Goal: Task Accomplishment & Management: Manage account settings

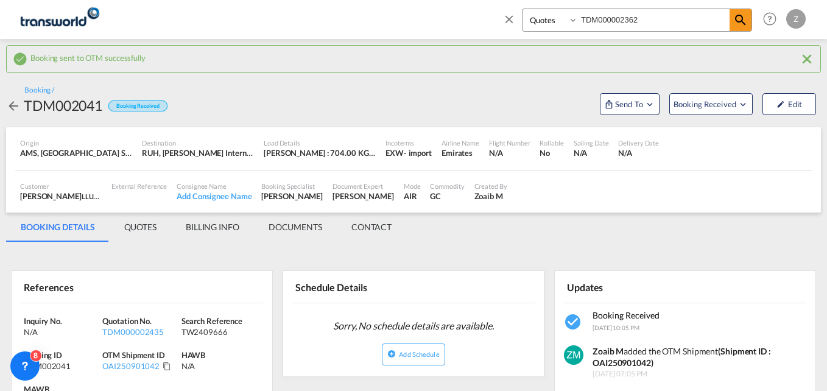
select select "Quotes"
click at [674, 15] on input "TDM000002362" at bounding box center [654, 19] width 152 height 21
type input "T"
paste input "TDM000002416"
type input "TDM000002416"
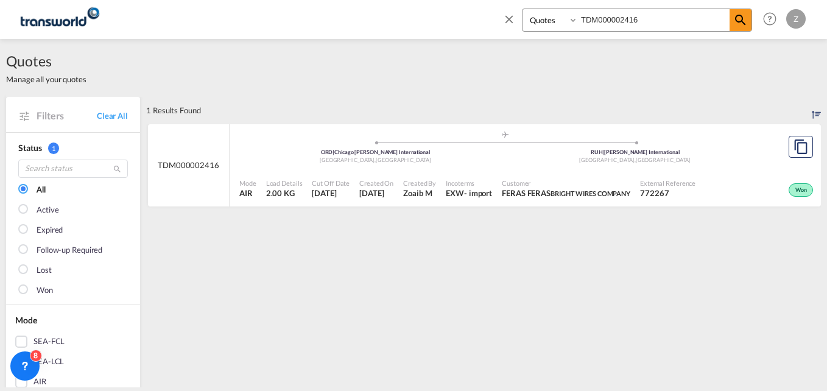
click at [597, 180] on span "Customer" at bounding box center [566, 182] width 128 height 9
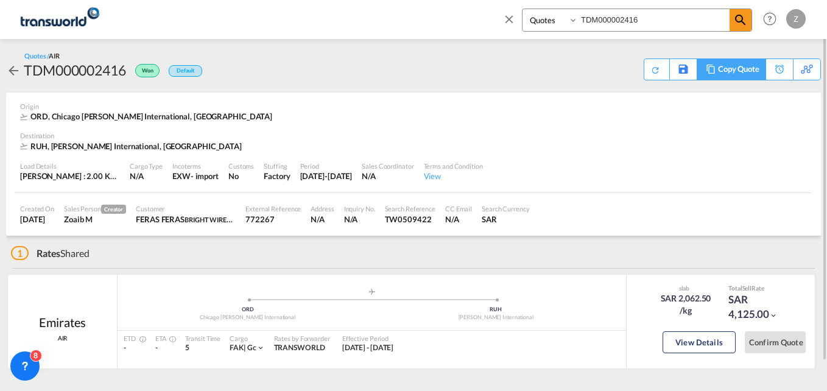
click at [751, 68] on div "Copy Quote" at bounding box center [738, 69] width 41 height 21
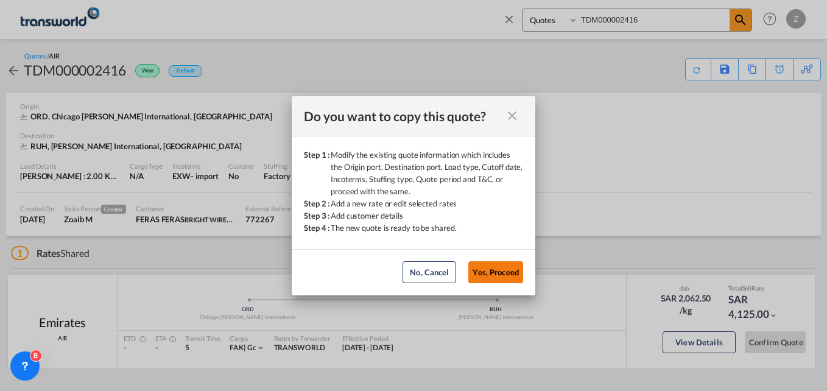
click at [493, 275] on button "Yes, Proceed" at bounding box center [495, 272] width 55 height 22
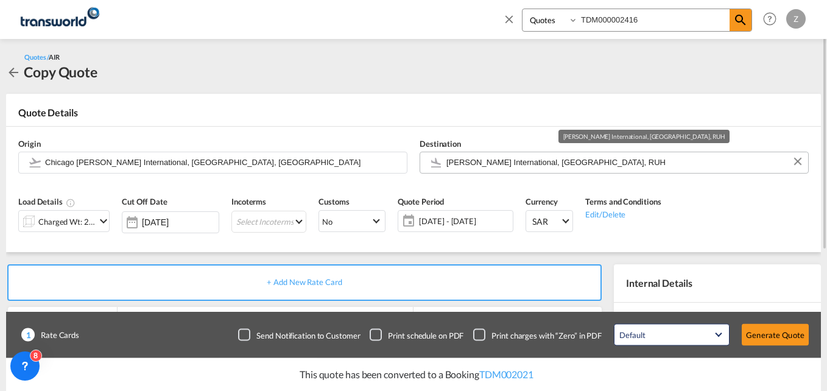
click at [594, 160] on input "[PERSON_NAME] International, [GEOGRAPHIC_DATA], RUH" at bounding box center [623, 162] width 355 height 21
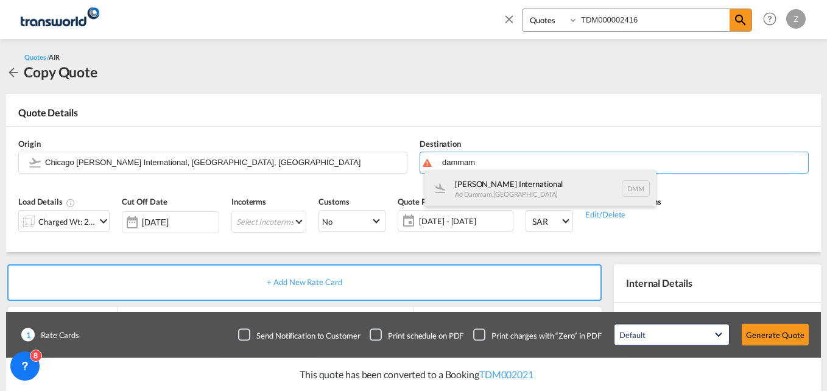
click at [510, 190] on div "[PERSON_NAME] International Ad Dammam , [GEOGRAPHIC_DATA] DMM" at bounding box center [539, 188] width 231 height 37
type input "[PERSON_NAME] International, Ad Dammam, DMM"
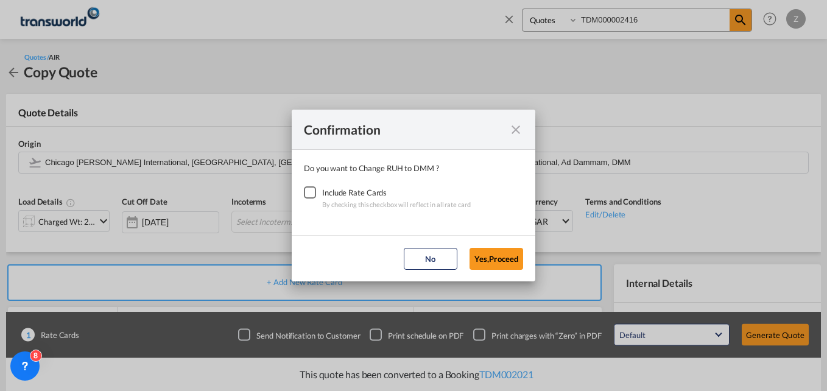
click at [307, 192] on div "Checkbox No Ink" at bounding box center [310, 192] width 12 height 12
click at [504, 261] on button "Yes,Proceed" at bounding box center [496, 259] width 54 height 22
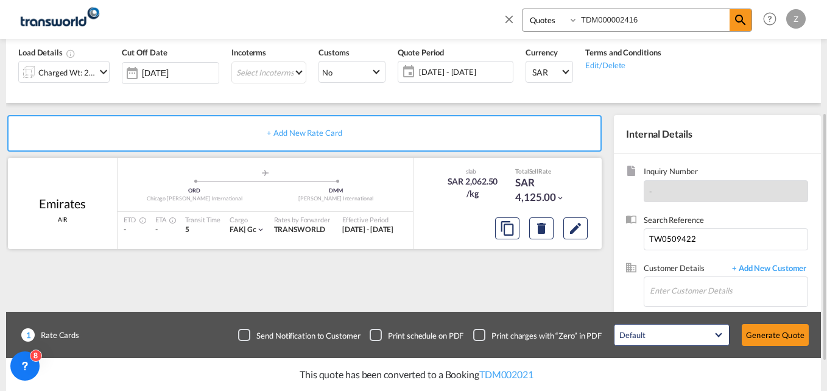
scroll to position [222, 0]
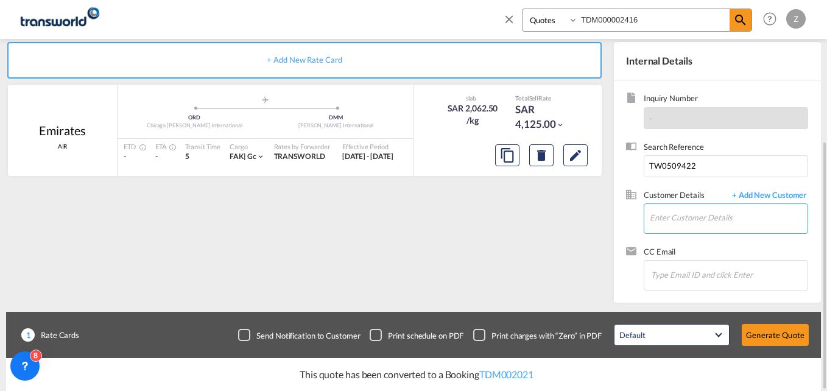
click at [689, 215] on input "Enter Customer Details" at bounding box center [728, 217] width 158 height 27
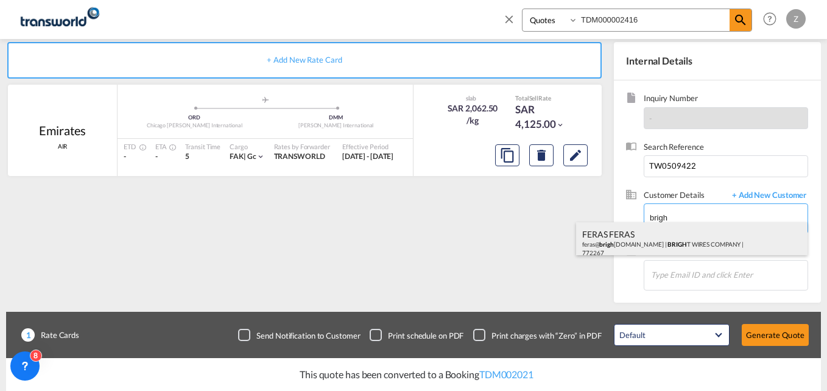
click at [695, 248] on div "FERAS FERAS feras@ brigh [DOMAIN_NAME] | BRIGH T WIRES COMPANY | 772267" at bounding box center [691, 242] width 231 height 41
type input "BRIGHT WIRES COMPANY, FERAS FERAS, [EMAIL_ADDRESS][DOMAIN_NAME]"
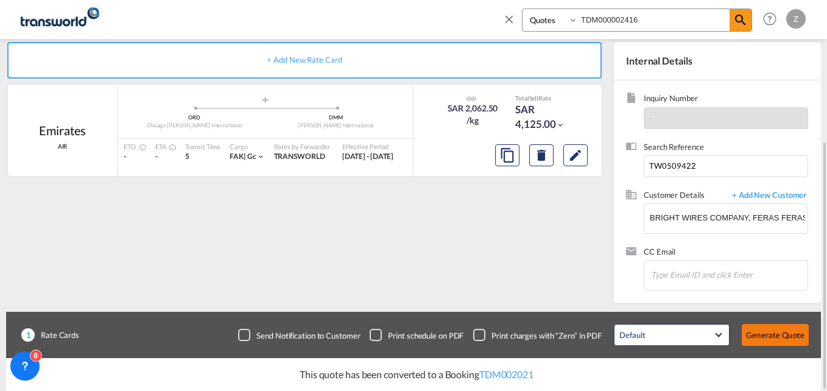
click at [779, 333] on button "Generate Quote" at bounding box center [774, 335] width 67 height 22
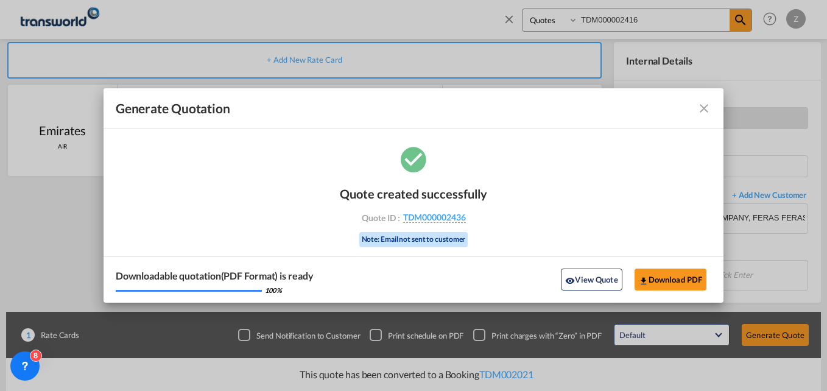
click at [705, 106] on md-icon "icon-close fg-AAA8AD cursor m-0" at bounding box center [703, 108] width 15 height 15
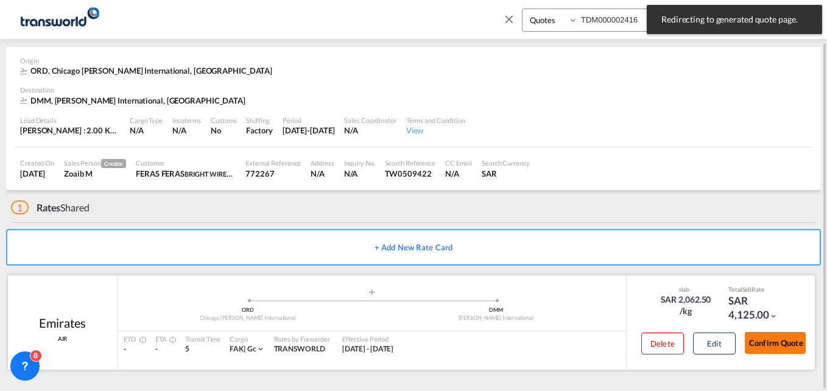
click at [773, 341] on button "Confirm Quote" at bounding box center [774, 343] width 61 height 22
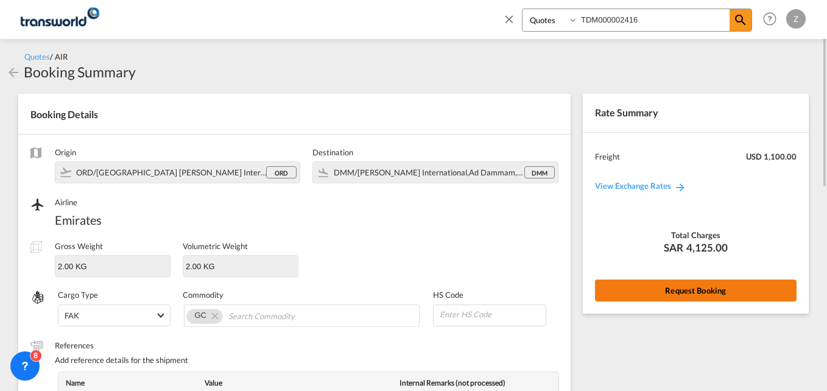
click at [645, 285] on button "Request Booking" at bounding box center [695, 290] width 201 height 22
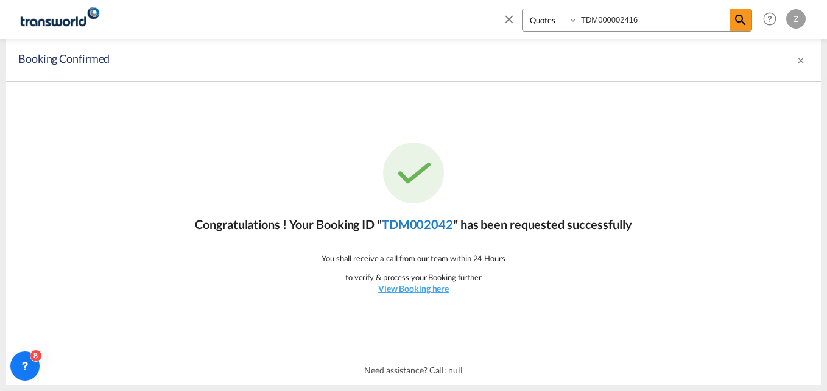
click at [418, 225] on link "TDM002042" at bounding box center [417, 224] width 71 height 15
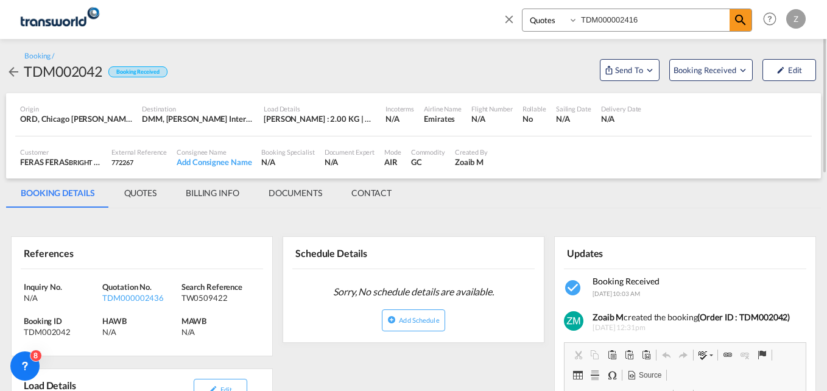
click at [373, 192] on md-tab-item "CONTACT" at bounding box center [371, 192] width 69 height 29
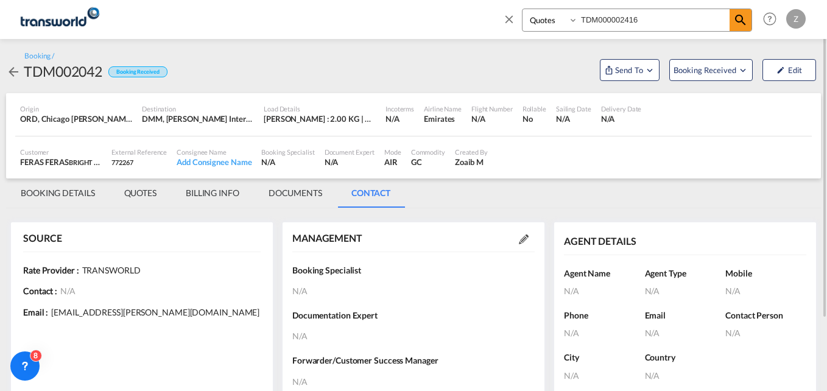
click at [523, 237] on md-icon at bounding box center [524, 239] width 10 height 10
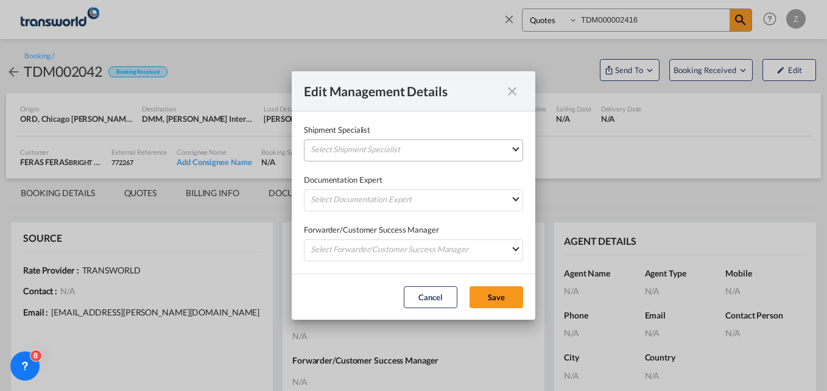
click at [411, 149] on md-select "Select Shipment Specialist [PERSON_NAME] W [PERSON_NAME][EMAIL_ADDRESS][PERSON_…" at bounding box center [413, 150] width 219 height 22
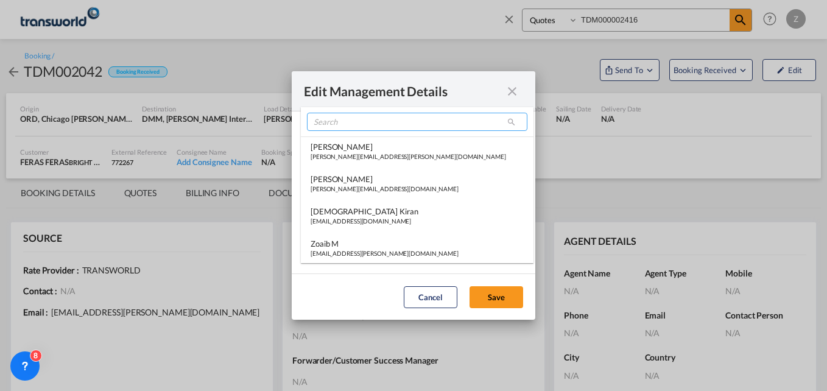
click at [353, 128] on input "search" at bounding box center [417, 122] width 220 height 18
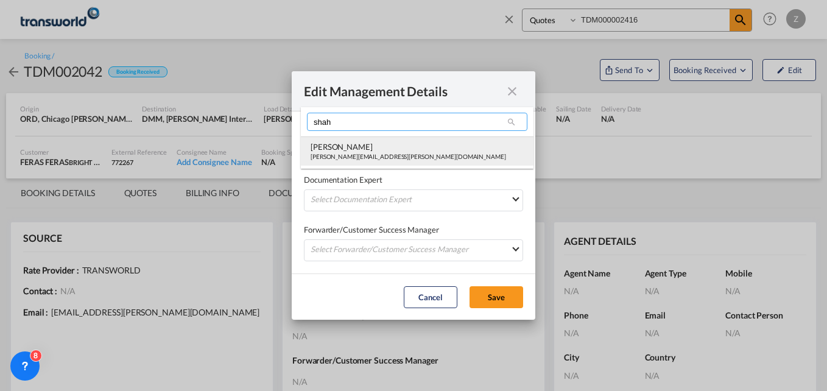
type input "shah"
click at [344, 159] on div "[PERSON_NAME][EMAIL_ADDRESS][PERSON_NAME][DOMAIN_NAME]" at bounding box center [407, 156] width 195 height 9
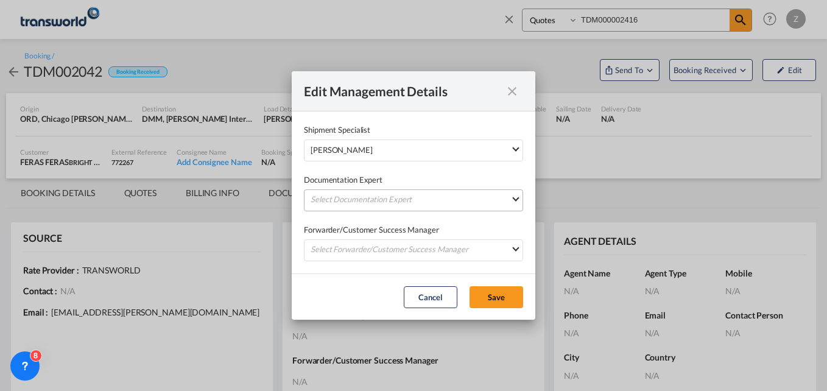
click at [331, 198] on md-select "Select Documentation Expert [PERSON_NAME] W [PERSON_NAME][EMAIL_ADDRESS][PERSON…" at bounding box center [413, 200] width 219 height 22
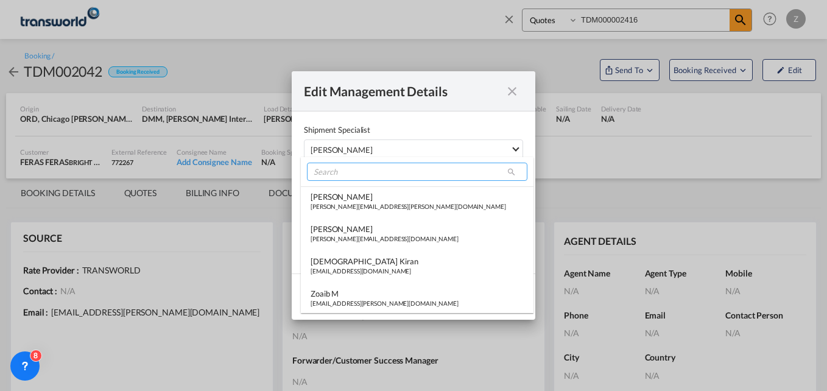
click at [334, 173] on input "search" at bounding box center [417, 172] width 220 height 18
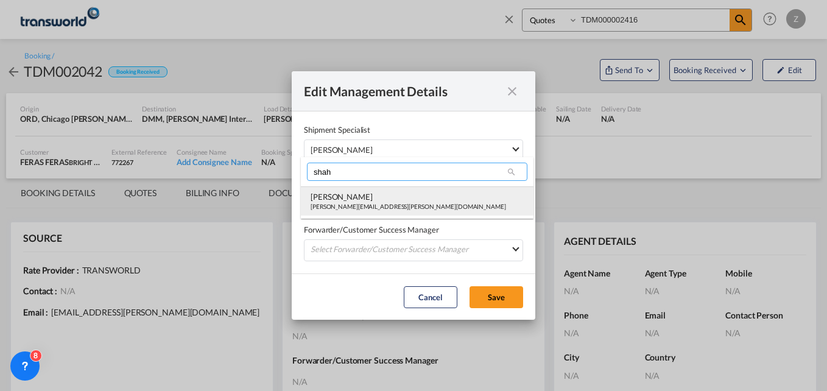
type input "shah"
click at [341, 198] on div "[PERSON_NAME]" at bounding box center [407, 196] width 195 height 11
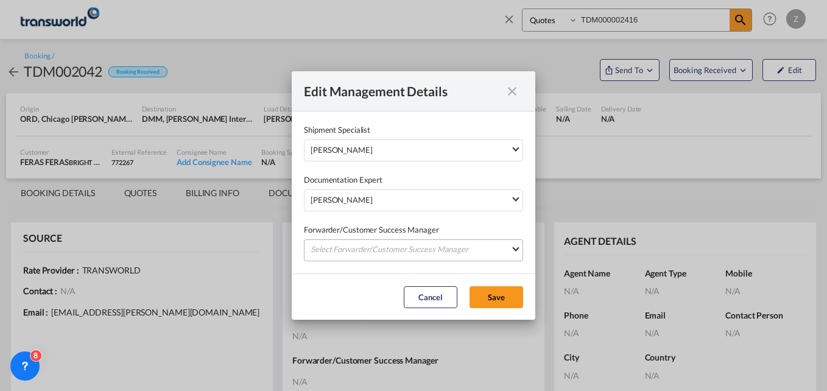
click at [345, 247] on md-select "Select Forwarder/Customer Success Manager [PERSON_NAME] [PERSON_NAME][EMAIL_ADD…" at bounding box center [413, 250] width 219 height 22
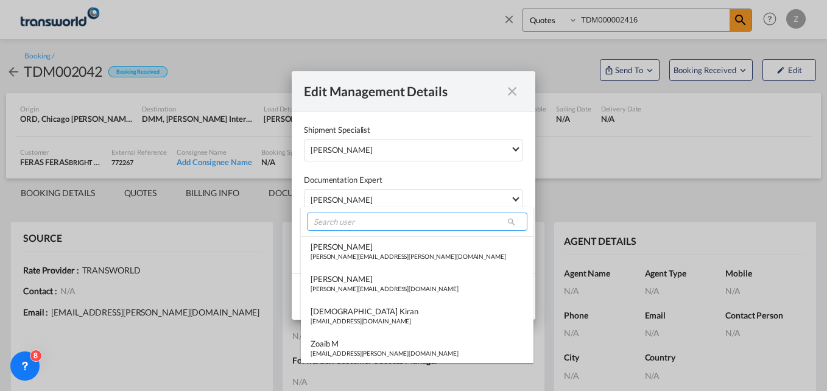
click at [337, 224] on input "search" at bounding box center [417, 221] width 220 height 18
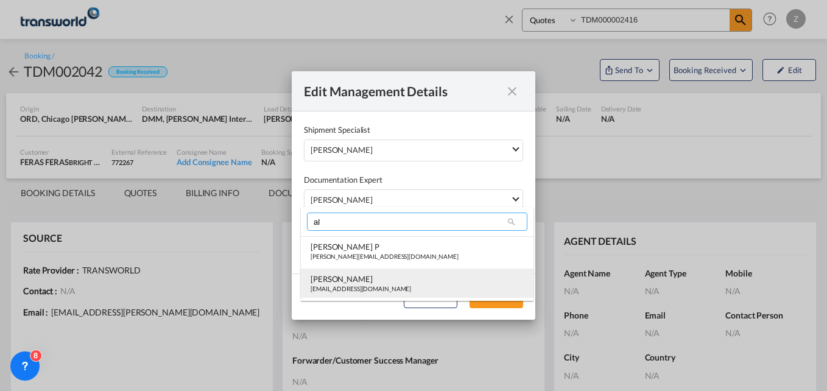
type input "al"
click at [330, 280] on div "[PERSON_NAME]" at bounding box center [360, 278] width 100 height 11
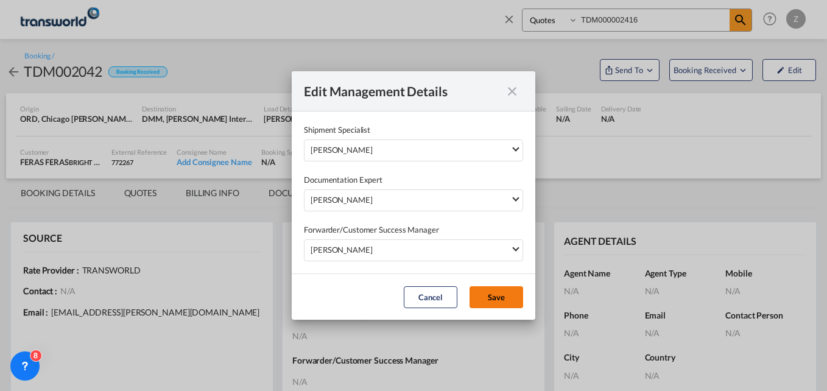
click at [498, 292] on button "Save" at bounding box center [496, 297] width 54 height 22
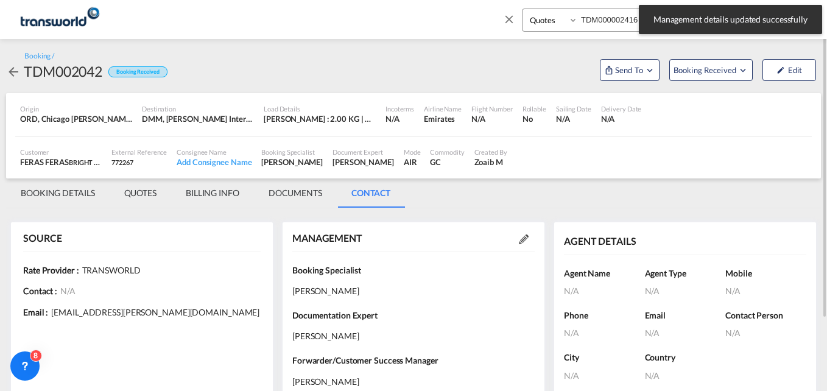
click at [67, 195] on md-tab-item "BOOKING DETAILS" at bounding box center [57, 192] width 103 height 29
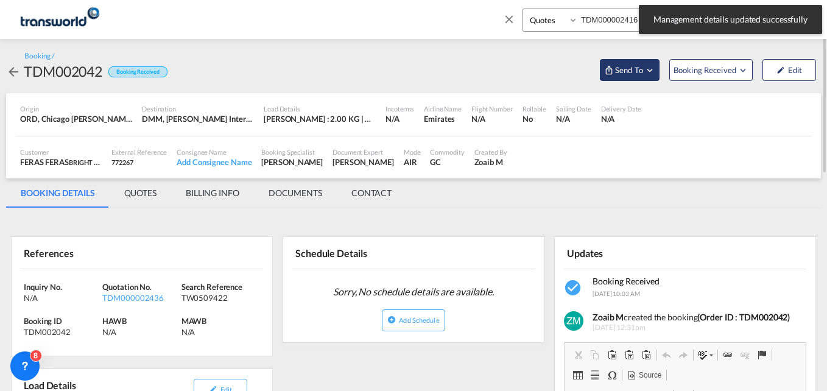
click at [620, 73] on span "Send To" at bounding box center [629, 70] width 30 height 12
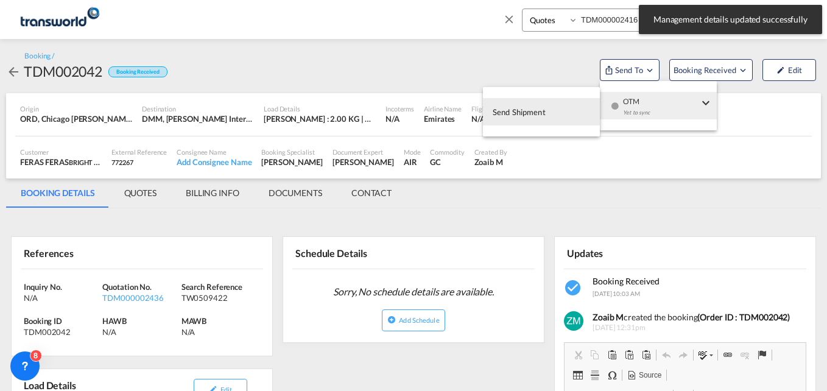
click at [539, 114] on span "Send Shipment" at bounding box center [518, 111] width 53 height 19
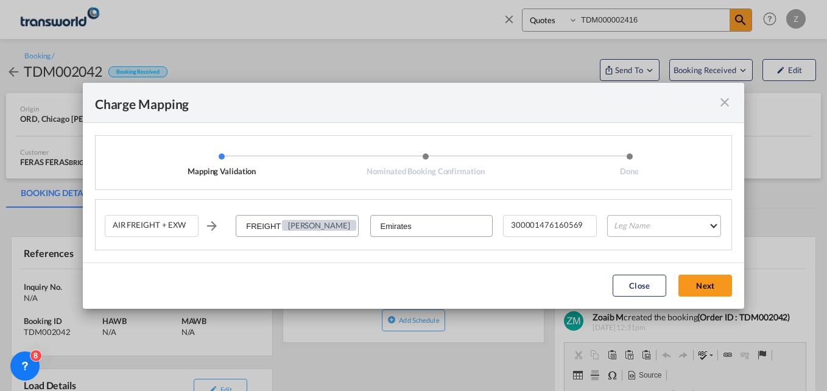
click at [642, 224] on md-select "Leg Name HANDLING ORIGIN HANDLING DESTINATION OTHERS TL PICK UP CUSTOMS ORIGIN …" at bounding box center [664, 226] width 114 height 22
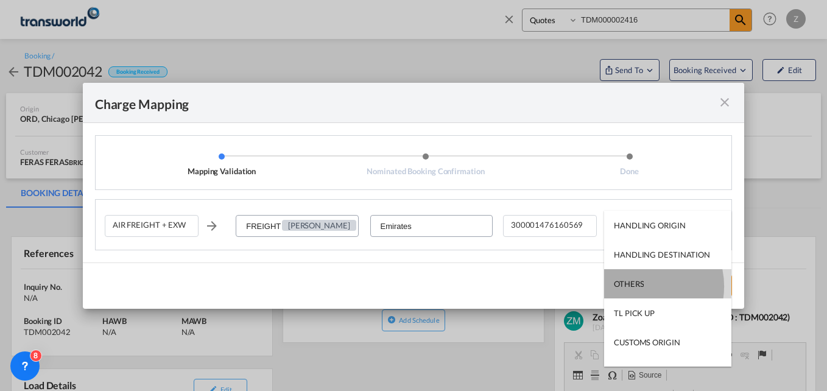
click at [640, 286] on div "OTHERS" at bounding box center [629, 283] width 30 height 11
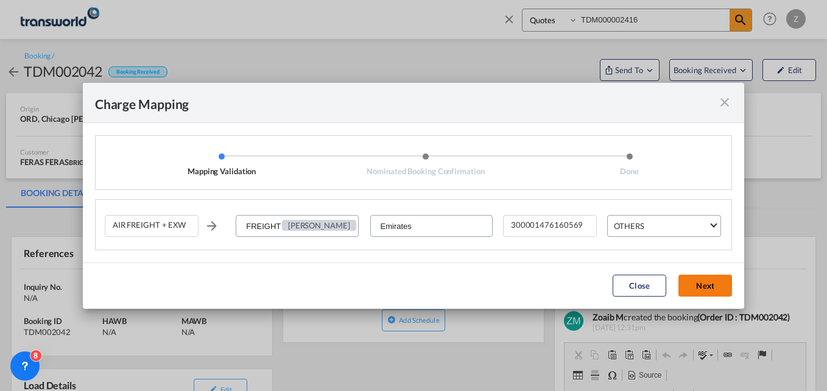
click at [715, 289] on button "Next" at bounding box center [705, 286] width 54 height 22
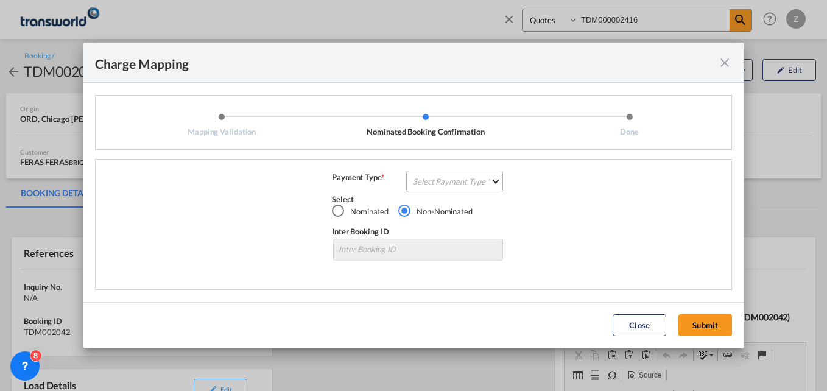
click at [452, 178] on md-select "Select Payment Type COLLECT PREPAID" at bounding box center [454, 181] width 97 height 22
click at [438, 187] on md-option "COLLECT" at bounding box center [458, 181] width 108 height 29
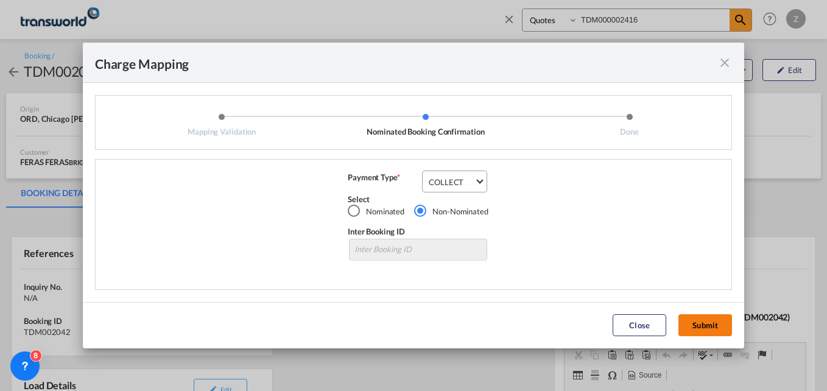
click at [689, 316] on button "Submit" at bounding box center [705, 325] width 54 height 22
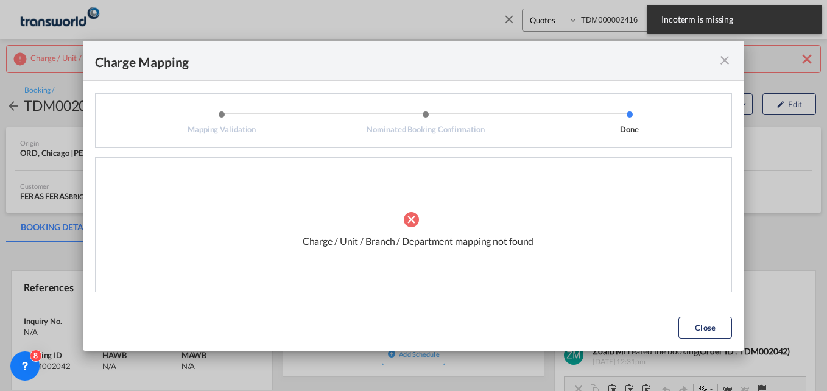
click at [724, 55] on md-icon "icon-close fg-AAA8AD cursor" at bounding box center [724, 60] width 15 height 15
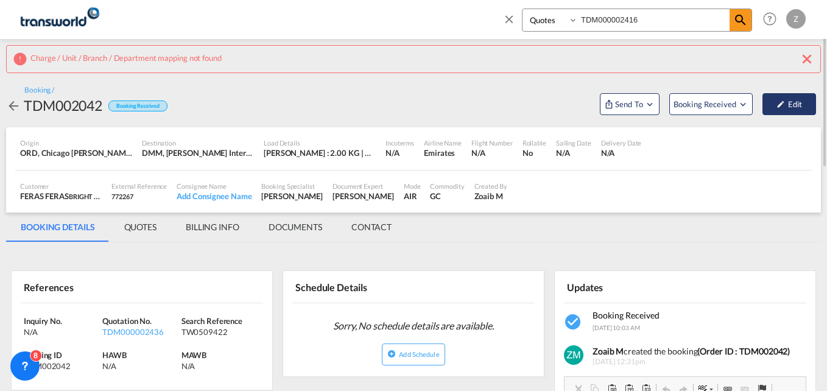
click at [785, 103] on button "Edit" at bounding box center [789, 104] width 54 height 22
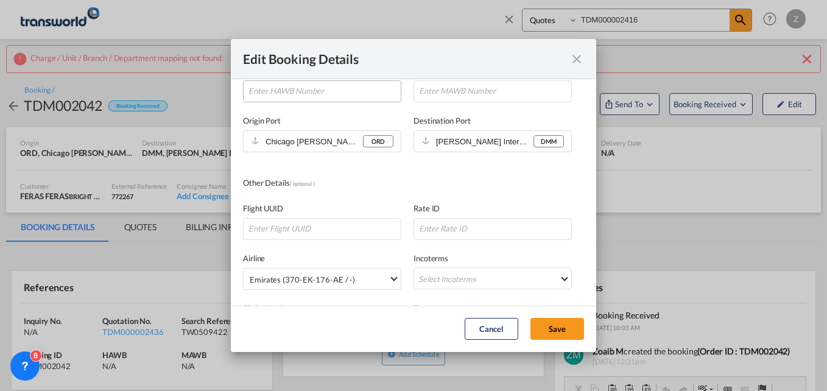
scroll to position [171, 0]
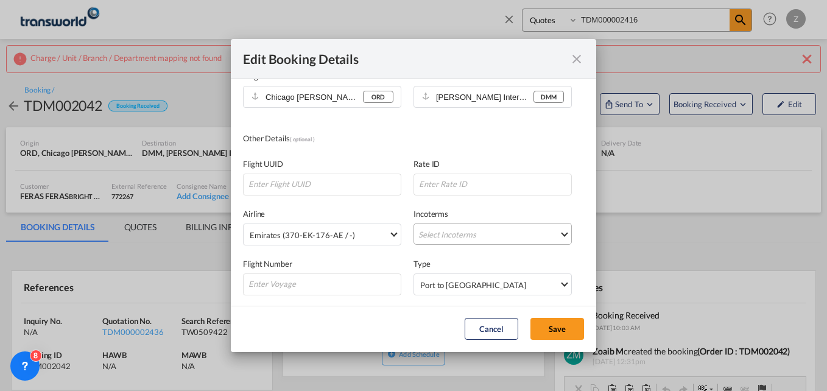
click at [449, 238] on md-select "Select Incoterms CIF - import Cost,Insurance and Freight CIP - export Carriage …" at bounding box center [492, 234] width 158 height 22
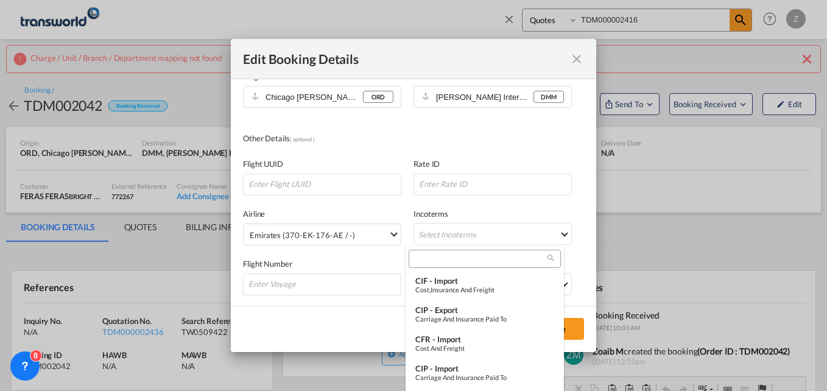
click at [428, 254] on input "search" at bounding box center [479, 259] width 135 height 11
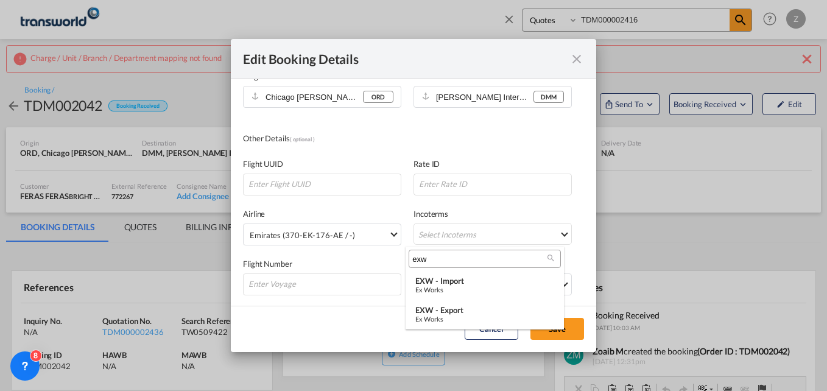
type input "exw"
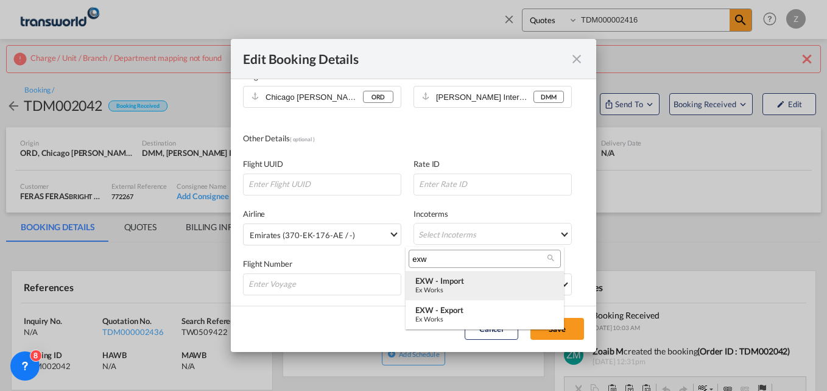
click at [461, 299] on md-option "EXW - import Ex Works" at bounding box center [484, 285] width 158 height 29
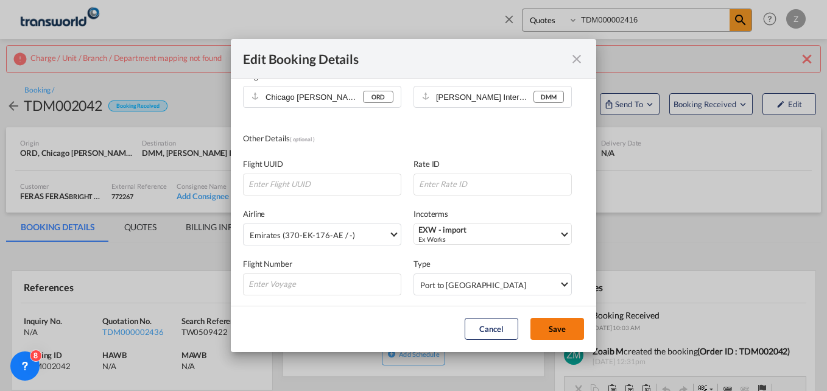
click at [560, 331] on button "Save" at bounding box center [557, 329] width 54 height 22
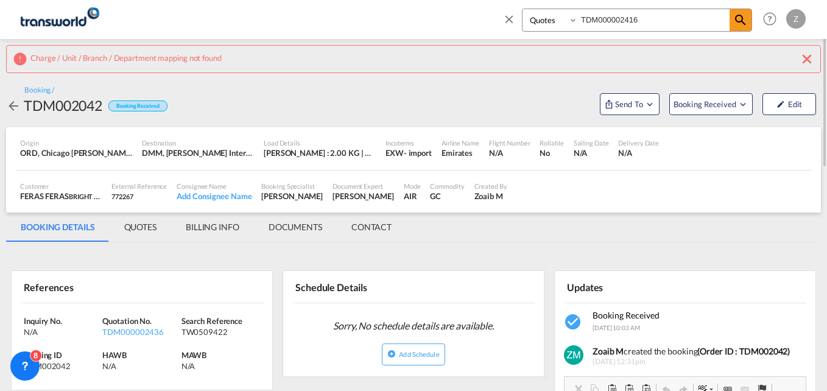
click at [800, 62] on md-icon "icon-close" at bounding box center [806, 59] width 15 height 15
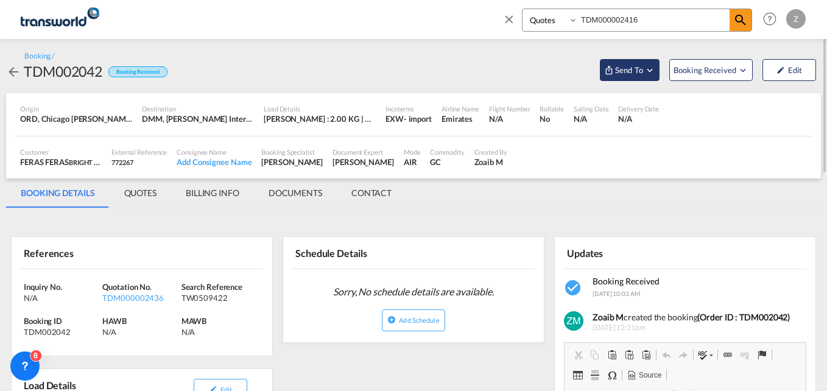
click at [617, 77] on button "Send To" at bounding box center [630, 70] width 60 height 22
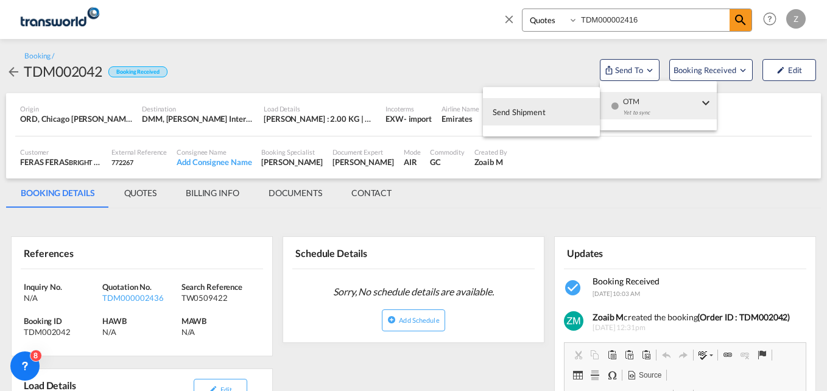
click at [536, 113] on span "Send Shipment" at bounding box center [518, 111] width 53 height 19
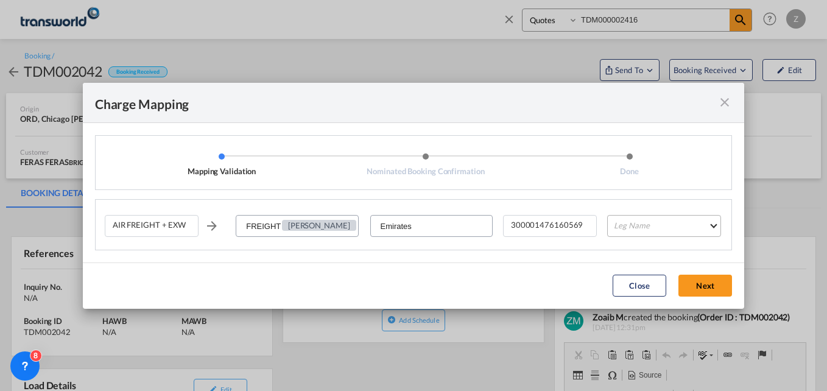
click at [629, 223] on md-select "Leg Name HANDLING ORIGIN HANDLING DESTINATION OTHERS TL PICK UP CUSTOMS ORIGIN …" at bounding box center [664, 226] width 114 height 22
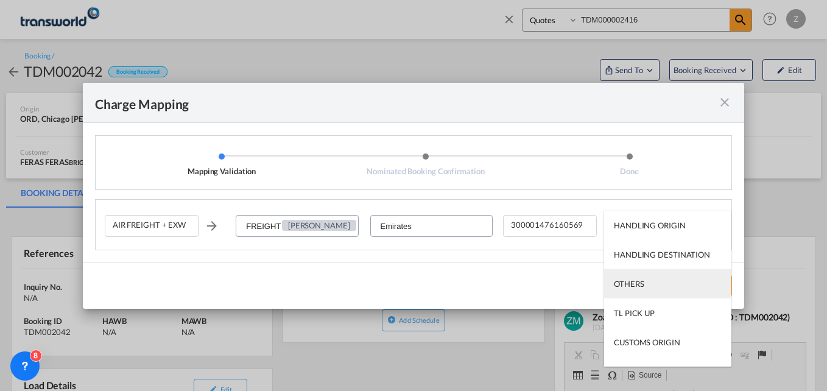
click at [646, 287] on md-option "OTHERS" at bounding box center [667, 283] width 127 height 29
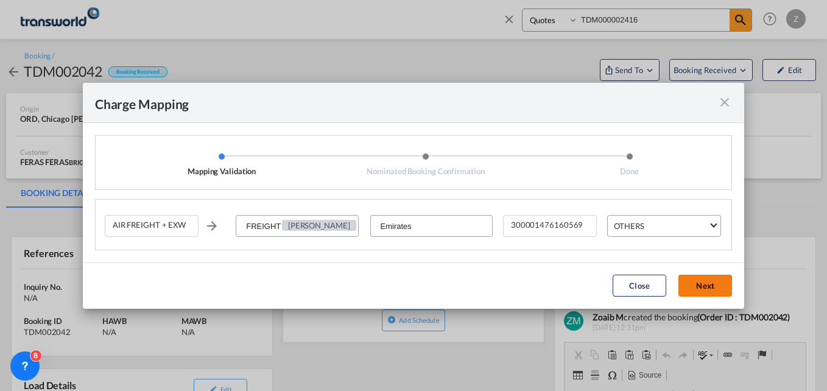
click at [696, 285] on button "Next" at bounding box center [705, 286] width 54 height 22
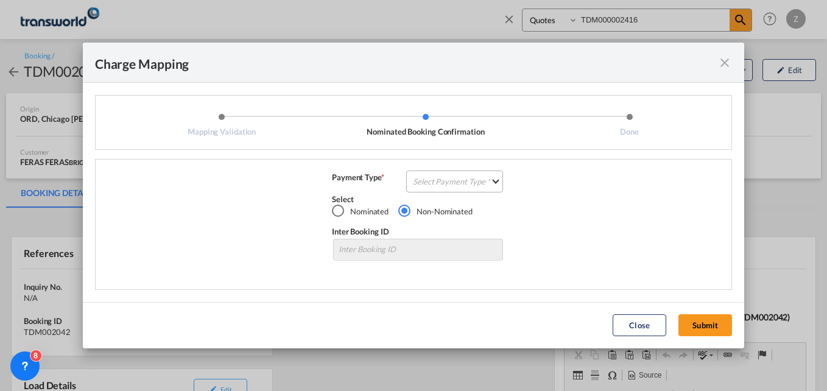
click at [464, 175] on md-select "Select Payment Type COLLECT PREPAID" at bounding box center [454, 181] width 97 height 22
click at [444, 184] on div "COLLECT" at bounding box center [431, 181] width 35 height 11
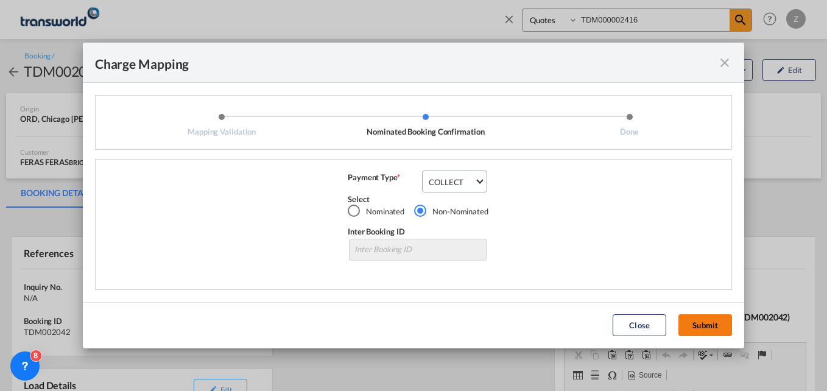
click at [704, 327] on button "Submit" at bounding box center [705, 325] width 54 height 22
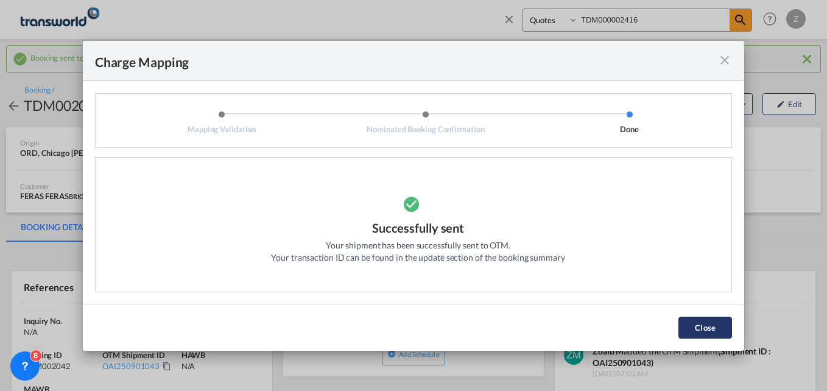
click at [715, 323] on button "Close" at bounding box center [705, 328] width 54 height 22
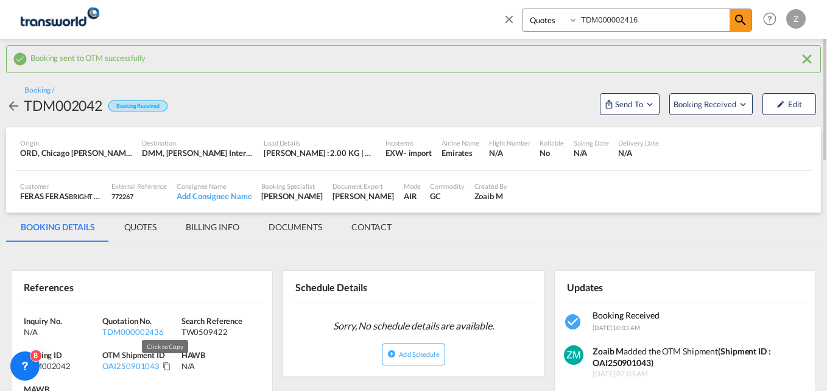
click at [164, 366] on md-icon "Click to Copy" at bounding box center [167, 366] width 9 height 9
click at [205, 333] on div "TW0509422" at bounding box center [218, 331] width 75 height 11
copy div "TW0509422"
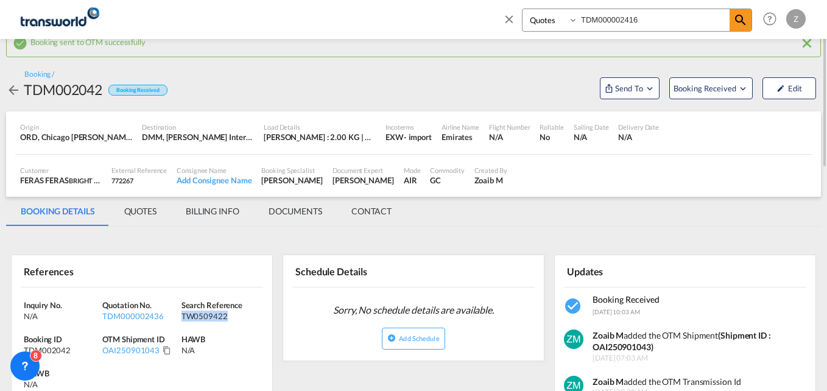
click at [453, 222] on md-tabs-canvas "BOOKING DETAILS QUOTES BILLING INFO DOCUMENTS CONTACT BOOKING DETAILS QUOTES BI…" at bounding box center [413, 211] width 814 height 29
click at [643, 17] on input "TDM000002416" at bounding box center [654, 19] width 152 height 21
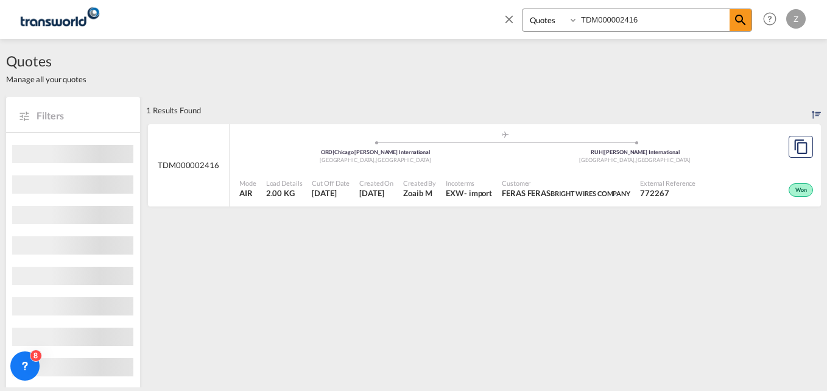
click at [579, 177] on div "Customer FERAS [PERSON_NAME] WIRES COMPANY" at bounding box center [566, 188] width 138 height 30
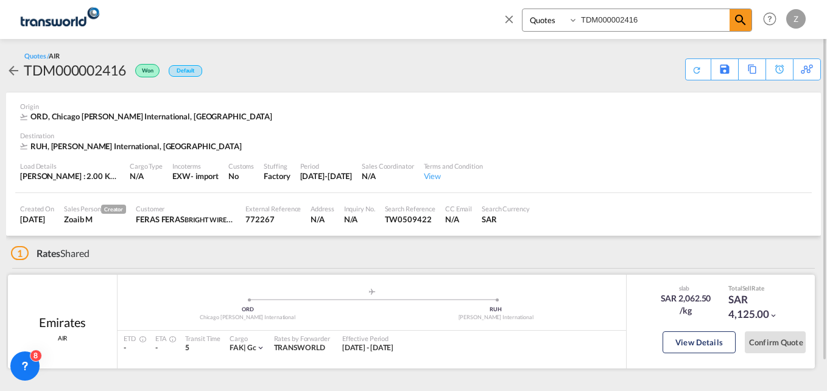
scroll to position [32, 0]
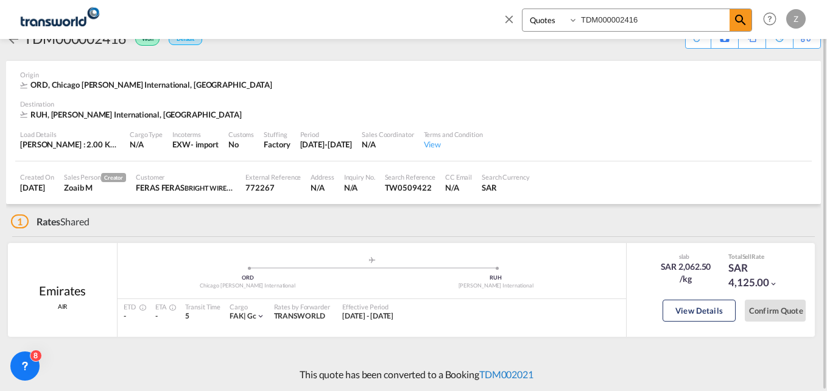
click at [492, 376] on link "TDM002021" at bounding box center [506, 374] width 54 height 12
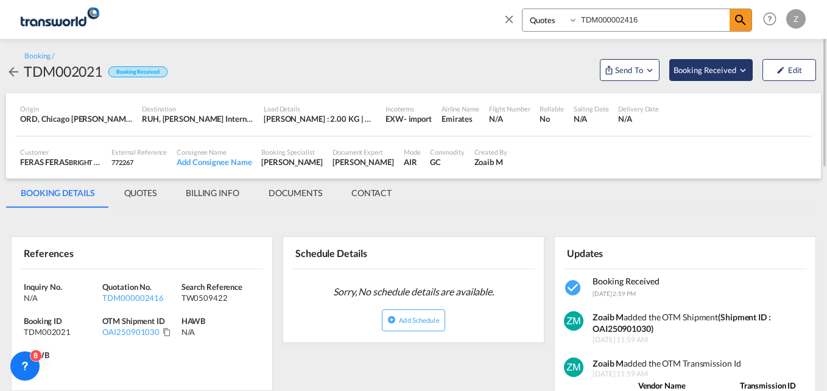
click at [698, 72] on span "Booking Received" at bounding box center [705, 70] width 64 height 12
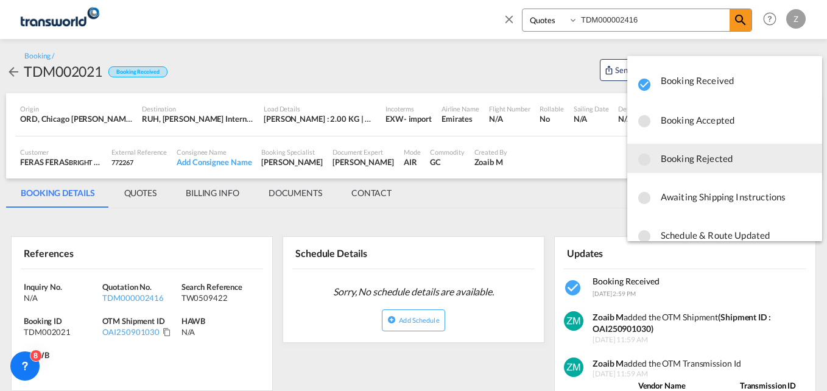
click at [691, 160] on span "Booking Rejected" at bounding box center [736, 158] width 152 height 22
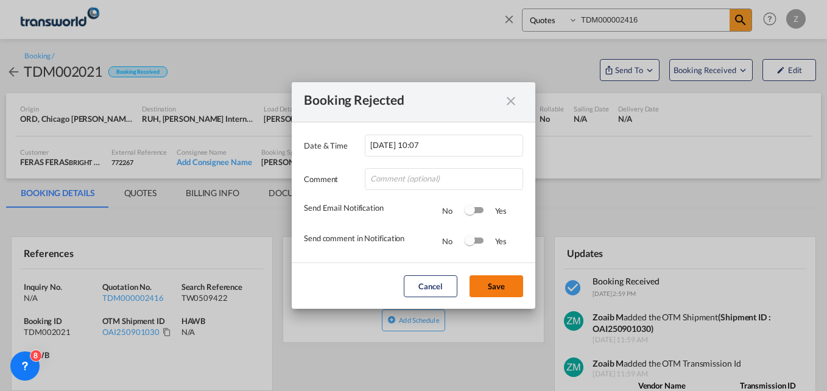
click at [494, 282] on button "Save" at bounding box center [496, 286] width 54 height 22
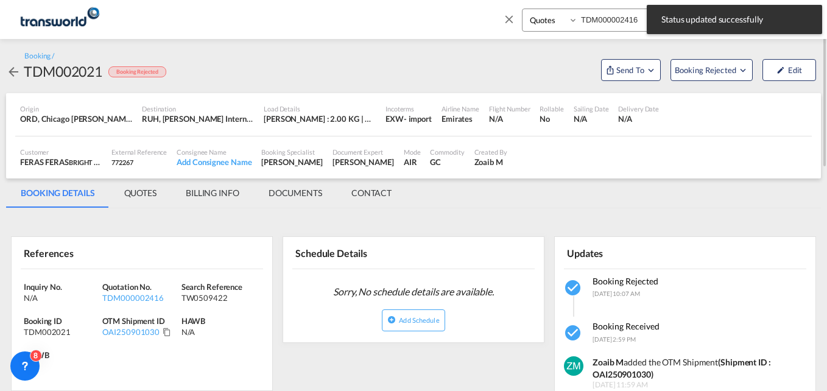
click at [622, 198] on md-tabs-canvas "BOOKING DETAILS QUOTES BILLING INFO DOCUMENTS CONTACT BOOKING DETAILS QUOTES BI…" at bounding box center [413, 192] width 814 height 29
click at [506, 18] on md-icon "icon-close" at bounding box center [508, 18] width 13 height 13
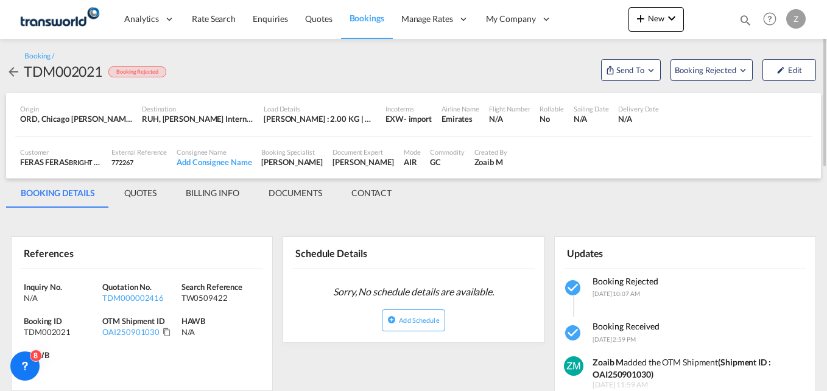
click at [744, 19] on md-icon "icon-magnify" at bounding box center [744, 19] width 13 height 13
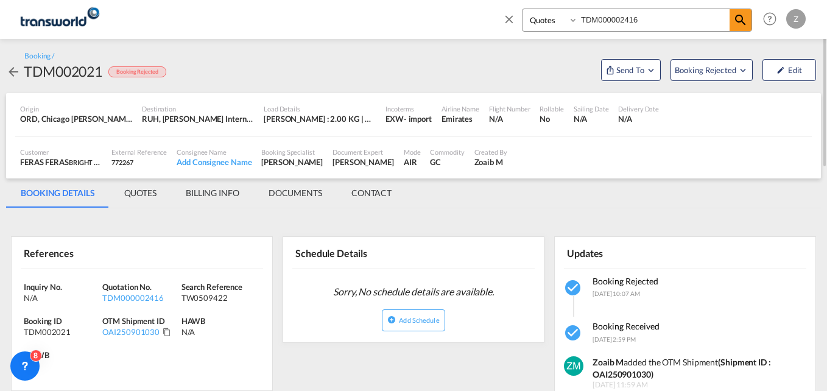
click at [660, 25] on input "TDM000002416" at bounding box center [654, 19] width 152 height 21
type input "T"
paste input "TDM000002370"
type input "TDM000002370"
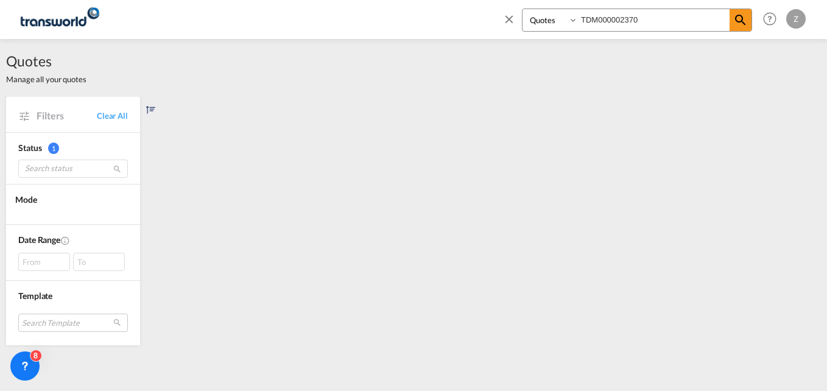
click at [657, 17] on input "TDM000002370" at bounding box center [654, 19] width 152 height 21
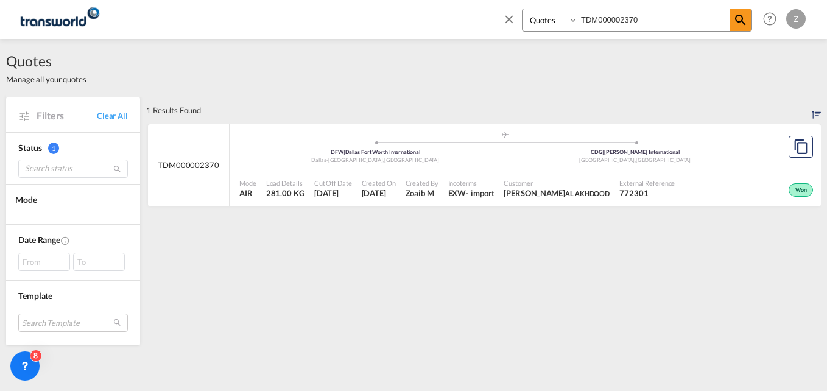
click at [563, 168] on div ".a{fill:#aaa8ad;} .a{fill:#aaa8ad;} DFW | Dallas Fort Worth International Dalla…" at bounding box center [504, 150] width 531 height 40
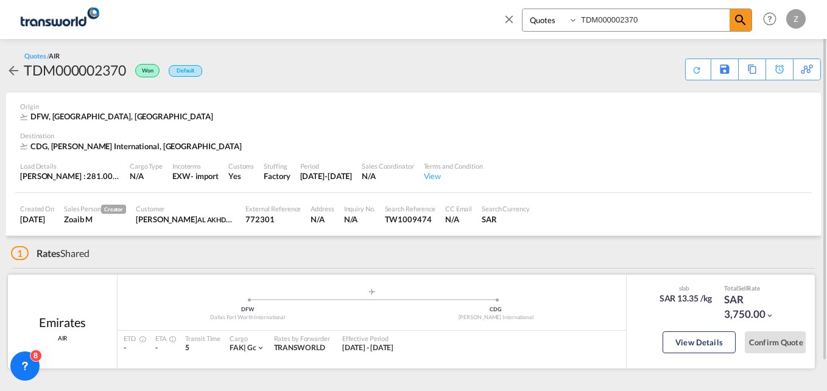
scroll to position [32, 0]
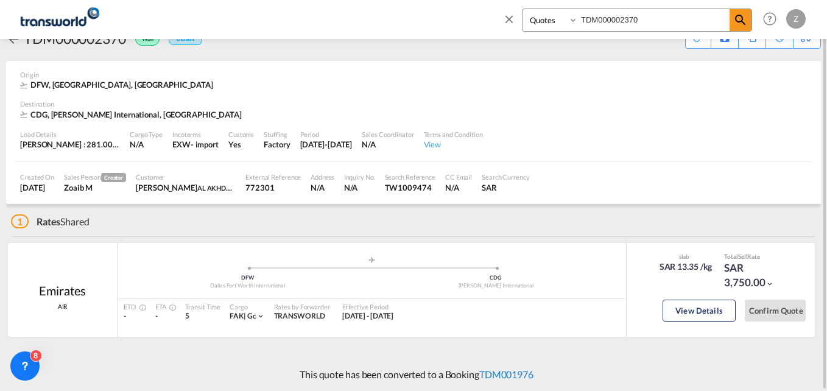
click at [504, 372] on link "TDM001976" at bounding box center [506, 374] width 54 height 12
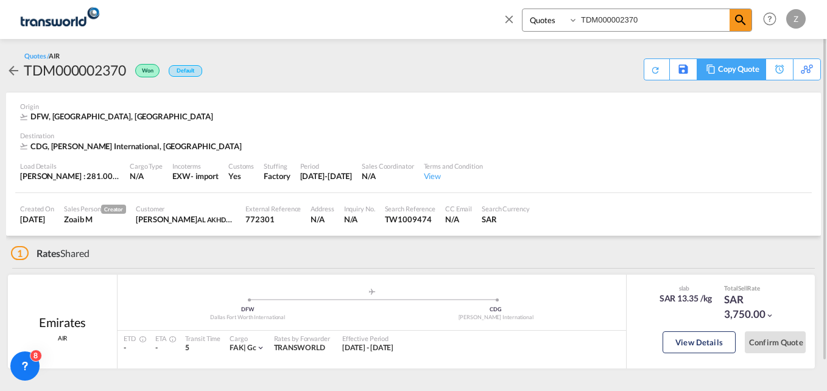
click at [710, 69] on md-icon at bounding box center [710, 69] width 15 height 9
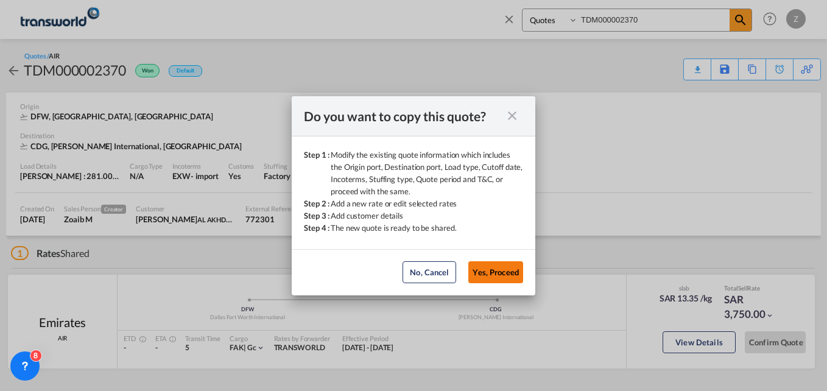
click at [489, 279] on button "Yes, Proceed" at bounding box center [495, 272] width 55 height 22
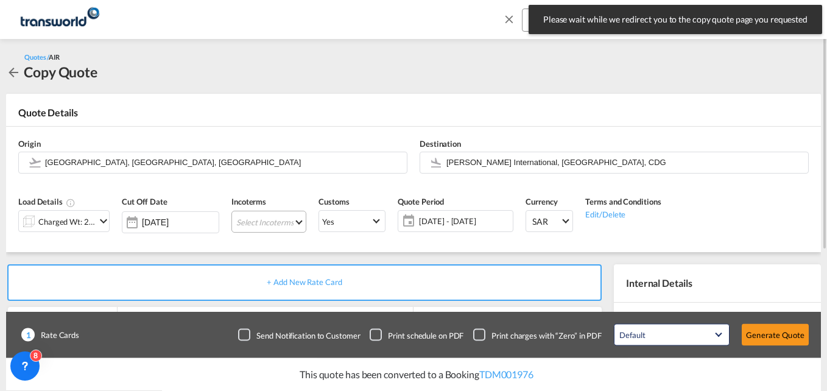
click at [264, 223] on md-select "Select Incoterms CIF - import Cost,Insurance and Freight CIP - export Carriage …" at bounding box center [268, 222] width 75 height 22
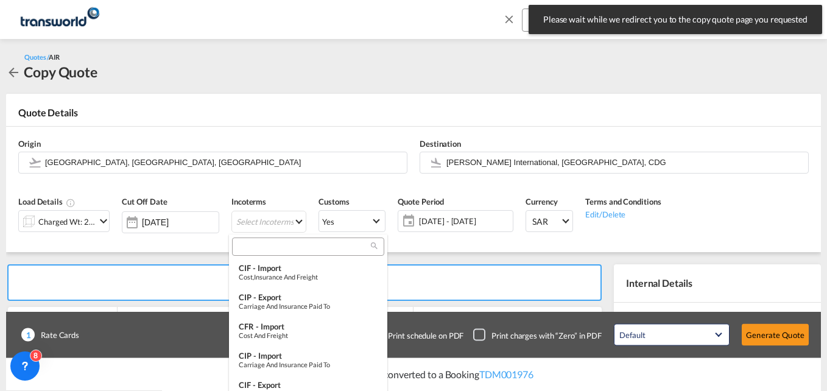
click at [264, 249] on input "search" at bounding box center [303, 246] width 135 height 11
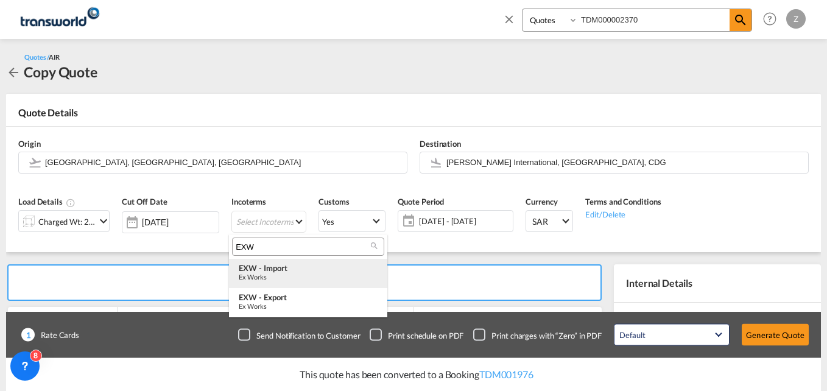
type input "EXW"
click at [278, 276] on div "Ex Works" at bounding box center [308, 277] width 139 height 8
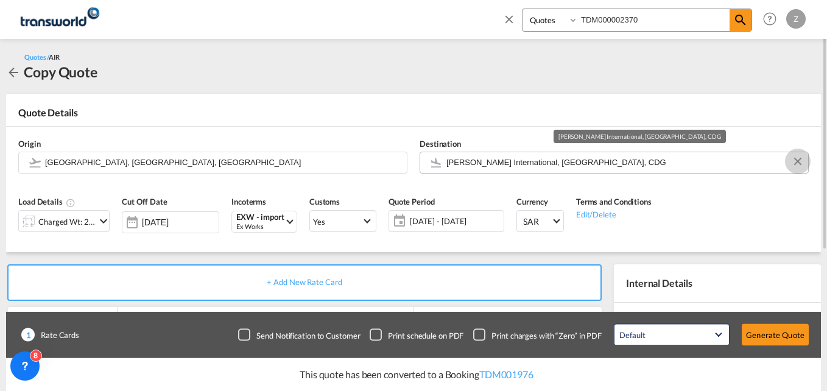
click at [795, 159] on button "Clear Input" at bounding box center [797, 161] width 18 height 18
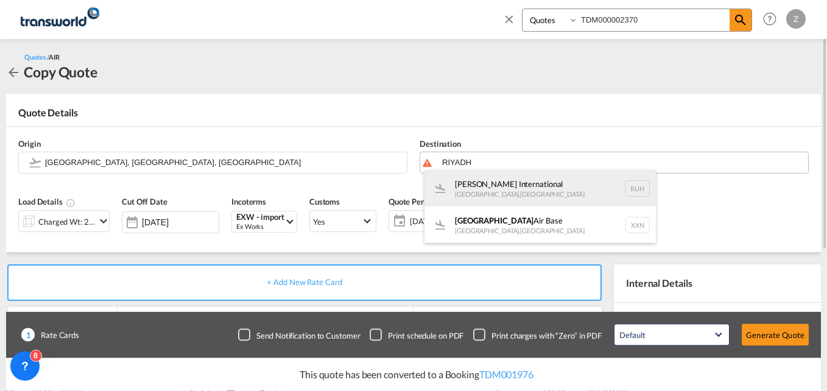
click at [491, 191] on div "[PERSON_NAME] International [GEOGRAPHIC_DATA] , [GEOGRAPHIC_DATA] RUH" at bounding box center [539, 188] width 231 height 37
type input "[PERSON_NAME] International, [GEOGRAPHIC_DATA], RUH"
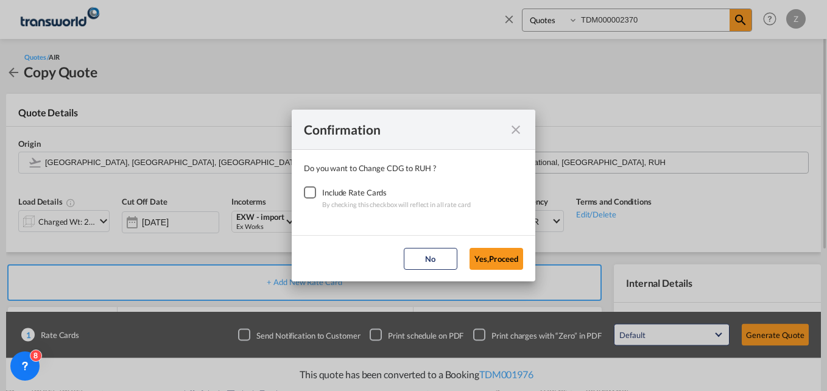
click at [309, 194] on div "Checkbox No Ink" at bounding box center [310, 192] width 12 height 12
click at [514, 256] on button "Yes,Proceed" at bounding box center [496, 259] width 54 height 22
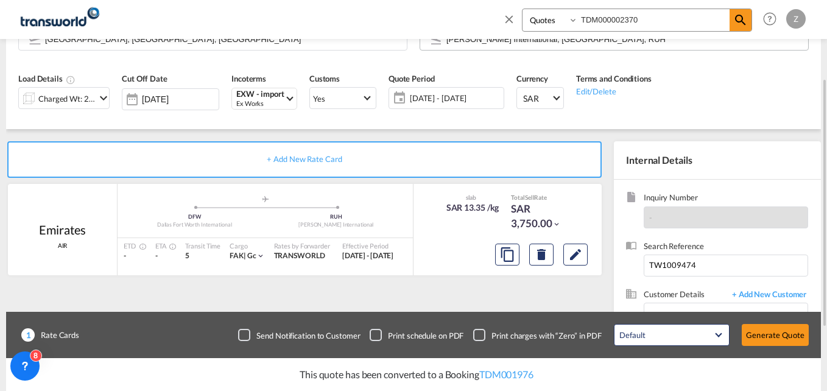
scroll to position [222, 0]
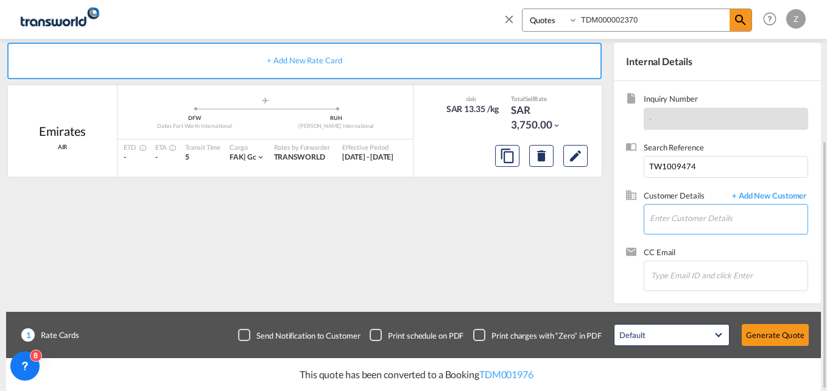
click at [686, 212] on input "Enter Customer Details" at bounding box center [728, 218] width 158 height 27
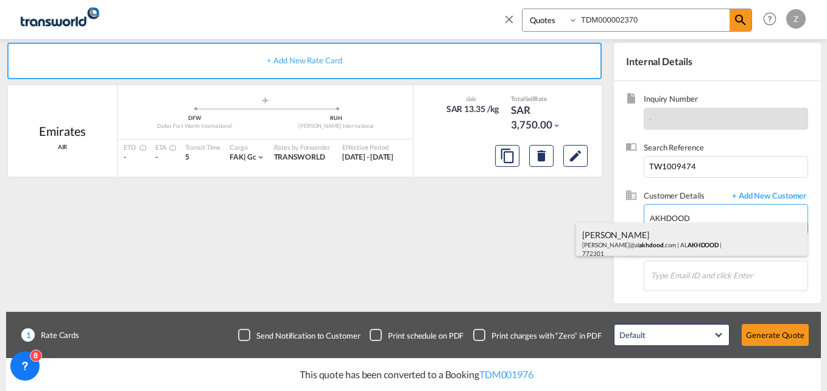
click at [659, 240] on div "[PERSON_NAME] [PERSON_NAME]@al akhdood .com | AL AKHDOOD | 772301" at bounding box center [691, 243] width 231 height 41
type input "AL AKHDOOD, [PERSON_NAME], [PERSON_NAME][EMAIL_ADDRESS][DOMAIN_NAME]"
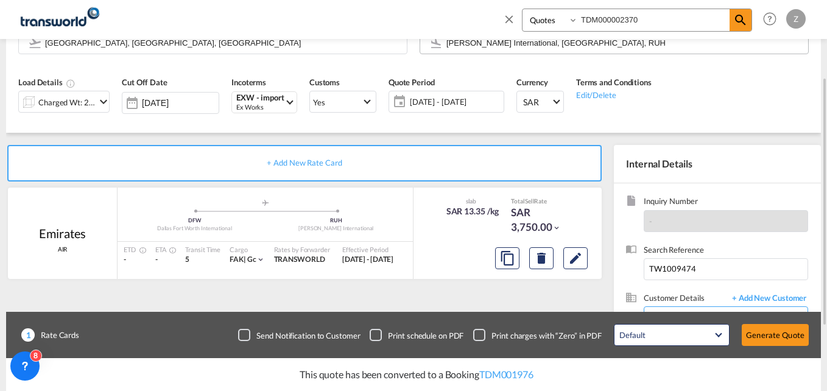
scroll to position [222, 0]
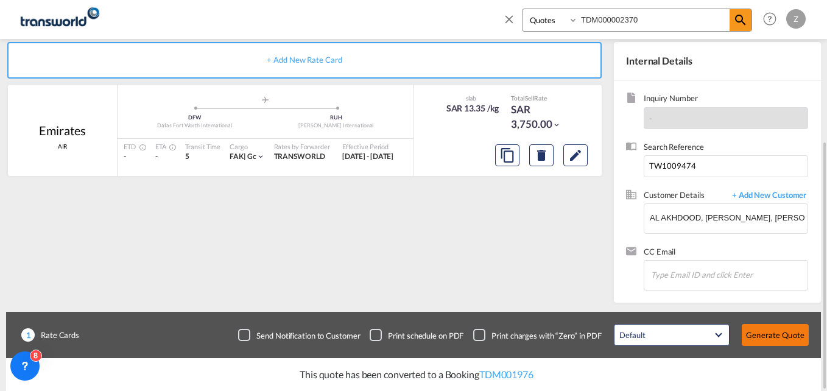
click at [774, 335] on button "Generate Quote" at bounding box center [774, 335] width 67 height 22
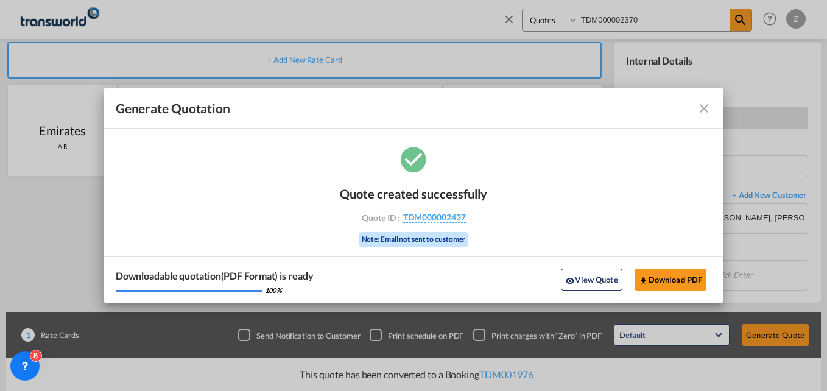
click at [700, 103] on md-icon "icon-close fg-AAA8AD cursor m-0" at bounding box center [703, 108] width 15 height 15
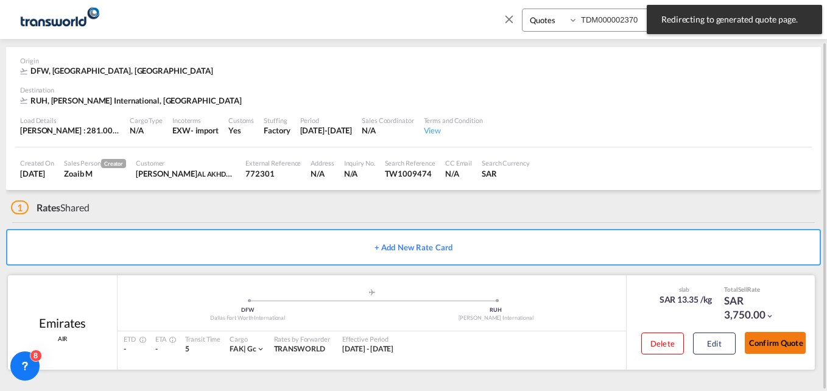
click at [794, 347] on button "Confirm Quote" at bounding box center [774, 343] width 61 height 22
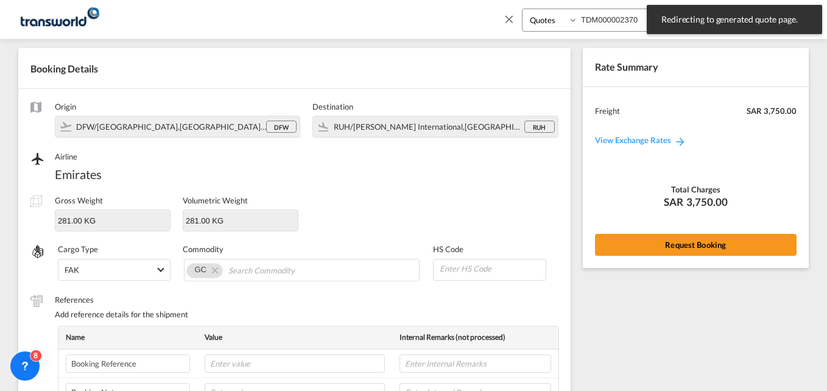
scroll to position [429, 0]
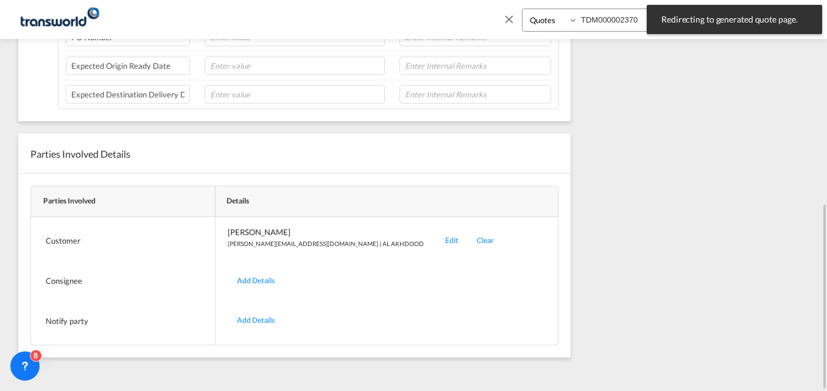
click at [436, 234] on div "Edit" at bounding box center [452, 240] width 32 height 29
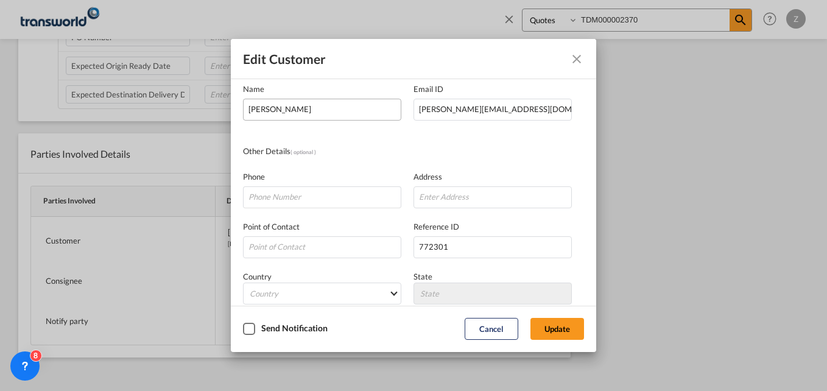
scroll to position [0, 0]
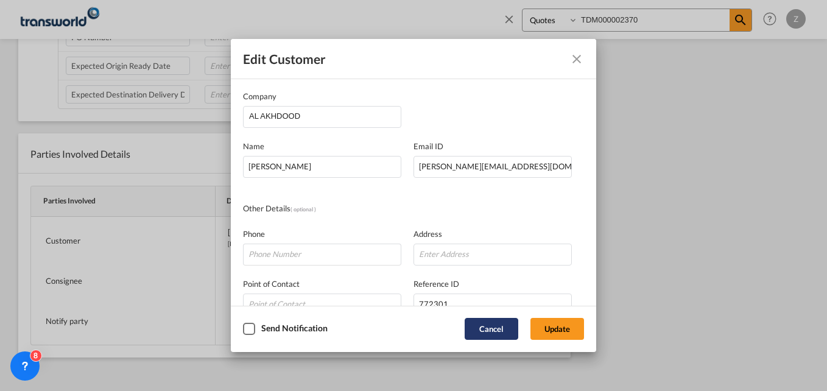
click at [496, 330] on button "Cancel" at bounding box center [491, 329] width 54 height 22
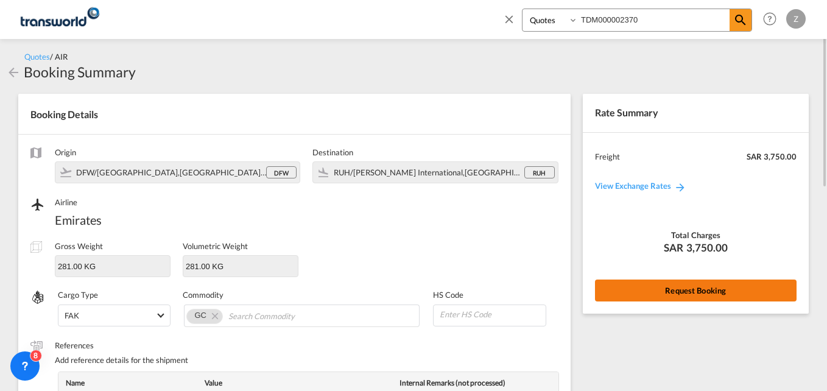
click at [684, 296] on button "Request Booking" at bounding box center [695, 290] width 201 height 22
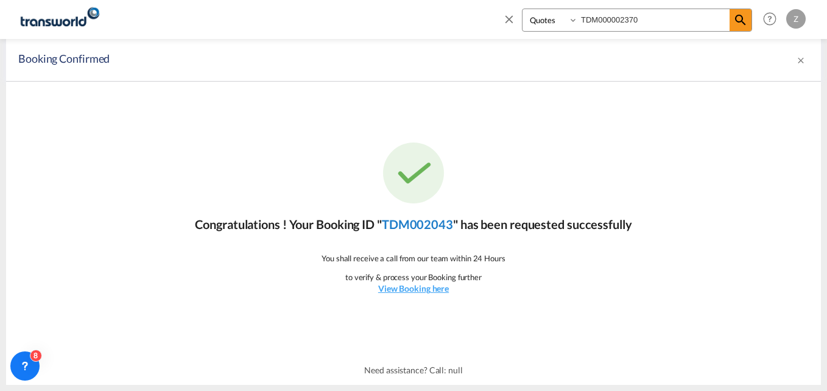
click at [433, 226] on link "TDM002043" at bounding box center [417, 224] width 71 height 15
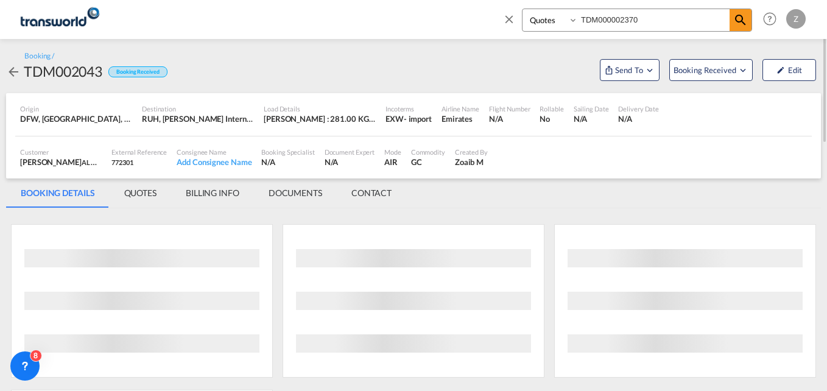
click at [371, 190] on md-tab-item "CONTACT" at bounding box center [371, 192] width 69 height 29
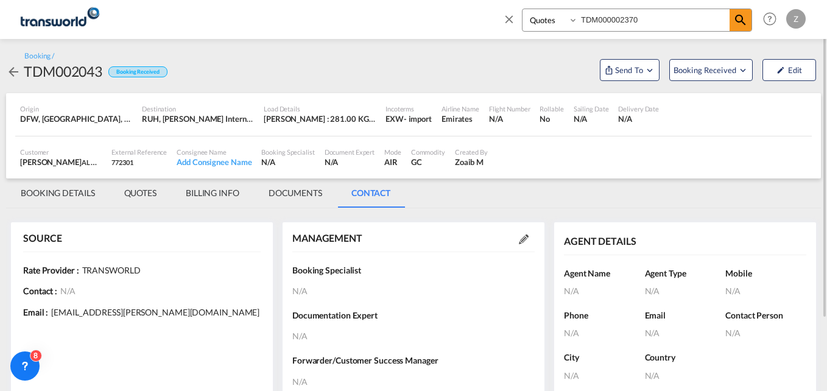
click at [522, 238] on md-icon at bounding box center [524, 239] width 10 height 10
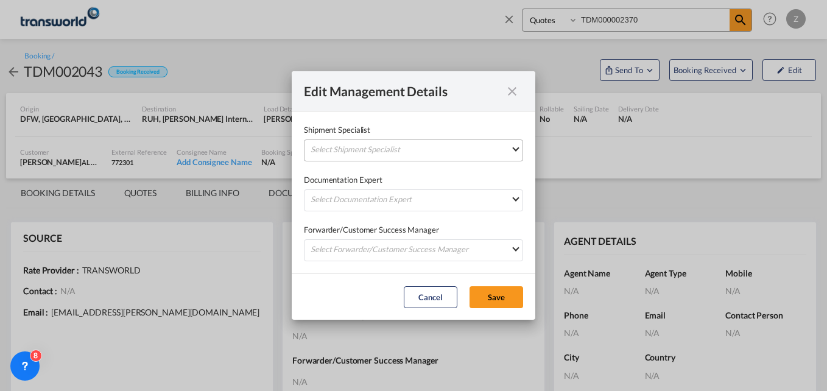
click at [373, 153] on md-select "Select Shipment Specialist [PERSON_NAME] W [PERSON_NAME][EMAIL_ADDRESS][PERSON_…" at bounding box center [413, 150] width 219 height 22
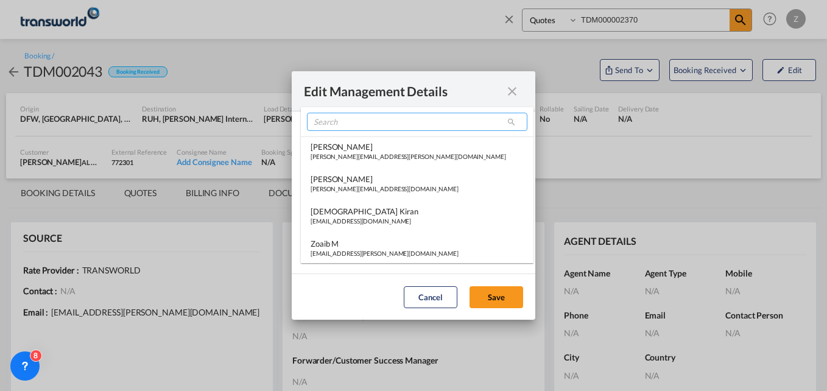
click at [335, 123] on input "search" at bounding box center [417, 122] width 220 height 18
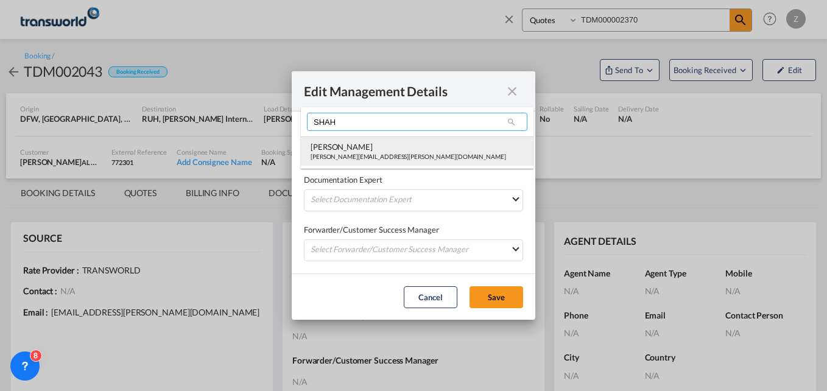
type input "SHAH"
click at [339, 152] on div "[PERSON_NAME][EMAIL_ADDRESS][PERSON_NAME][DOMAIN_NAME]" at bounding box center [407, 156] width 195 height 9
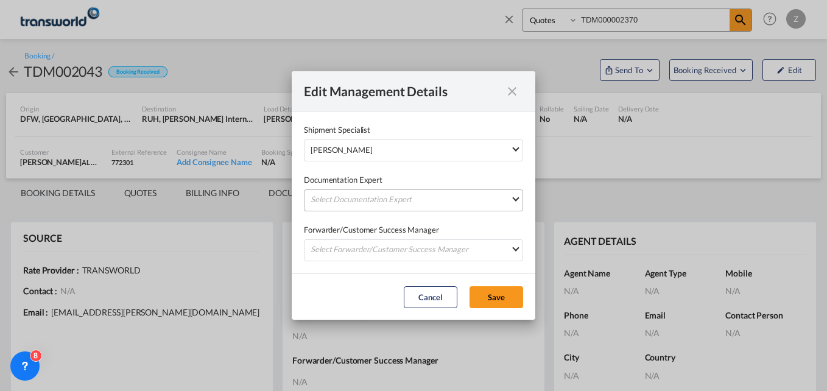
click at [329, 198] on md-select "Select Documentation Expert [PERSON_NAME] W [PERSON_NAME][EMAIL_ADDRESS][PERSON…" at bounding box center [413, 200] width 219 height 22
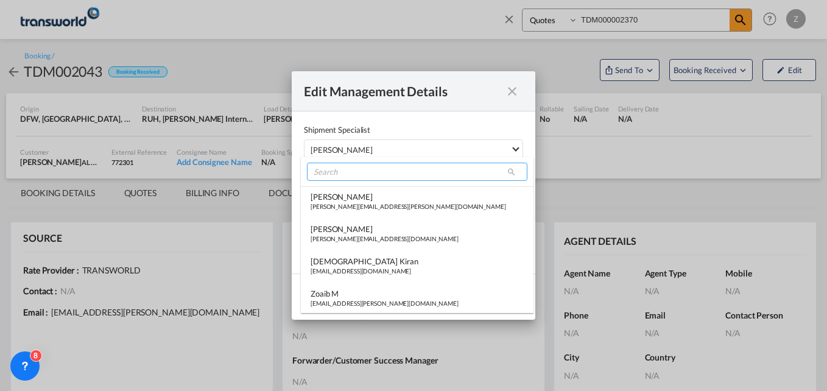
click at [329, 175] on input "search" at bounding box center [417, 172] width 220 height 18
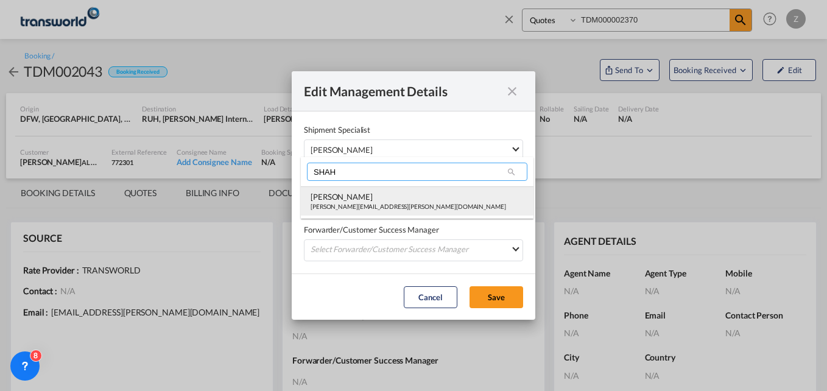
type input "SHAH"
click at [337, 192] on div "[PERSON_NAME]" at bounding box center [407, 196] width 195 height 11
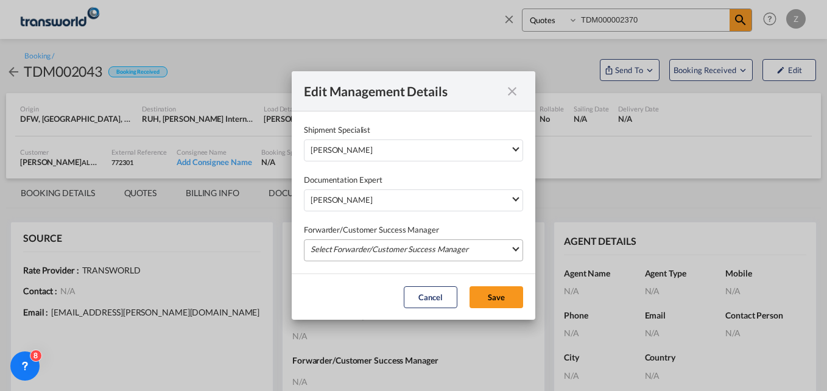
click at [338, 249] on md-select "Select Forwarder/Customer Success Manager [PERSON_NAME] [PERSON_NAME][EMAIL_ADD…" at bounding box center [413, 250] width 219 height 22
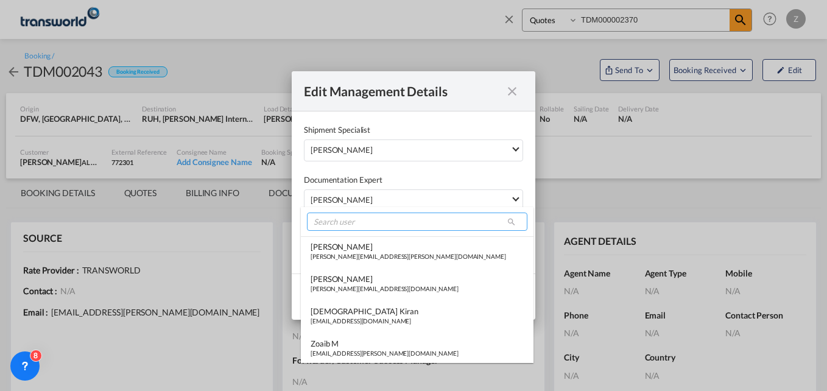
click at [338, 228] on input "search" at bounding box center [417, 221] width 220 height 18
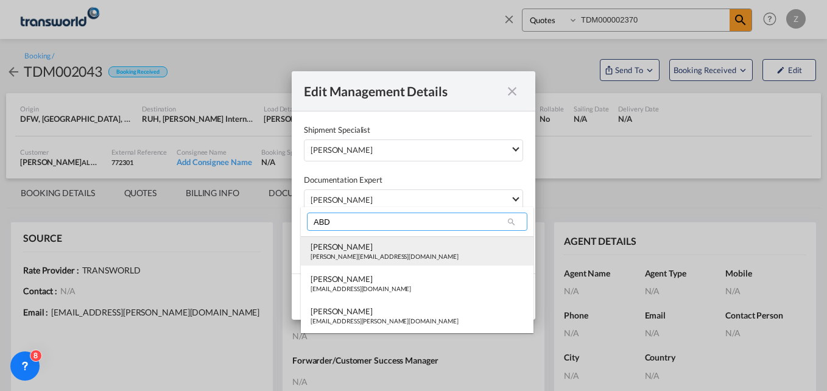
type input "ABD"
click at [345, 256] on div "[PERSON_NAME][EMAIL_ADDRESS][DOMAIN_NAME]" at bounding box center [384, 256] width 148 height 9
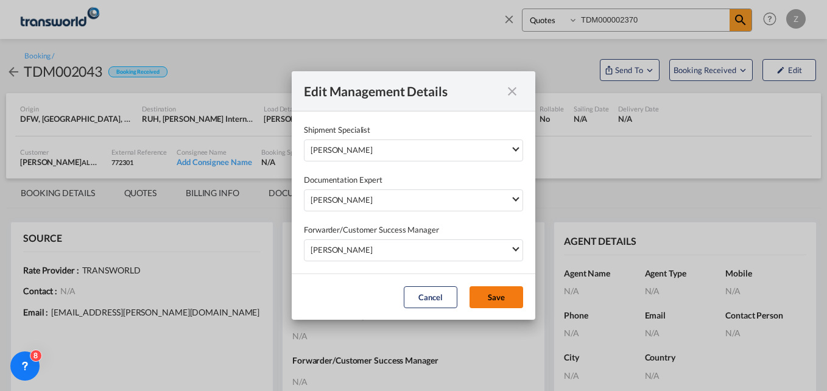
click at [502, 298] on button "Save" at bounding box center [496, 297] width 54 height 22
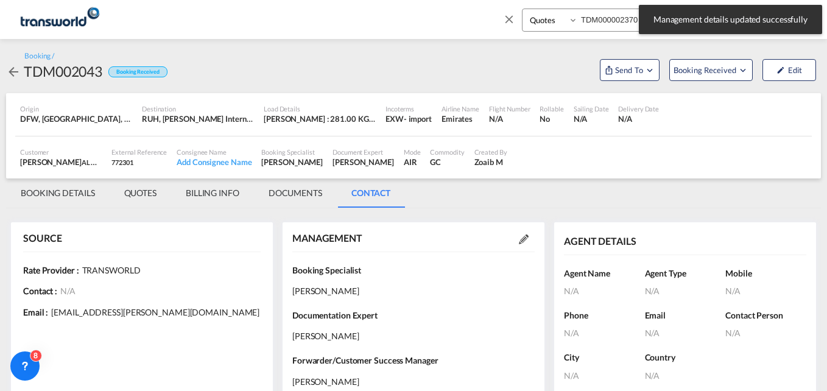
click at [69, 192] on md-tab-item "BOOKING DETAILS" at bounding box center [57, 192] width 103 height 29
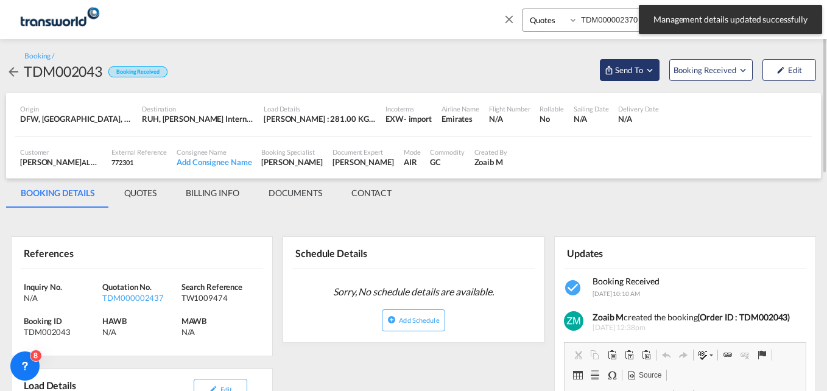
click at [618, 68] on span "Send To" at bounding box center [629, 70] width 30 height 12
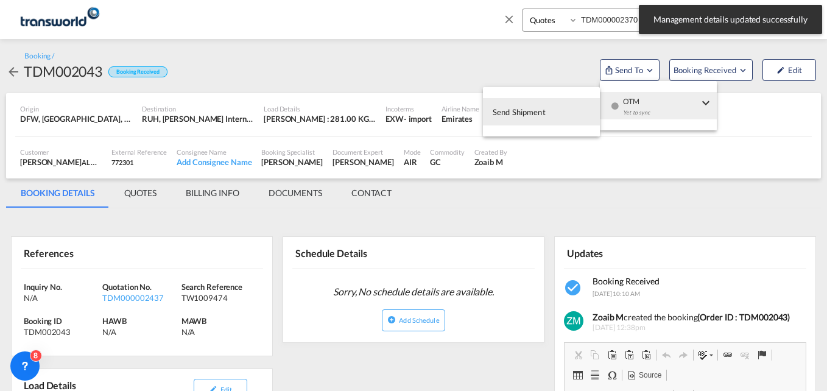
click at [549, 111] on button "Send Shipment" at bounding box center [541, 111] width 117 height 27
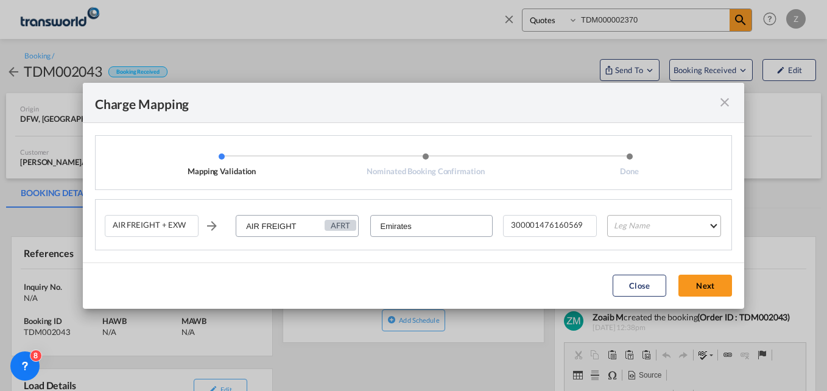
click at [645, 233] on md-select "Leg Name HANDLING ORIGIN HANDLING DESTINATION OTHERS TL PICK UP CUSTOMS ORIGIN …" at bounding box center [664, 226] width 114 height 22
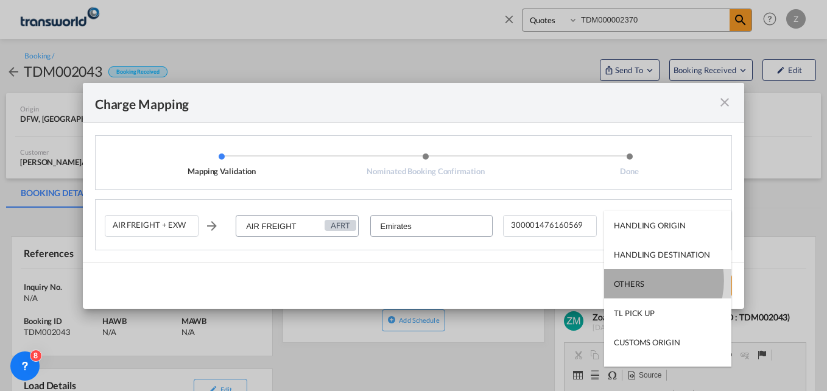
click at [642, 281] on div "OTHERS" at bounding box center [629, 283] width 30 height 11
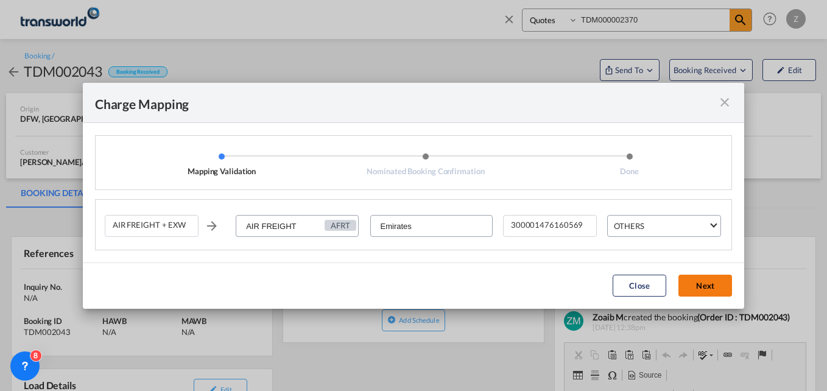
click at [698, 283] on button "Next" at bounding box center [705, 286] width 54 height 22
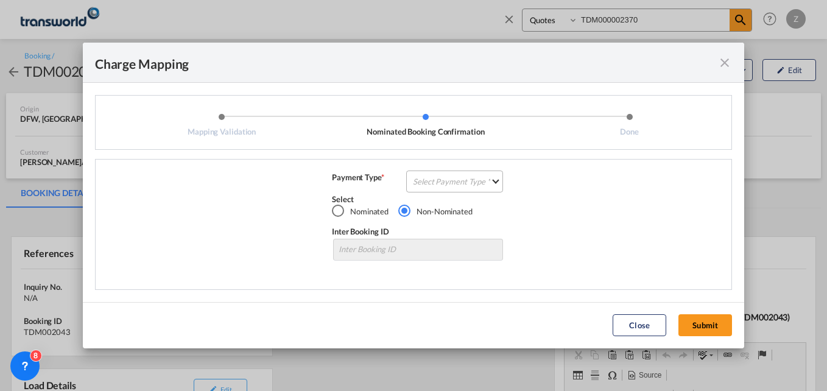
click at [443, 177] on md-select "Select Payment Type COLLECT PREPAID" at bounding box center [454, 181] width 97 height 22
click at [433, 177] on div "COLLECT" at bounding box center [431, 181] width 35 height 11
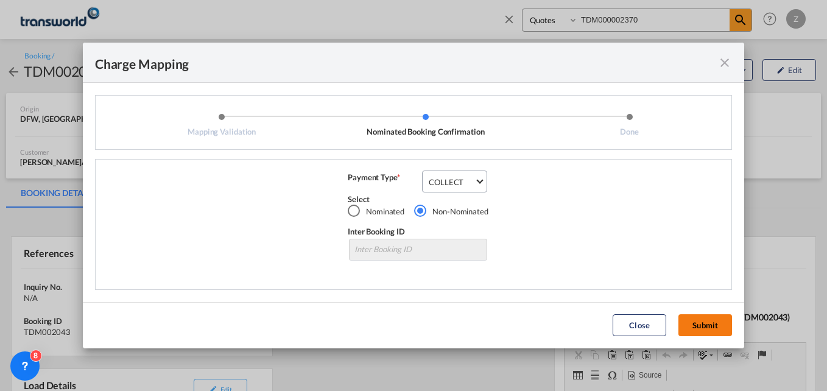
click at [695, 329] on button "Submit" at bounding box center [705, 325] width 54 height 22
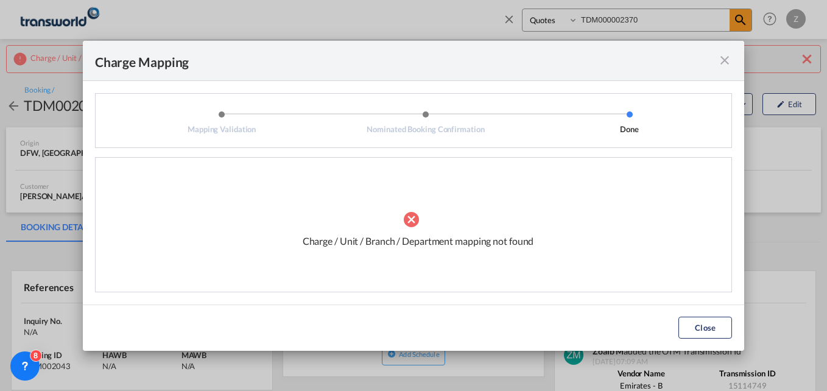
click at [724, 62] on md-icon "icon-close fg-AAA8AD cursor" at bounding box center [724, 60] width 15 height 15
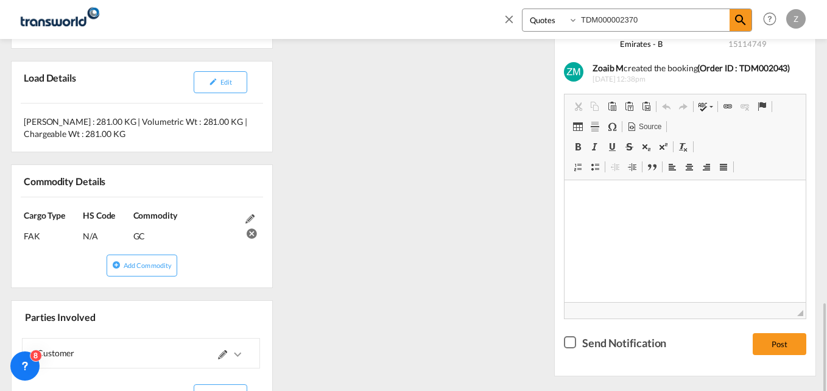
scroll to position [453, 0]
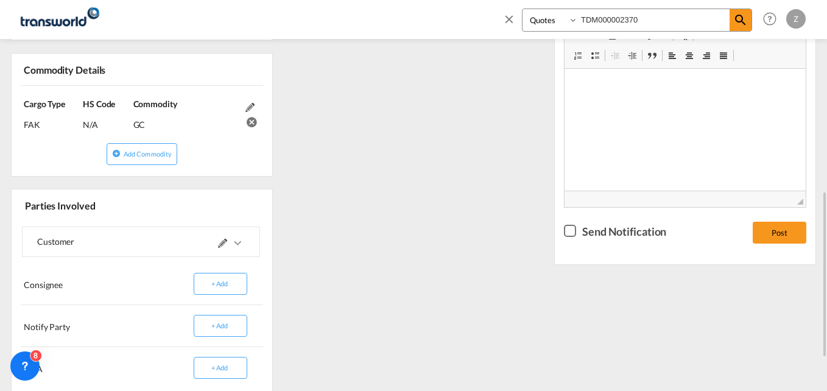
click at [221, 243] on md-icon at bounding box center [222, 243] width 9 height 9
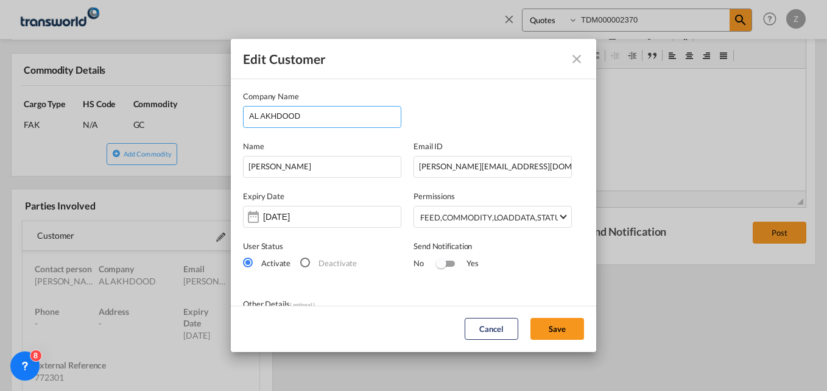
click at [312, 117] on input "AL AKHDOOD" at bounding box center [325, 116] width 152 height 18
click at [318, 166] on li "AL AKHDOOD TRADING AND CONTRACTING COMPANY" at bounding box center [322, 174] width 148 height 29
type input "AL AKHDOOD TRADING AND CONTRACTING COMPANY"
type input "[PERSON_NAME][EMAIL_ADDRESS][DOMAIN_NAME]"
type input "133633325"
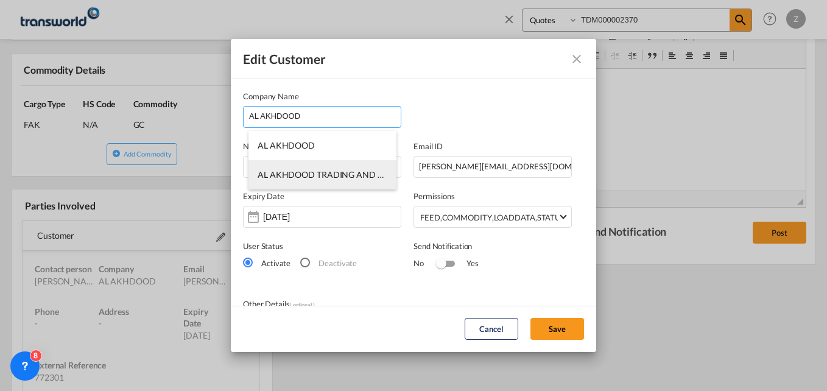
type input "1276143"
type input "34443"
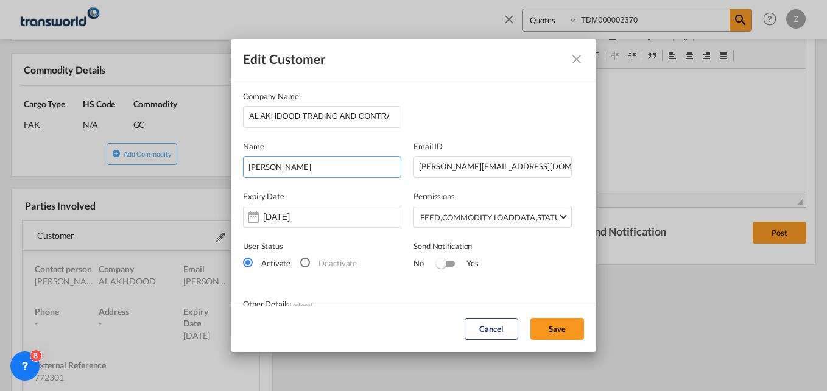
drag, startPoint x: 318, startPoint y: 166, endPoint x: 232, endPoint y: 169, distance: 86.5
click at [232, 169] on md-dialog-content "Company Name AL AKHDOOD TRADING AND CONTRACTING COMPANY Name [PERSON_NAME] Emai…" at bounding box center [413, 300] width 365 height 445
type input "[PERSON_NAME]"
click at [559, 331] on button "Save" at bounding box center [557, 329] width 54 height 22
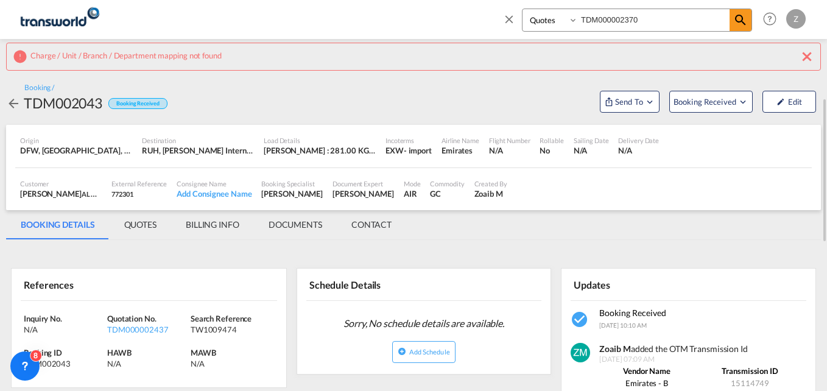
scroll to position [0, 0]
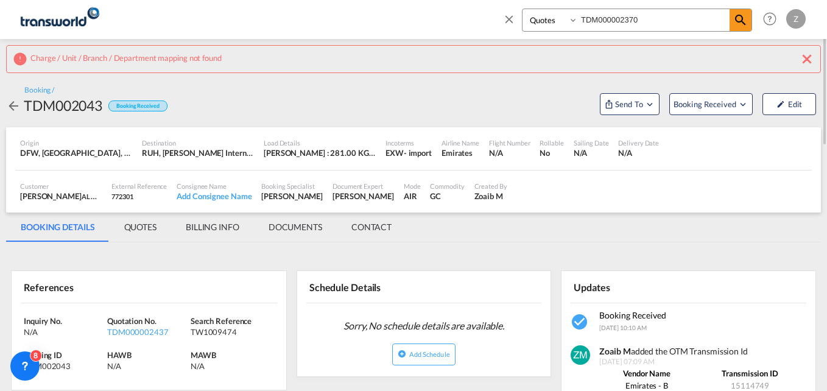
click at [810, 52] on md-icon "icon-close" at bounding box center [806, 59] width 15 height 15
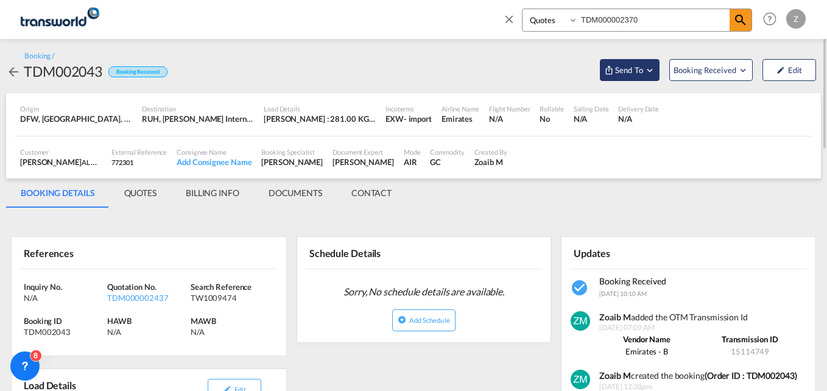
click at [618, 74] on span "Send To" at bounding box center [629, 70] width 30 height 12
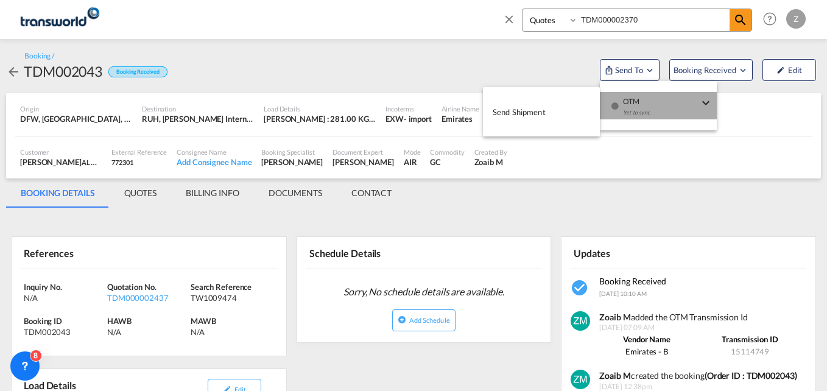
click at [640, 95] on span "OTM" at bounding box center [660, 97] width 75 height 11
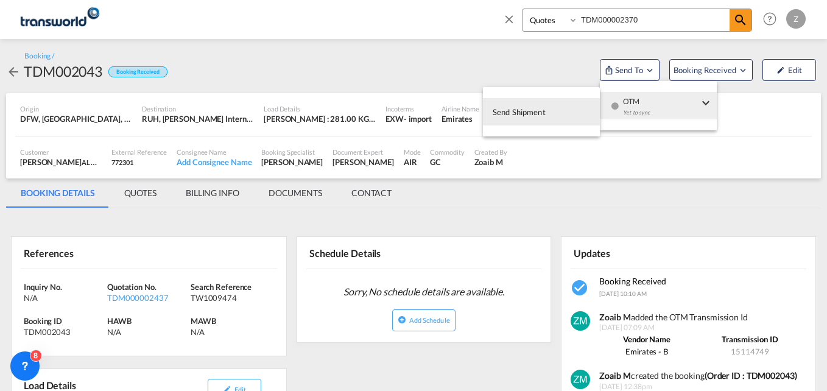
click at [537, 115] on span "Send Shipment" at bounding box center [518, 111] width 53 height 19
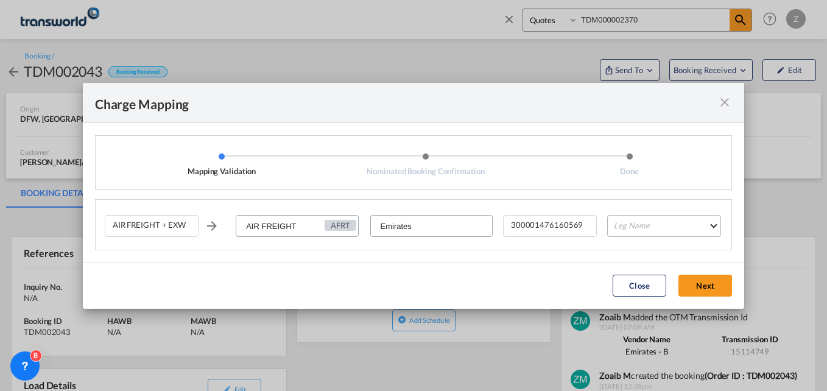
click at [674, 229] on md-select "Leg Name HANDLING ORIGIN HANDLING DESTINATION OTHERS TL PICK UP CUSTOMS ORIGIN …" at bounding box center [664, 226] width 114 height 22
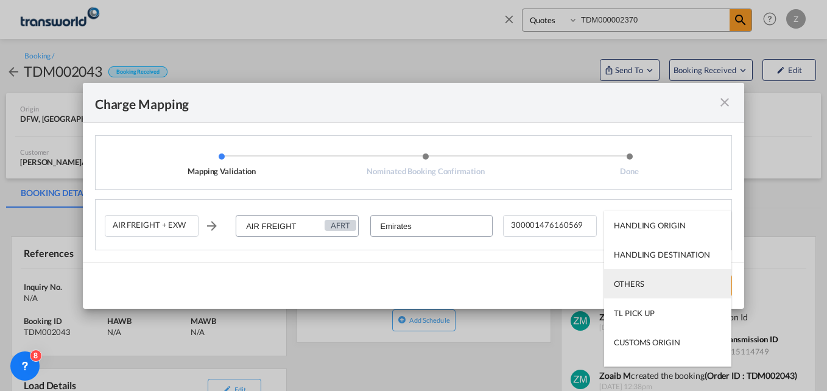
click at [633, 278] on div "OTHERS" at bounding box center [629, 283] width 30 height 11
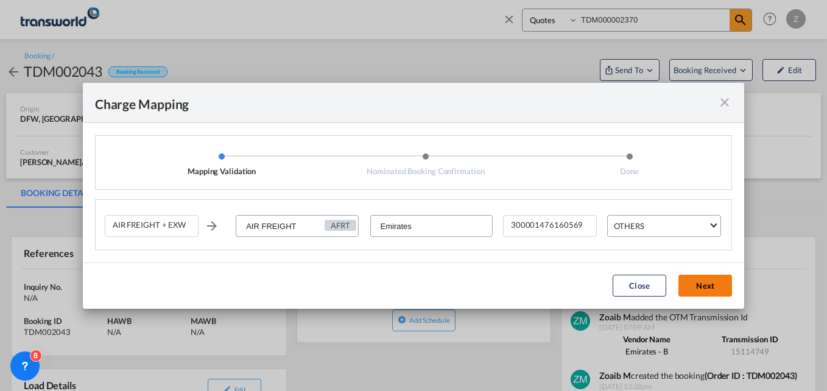
click at [704, 285] on button "Next" at bounding box center [705, 286] width 54 height 22
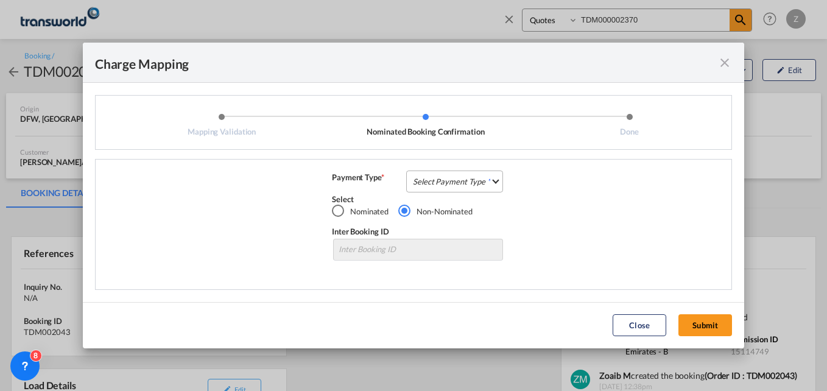
click at [454, 181] on md-select "Select Payment Type COLLECT PREPAID" at bounding box center [454, 181] width 97 height 22
click at [441, 176] on div "COLLECT" at bounding box center [431, 181] width 35 height 11
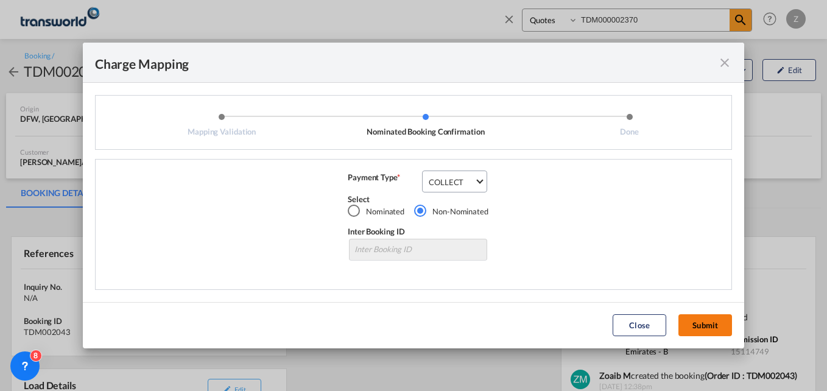
click at [705, 328] on button "Submit" at bounding box center [705, 325] width 54 height 22
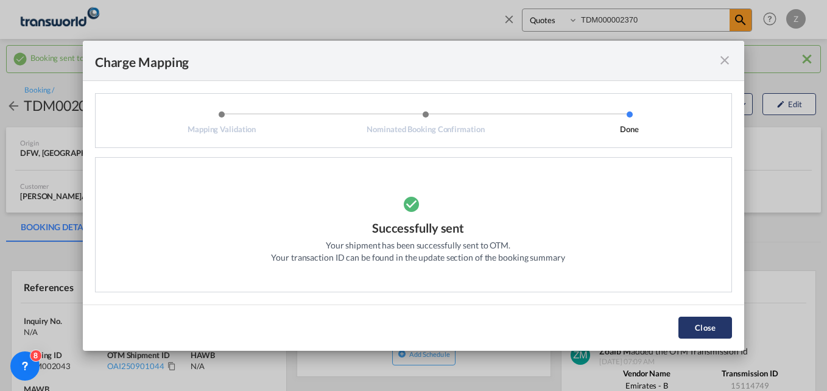
click at [699, 323] on button "Close" at bounding box center [705, 328] width 54 height 22
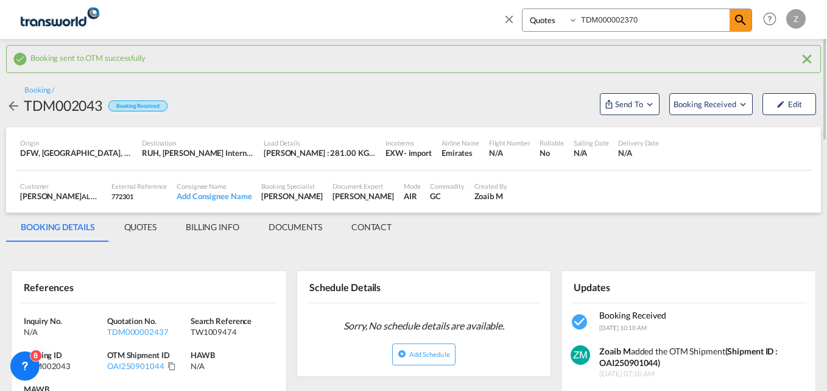
click at [169, 364] on md-icon "Click to Copy" at bounding box center [171, 366] width 9 height 9
click at [167, 368] on md-icon "Copied!" at bounding box center [171, 366] width 9 height 9
click at [169, 366] on md-icon "Click to Copy" at bounding box center [171, 366] width 9 height 9
click at [645, 22] on input "TDM000002370" at bounding box center [654, 19] width 152 height 21
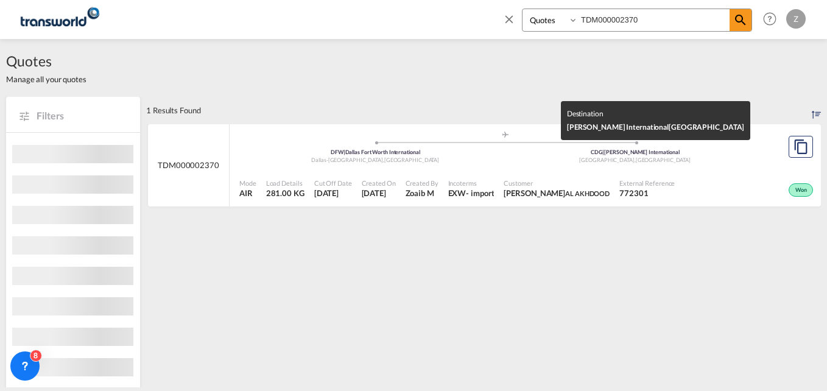
click at [604, 161] on div "[GEOGRAPHIC_DATA] , [GEOGRAPHIC_DATA]" at bounding box center [635, 160] width 260 height 8
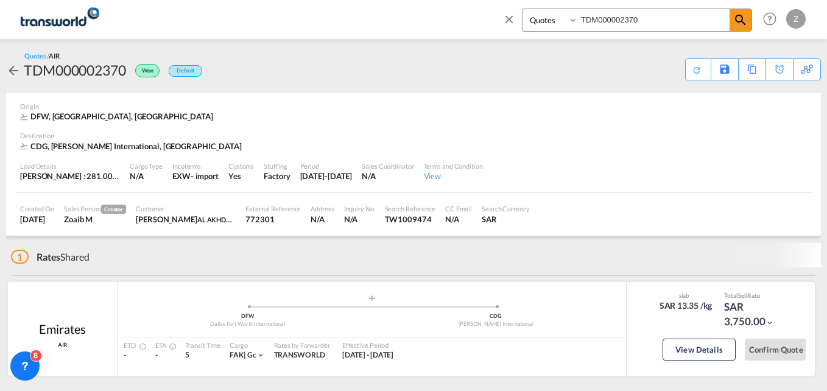
scroll to position [32, 0]
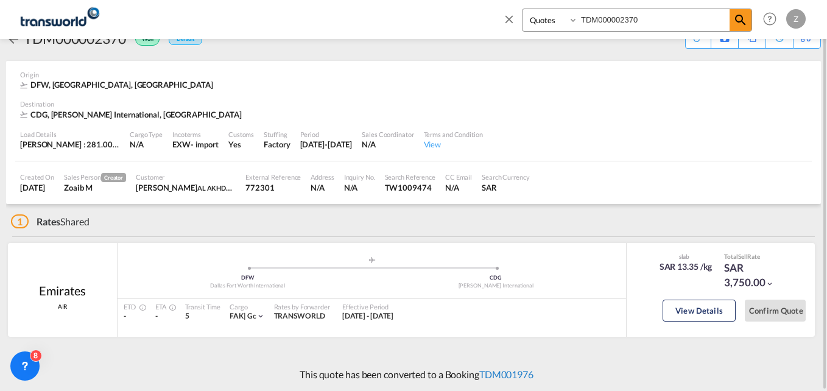
click at [507, 377] on link "TDM001976" at bounding box center [506, 374] width 54 height 12
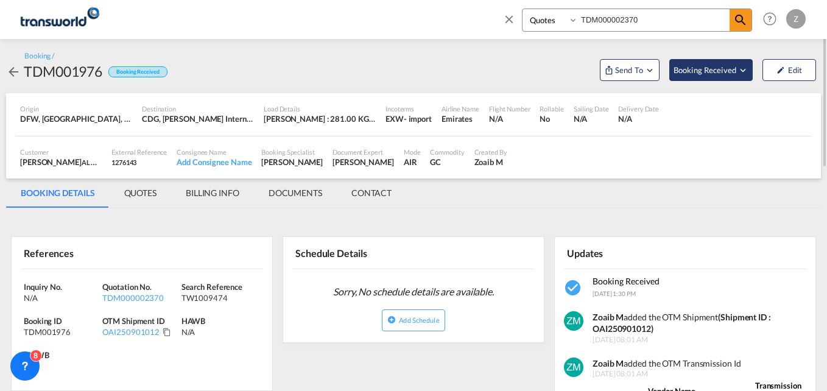
click at [687, 70] on span "Booking Received" at bounding box center [705, 70] width 64 height 12
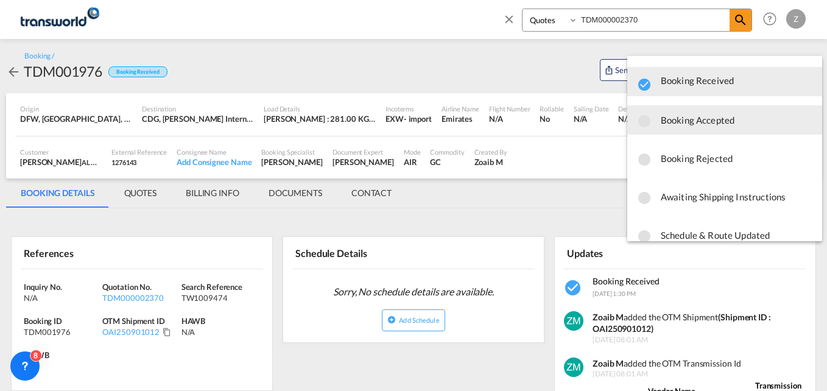
click at [688, 127] on span "Booking Accepted" at bounding box center [736, 120] width 152 height 22
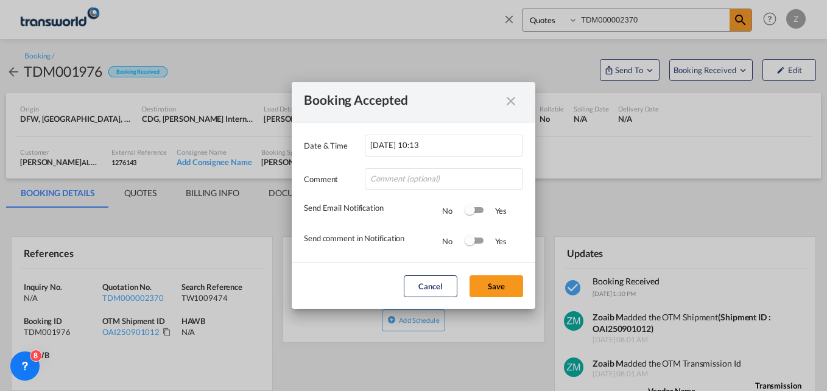
click at [510, 99] on md-icon "icon-close fg-AAA8AD cursor" at bounding box center [510, 106] width 15 height 15
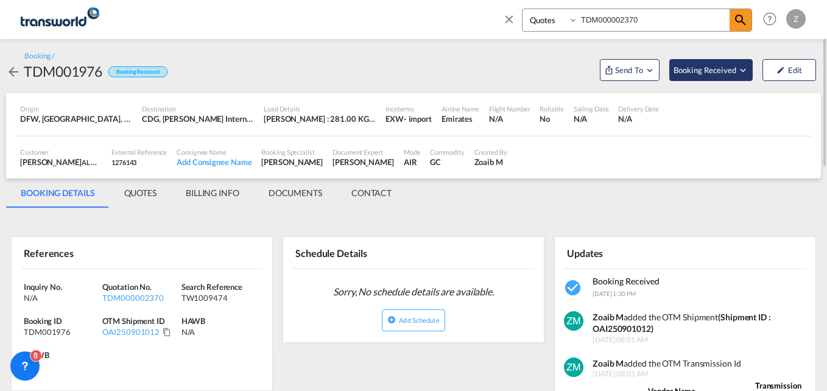
click at [716, 71] on span "Booking Received" at bounding box center [705, 70] width 64 height 12
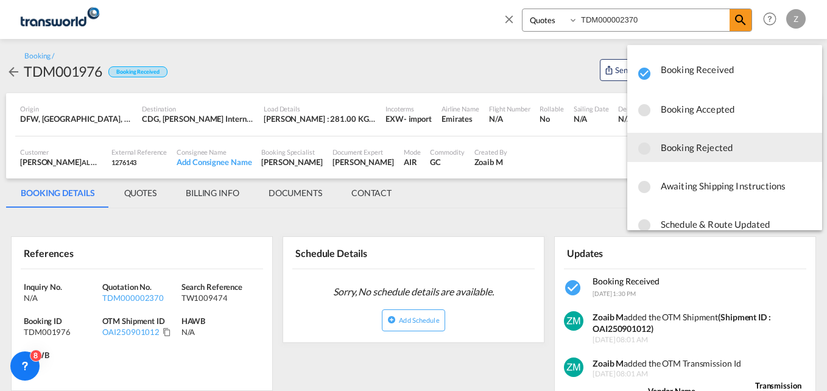
click at [706, 151] on span "Booking Rejected" at bounding box center [736, 147] width 152 height 22
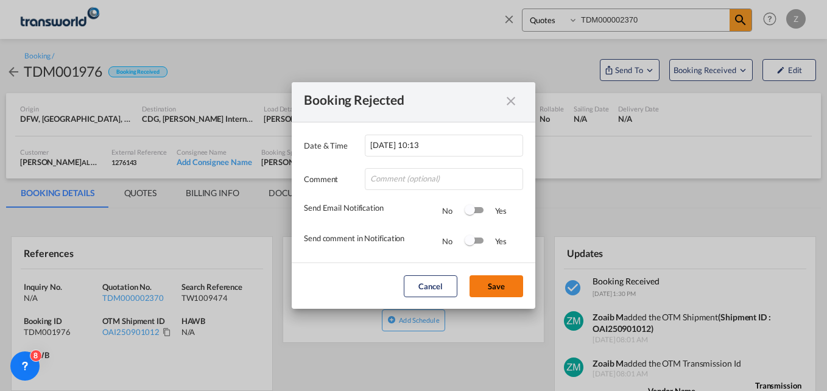
click at [505, 281] on button "Save" at bounding box center [496, 286] width 54 height 22
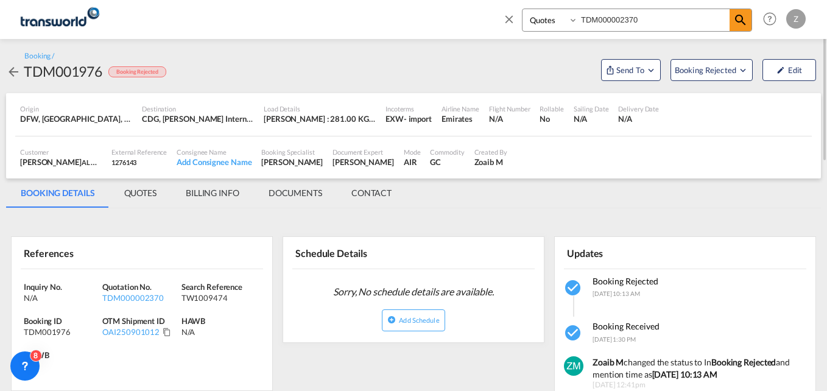
click at [507, 16] on md-icon "icon-close" at bounding box center [508, 18] width 13 height 13
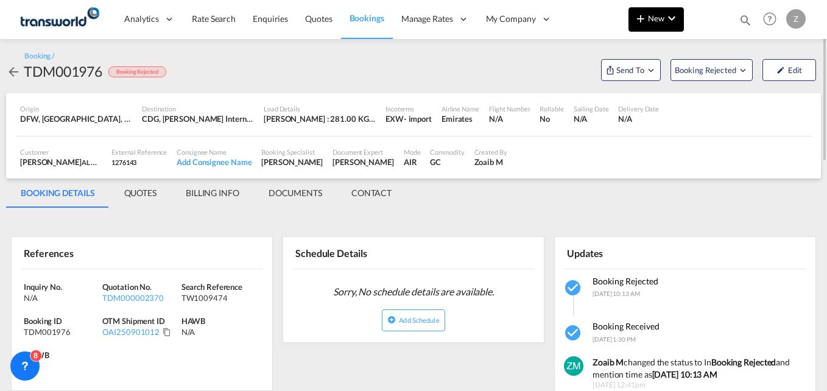
click at [670, 20] on md-icon "icon-chevron-down" at bounding box center [671, 18] width 15 height 15
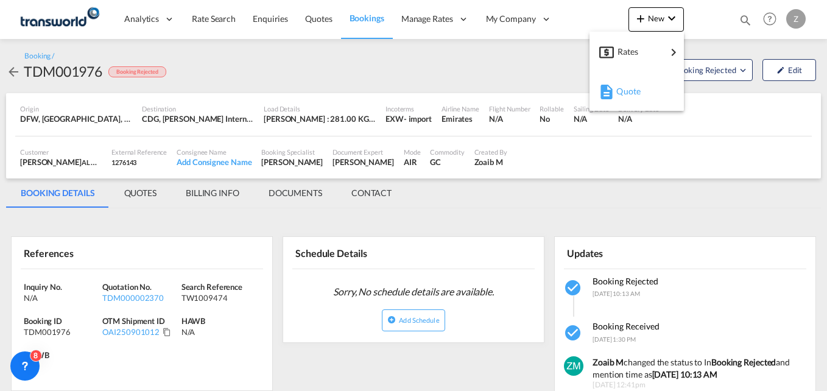
click at [635, 83] on div "Quote" at bounding box center [638, 91] width 45 height 30
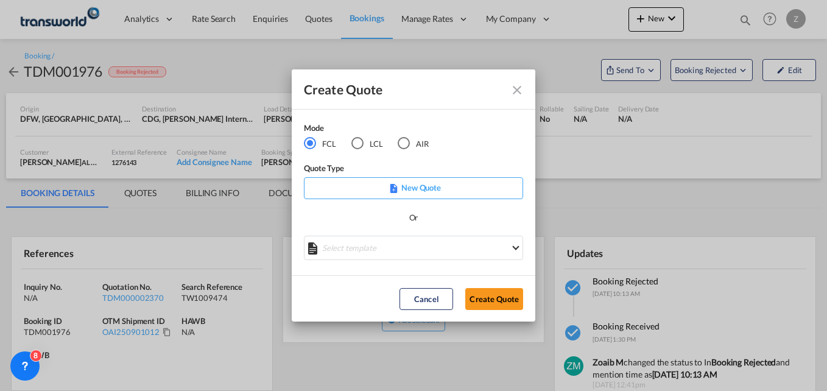
click at [509, 87] on md-icon "Close dialog" at bounding box center [516, 90] width 15 height 15
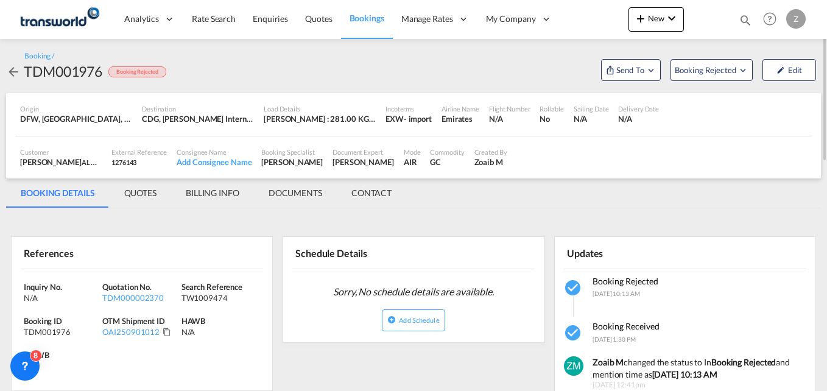
click at [749, 20] on md-icon "icon-magnify" at bounding box center [744, 19] width 13 height 13
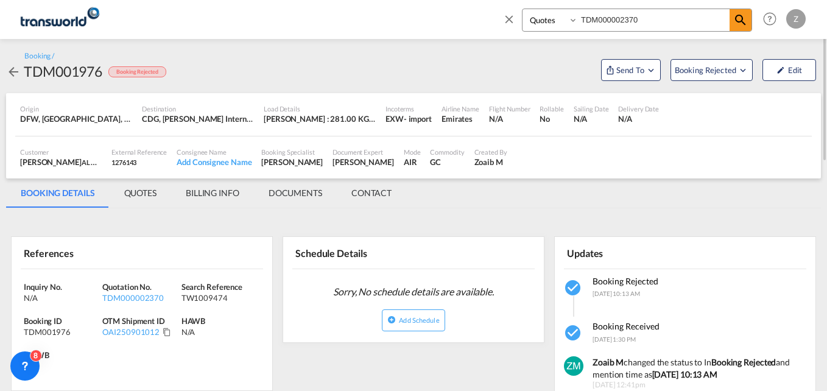
click at [504, 17] on md-icon "icon-close" at bounding box center [508, 18] width 13 height 13
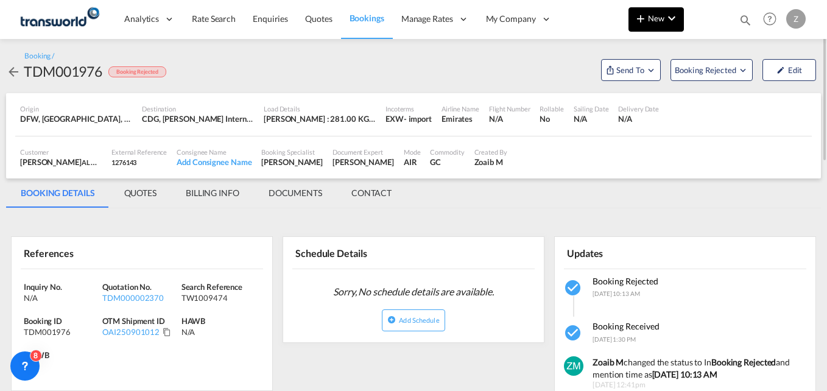
click at [668, 22] on md-icon "icon-chevron-down" at bounding box center [671, 18] width 15 height 15
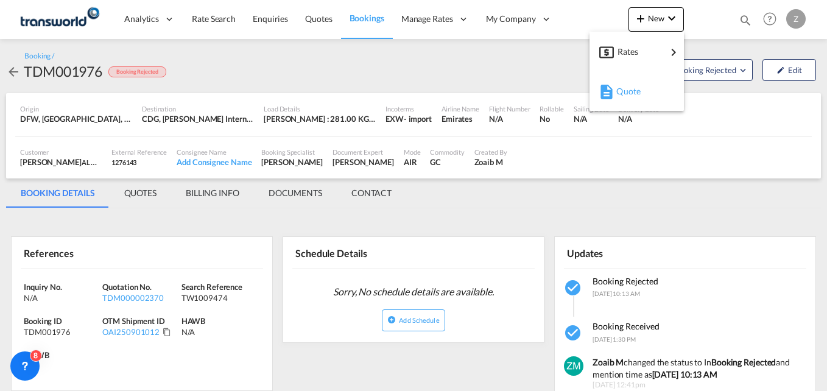
click at [619, 98] on span "Quote" at bounding box center [622, 91] width 13 height 24
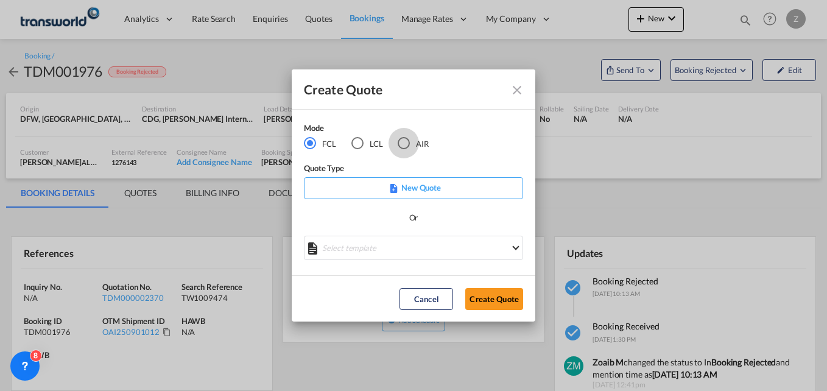
click at [407, 139] on div "AIR" at bounding box center [403, 143] width 12 height 12
click at [501, 305] on button "Create Quote" at bounding box center [494, 299] width 58 height 22
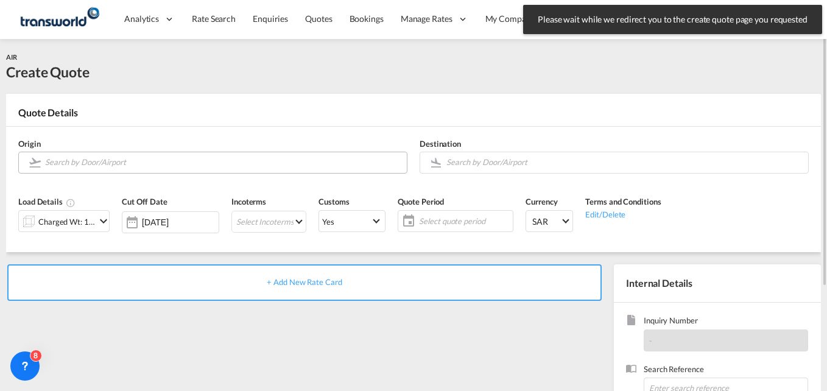
click at [130, 159] on input "Search by Door/Airport" at bounding box center [222, 162] width 355 height 21
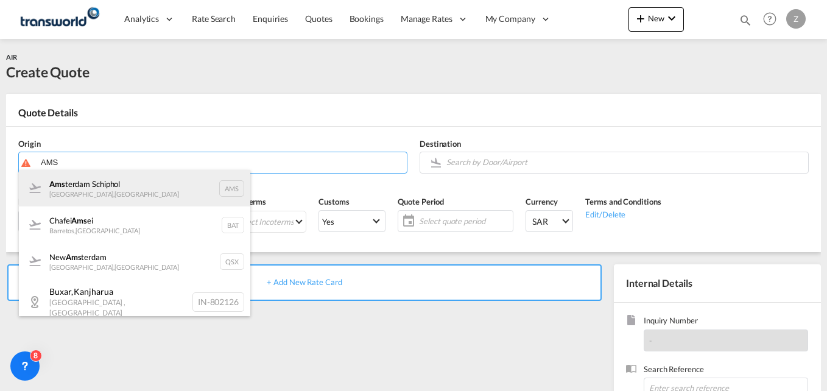
click at [117, 195] on div "Ams terdam Schiphol [GEOGRAPHIC_DATA] , [GEOGRAPHIC_DATA] AMS" at bounding box center [134, 188] width 231 height 37
type input "Amsterdam Schiphol, [GEOGRAPHIC_DATA], AMS"
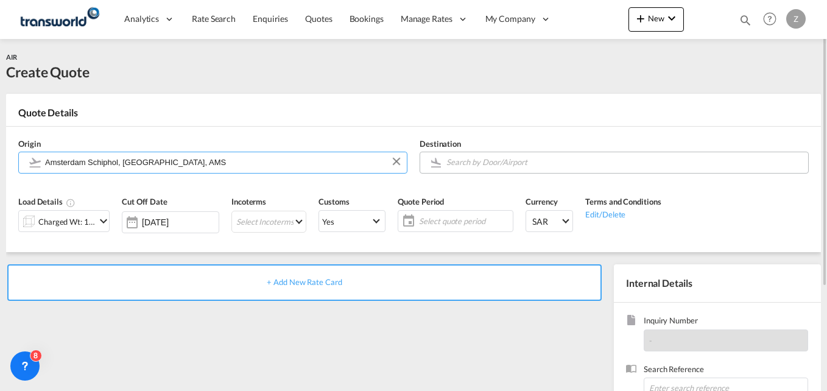
click at [499, 167] on input "Search by Door/Airport" at bounding box center [623, 162] width 355 height 21
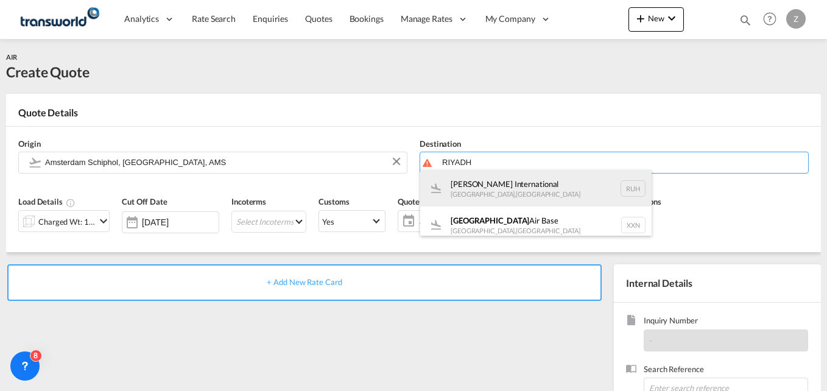
click at [497, 189] on div "[PERSON_NAME] International [GEOGRAPHIC_DATA] , [GEOGRAPHIC_DATA] RUH" at bounding box center [535, 188] width 231 height 37
type input "[PERSON_NAME] International, [GEOGRAPHIC_DATA], RUH"
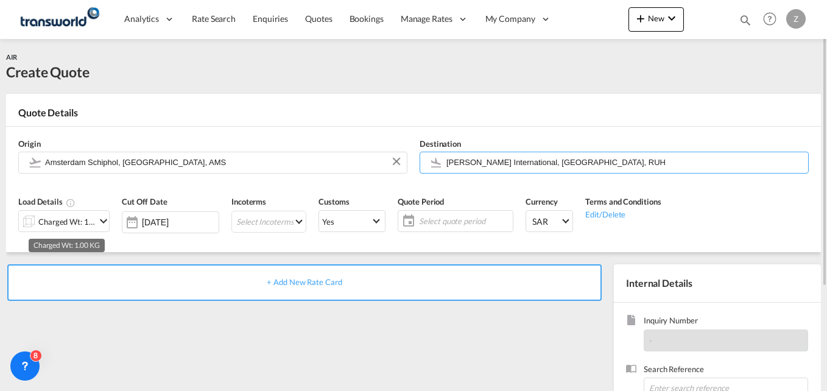
click at [64, 221] on div "Charged Wt: 1.00 KG" at bounding box center [66, 221] width 57 height 17
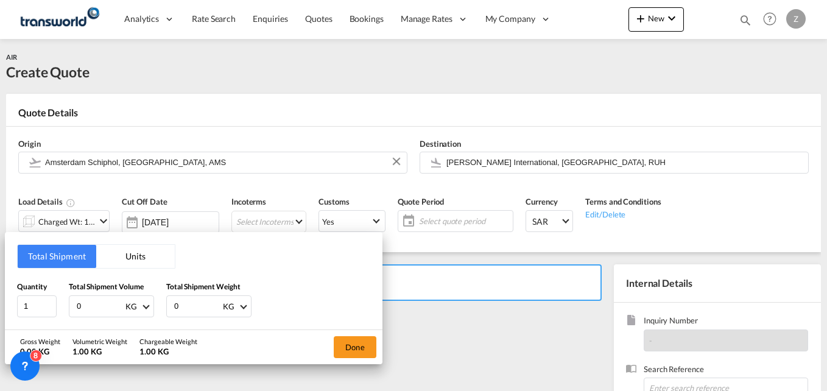
click at [97, 301] on input "0" at bounding box center [99, 306] width 49 height 21
type input "755"
click at [209, 307] on input "0" at bounding box center [197, 306] width 49 height 21
type input "755"
click at [348, 348] on button "Done" at bounding box center [355, 347] width 43 height 22
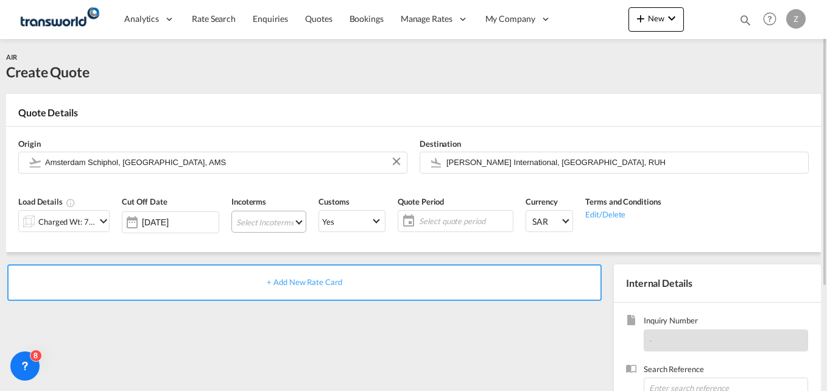
click at [248, 232] on md-select "Select Incoterms CIF - import Cost,Insurance and Freight CIP - export Carriage …" at bounding box center [268, 222] width 75 height 22
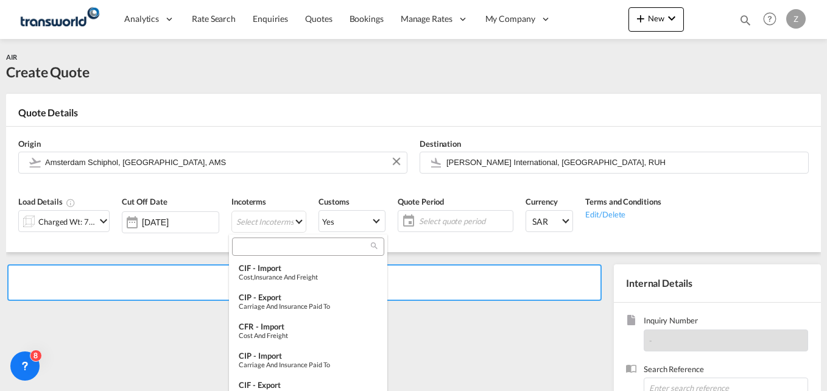
click at [256, 251] on input "search" at bounding box center [303, 246] width 135 height 11
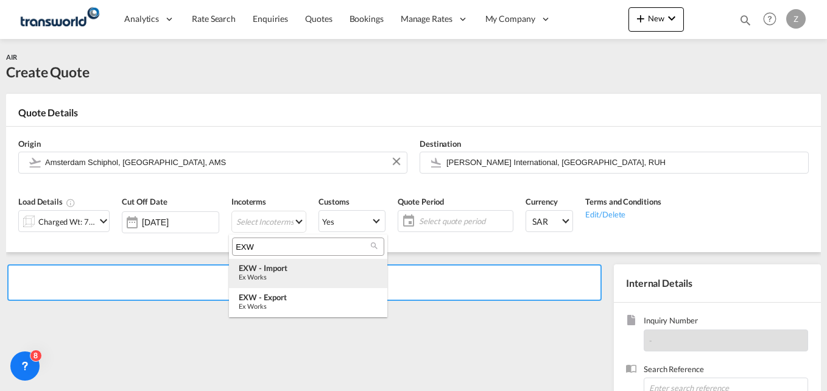
type input "EXW"
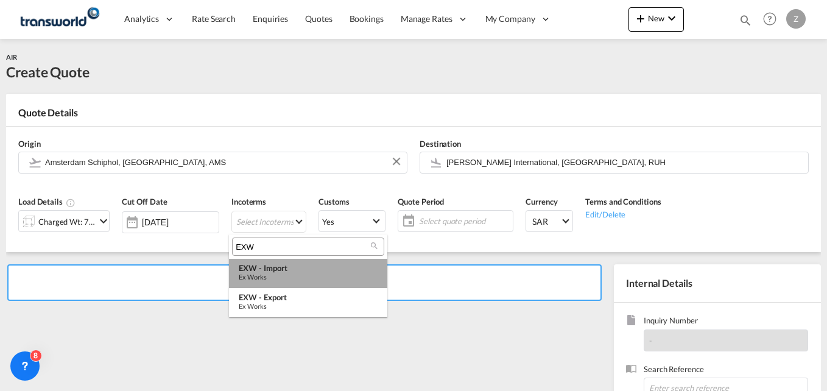
click at [277, 275] on div "Ex Works" at bounding box center [308, 277] width 139 height 8
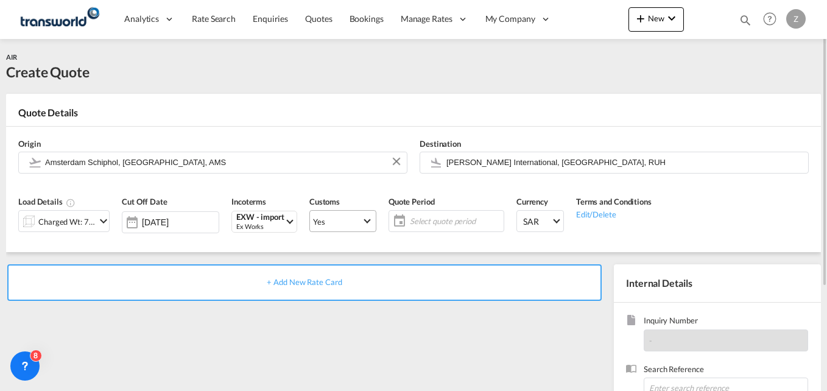
click at [359, 225] on md-select-value "Yes" at bounding box center [343, 220] width 66 height 17
click at [334, 250] on md-option "No" at bounding box center [338, 250] width 85 height 29
click at [333, 225] on span "Yes" at bounding box center [337, 221] width 49 height 11
click at [320, 254] on md-option "No" at bounding box center [338, 250] width 85 height 29
click at [414, 221] on span "Select quote period" at bounding box center [455, 220] width 91 height 11
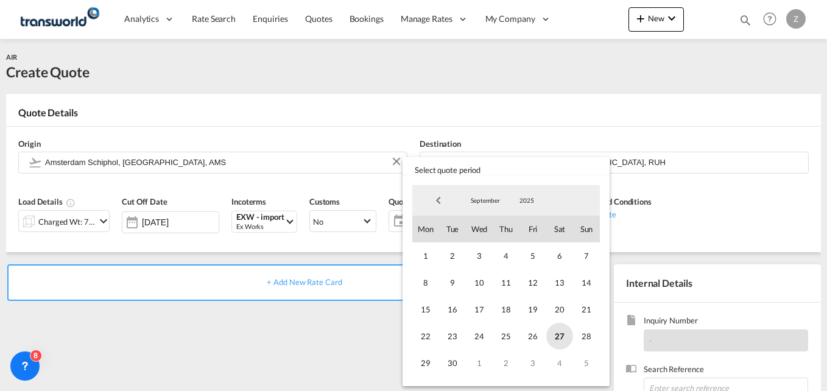
click at [562, 338] on span "27" at bounding box center [559, 336] width 27 height 27
click at [443, 362] on span "30" at bounding box center [452, 362] width 27 height 27
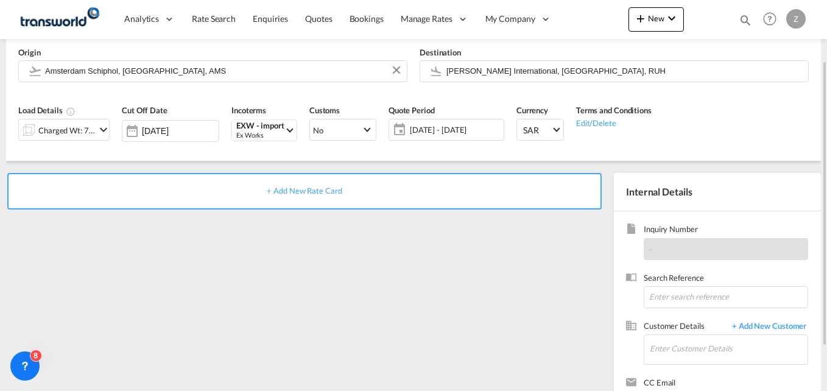
scroll to position [92, 0]
click at [664, 300] on input at bounding box center [725, 296] width 164 height 22
paste input "TW2509687"
type input "TW2509687"
click at [668, 351] on input "Enter Customer Details" at bounding box center [728, 347] width 158 height 27
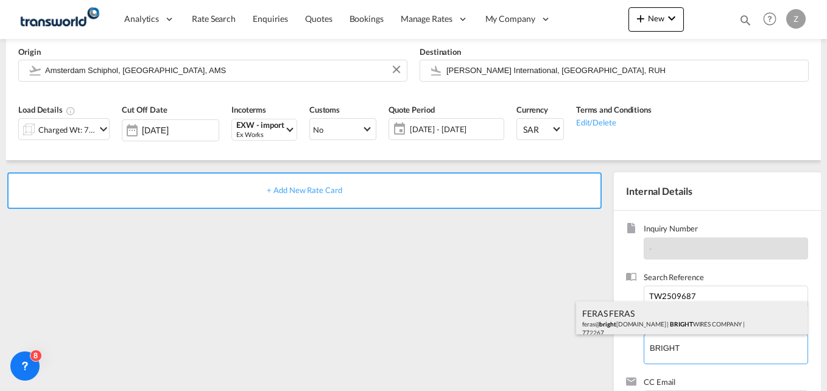
click at [654, 308] on div "FERAS FERAS feras@ bright [DOMAIN_NAME] | BRIGHT WIRES COMPANY | 772267" at bounding box center [691, 321] width 231 height 41
type input "BRIGHT WIRES COMPANY, FERAS FERAS, [EMAIL_ADDRESS][DOMAIN_NAME]"
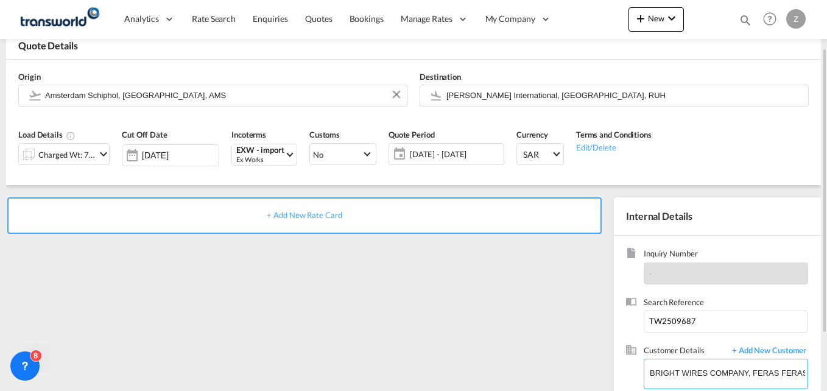
scroll to position [66, 0]
click at [296, 216] on span "+ Add New Rate Card" at bounding box center [304, 216] width 75 height 10
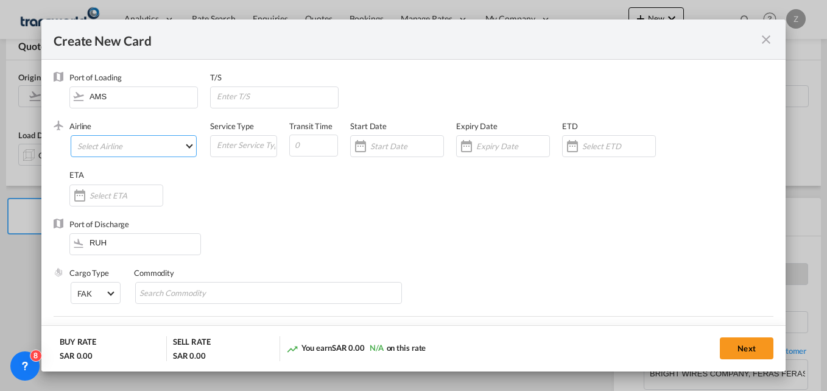
click at [158, 153] on md-select "Select Airline AIR EXPRESS S.A. (1166- / -) CMA [MEDICAL_DATA] Air Cargo (1140-…" at bounding box center [134, 146] width 126 height 22
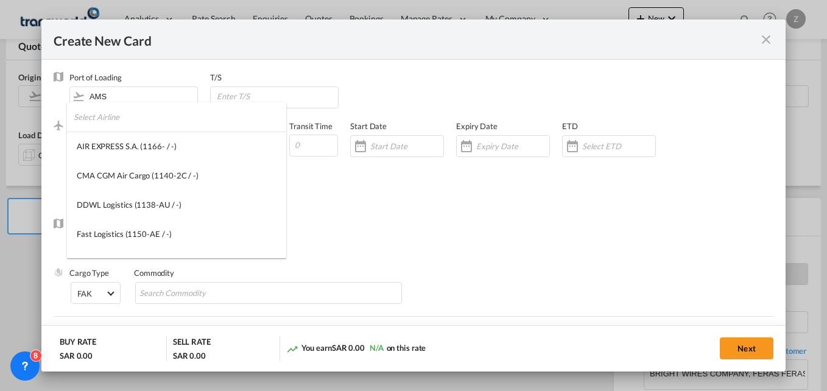
click at [115, 117] on input "search" at bounding box center [180, 116] width 212 height 29
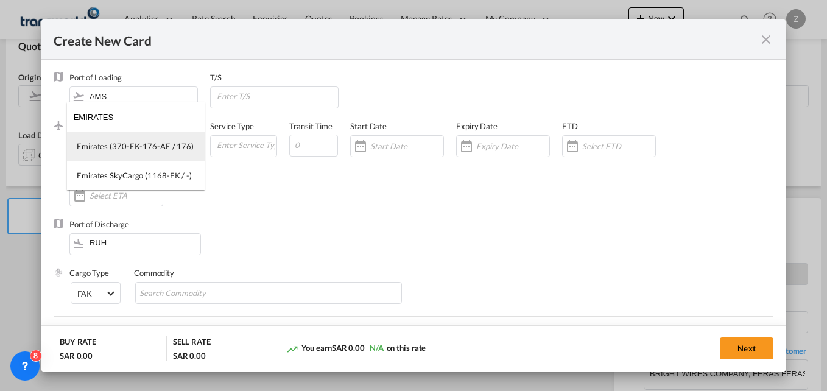
type input "EMIRATES"
click at [133, 150] on div "Emirates (370-EK-176-AE / 176)" at bounding box center [135, 146] width 117 height 11
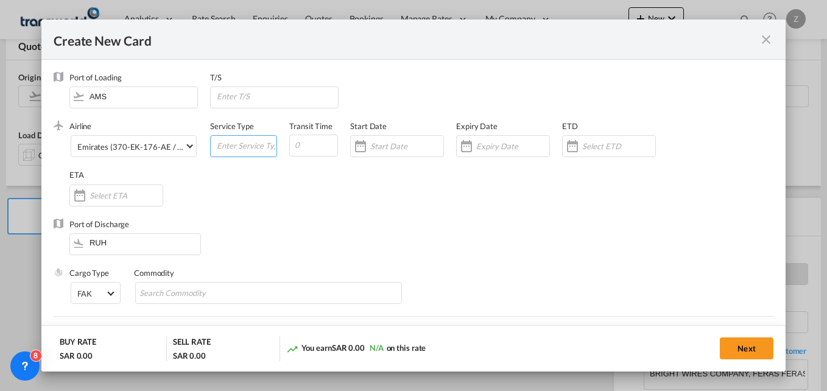
click at [240, 143] on input "Create New Card ..." at bounding box center [245, 145] width 61 height 18
type input "AIR"
click at [302, 149] on input "Create New Card ..." at bounding box center [313, 146] width 49 height 22
type input "5"
click at [385, 147] on input "Create New Card ..." at bounding box center [406, 146] width 73 height 10
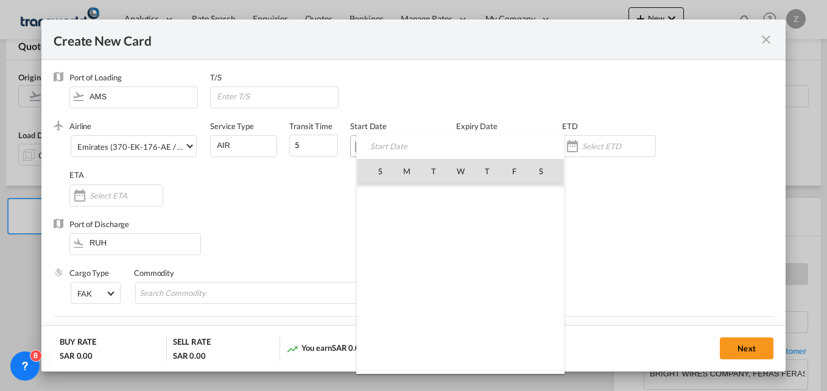
scroll to position [281955, 0]
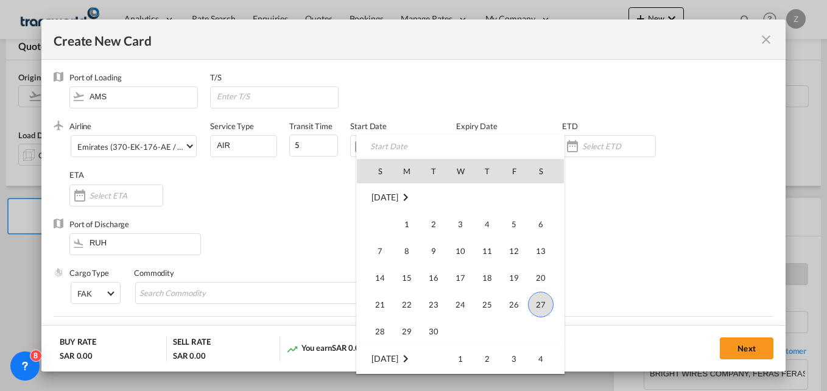
click at [547, 307] on span "27" at bounding box center [541, 305] width 26 height 26
type input "[DATE]"
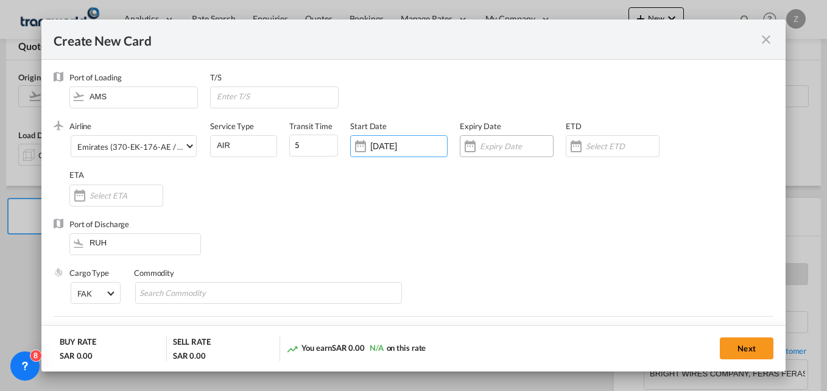
click at [494, 143] on input "Create New Card ..." at bounding box center [516, 146] width 73 height 10
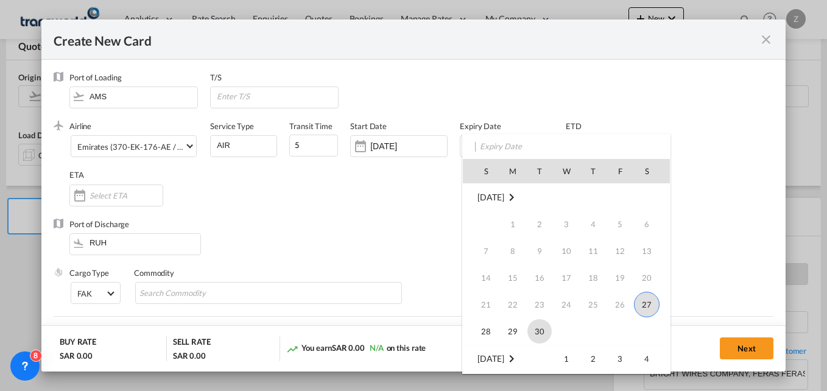
click at [542, 328] on span "30" at bounding box center [539, 331] width 24 height 24
type input "[DATE]"
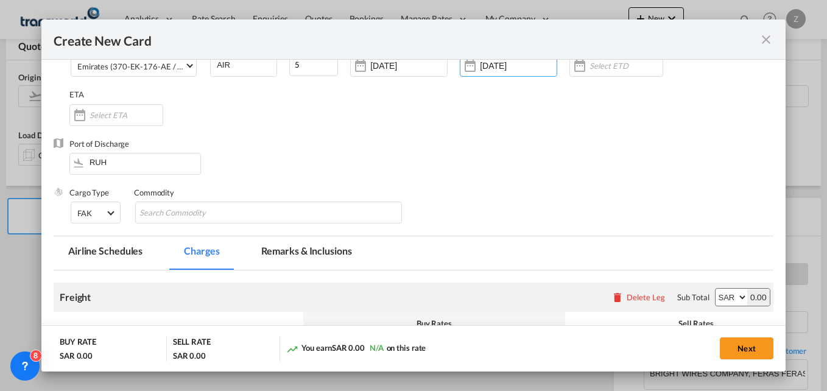
scroll to position [81, 0]
click at [206, 217] on input "Search Commodity" at bounding box center [194, 212] width 111 height 19
type input "GC"
click at [387, 175] on div "Port of Discharge RUH" at bounding box center [413, 162] width 719 height 49
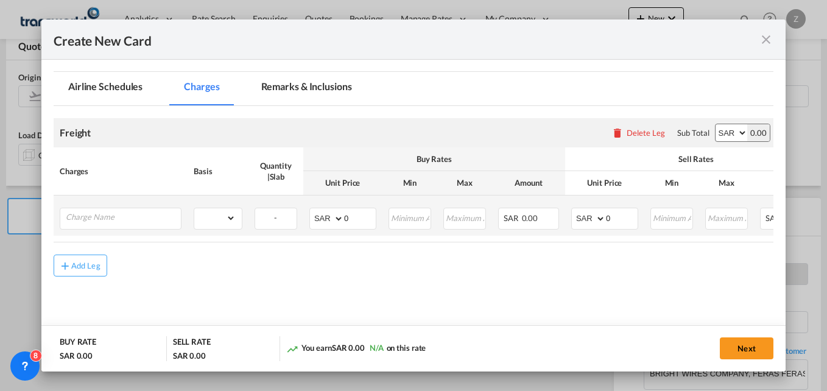
scroll to position [245, 0]
click at [127, 225] on input "Charge Name" at bounding box center [123, 217] width 115 height 18
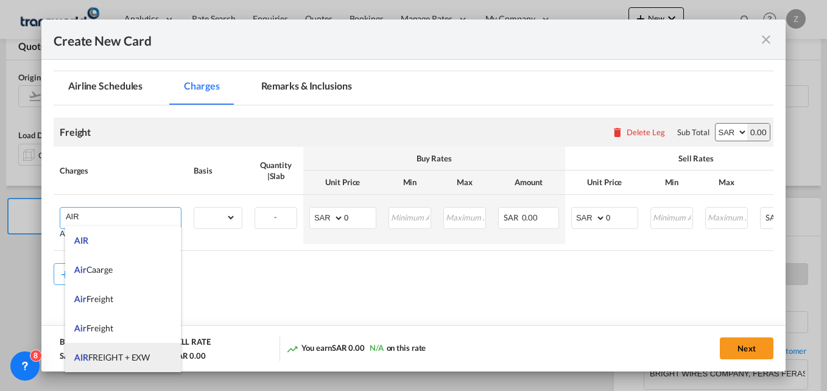
click at [136, 352] on span "AIR FREIGHT + EXW" at bounding box center [111, 357] width 75 height 10
type input "AIR FREIGHT + EXW"
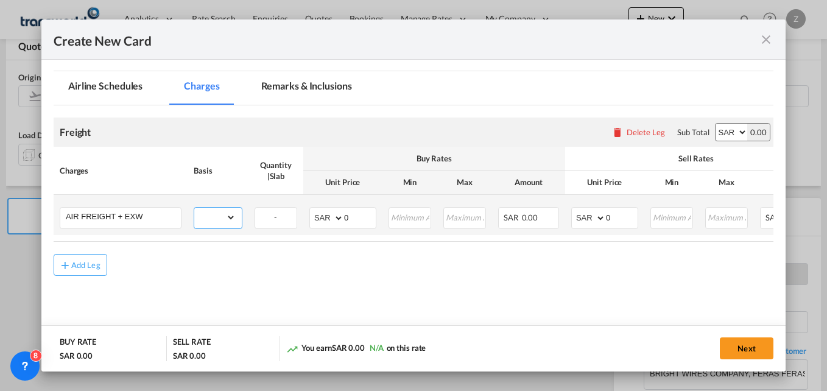
click at [221, 217] on select "gross_weight volumetric_weight per_shipment per_bl per_km % on air freight per_…" at bounding box center [214, 217] width 41 height 19
select select "per_kg"
click at [194, 208] on select "gross_weight volumetric_weight per_shipment per_bl per_km % on air freight per_…" at bounding box center [214, 217] width 41 height 19
click at [328, 222] on select "AED AFN ALL AMD ANG AOA ARS AUD AWG AZN BAM BBD BDT BGN BHD BIF BMD BND BOB BRL…" at bounding box center [328, 217] width 32 height 17
select select "string:EUR"
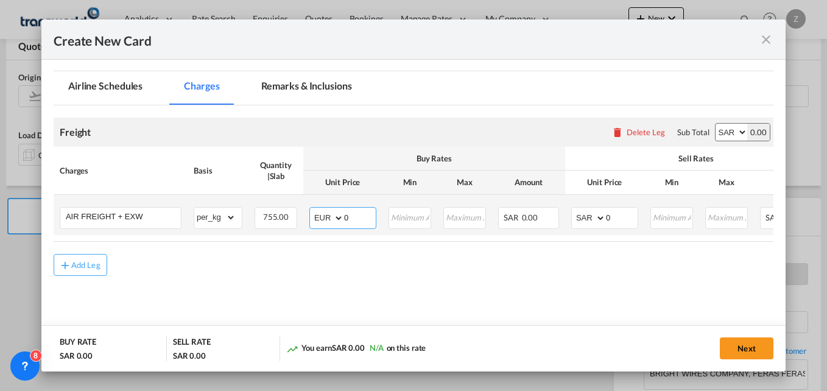
click at [312, 209] on select "AED AFN ALL AMD ANG AOA ARS AUD AWG AZN BAM BBD BDT BGN BHD BIF BMD BND BOB BRL…" at bounding box center [328, 217] width 32 height 17
click at [591, 219] on select "AED AFN ALL AMD ANG AOA ARS AUD AWG AZN BAM BBD BDT BGN BHD BIF BMD BND BOB BRL…" at bounding box center [589, 217] width 32 height 17
select select "string:EUR"
click at [573, 209] on select "AED AFN ALL AMD ANG AOA ARS AUD AWG AZN BAM BBD BDT BGN BHD BIF BMD BND BOB BRL…" at bounding box center [589, 217] width 32 height 17
click at [615, 222] on input "0" at bounding box center [622, 217] width 32 height 18
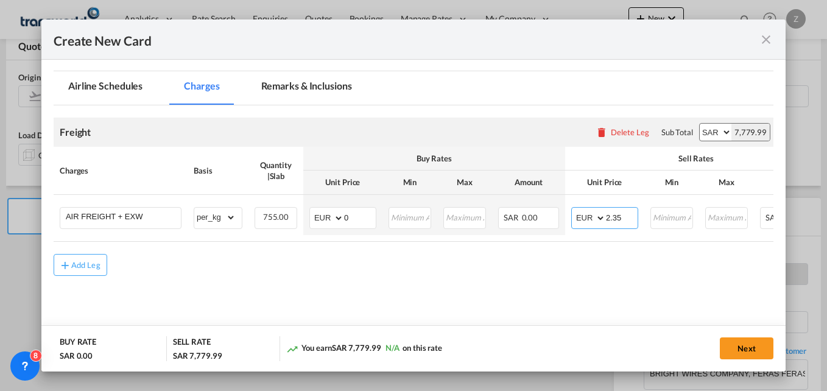
type input "2.35"
click at [446, 298] on md-content "Freight Please enter leg name Leg Name Already Exists Delete Leg Sub Total AED …" at bounding box center [413, 215] width 719 height 220
click at [363, 220] on input "0" at bounding box center [360, 217] width 32 height 18
type input "1.83"
click at [433, 270] on div "Add Leg" at bounding box center [413, 273] width 719 height 22
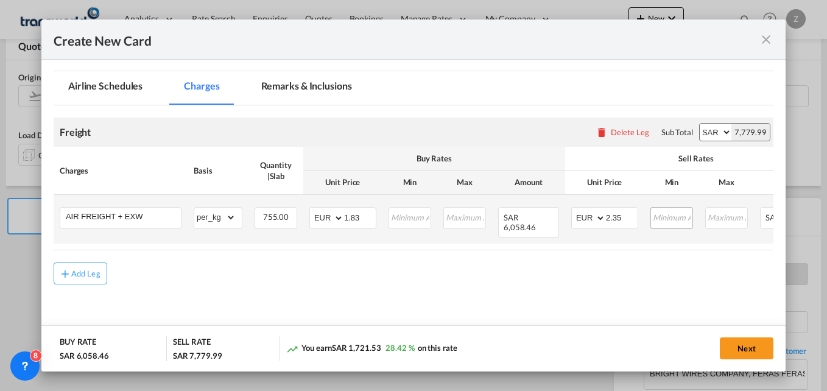
scroll to position [0, 152]
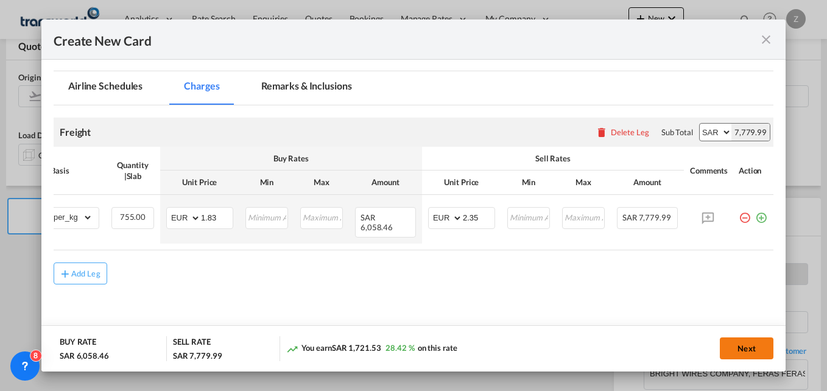
click at [755, 341] on button "Next" at bounding box center [746, 348] width 54 height 22
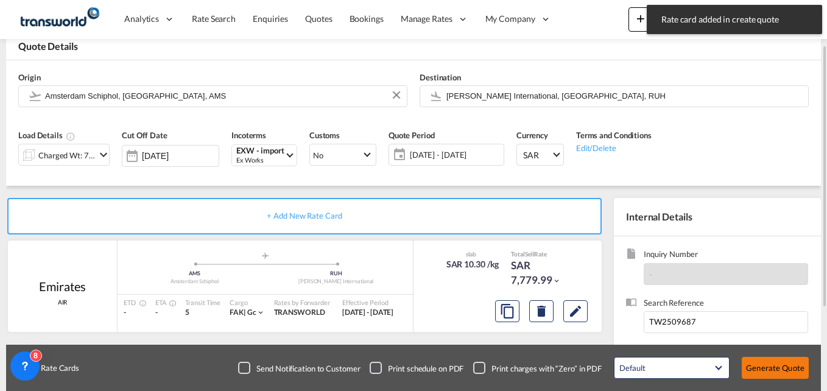
click at [765, 371] on button "Generate Quote" at bounding box center [774, 368] width 67 height 22
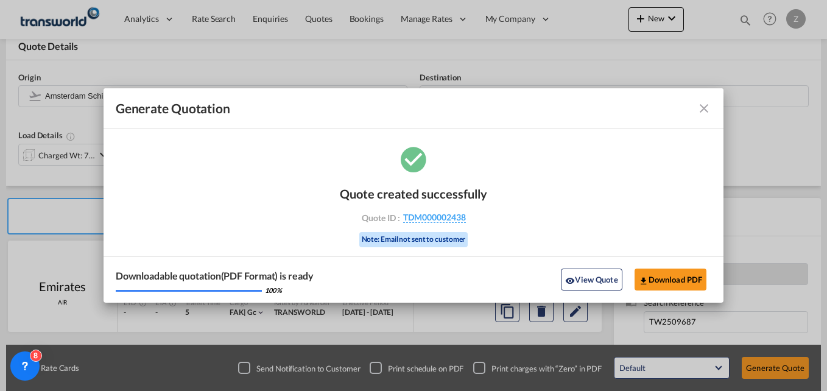
click at [704, 109] on md-icon "icon-close fg-AAA8AD cursor m-0" at bounding box center [703, 108] width 15 height 15
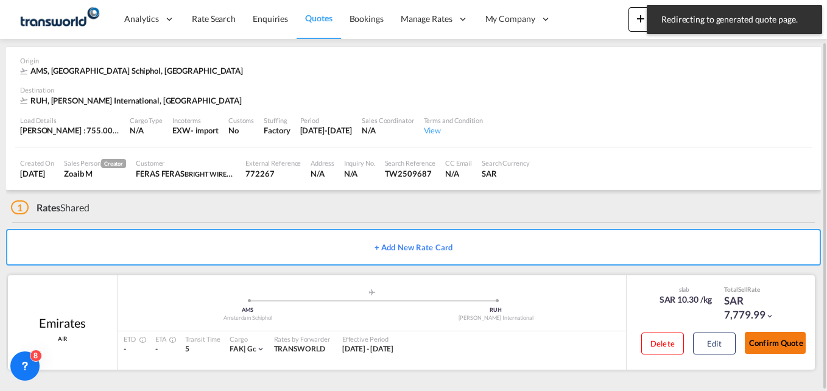
click at [775, 344] on button "Confirm Quote" at bounding box center [774, 343] width 61 height 22
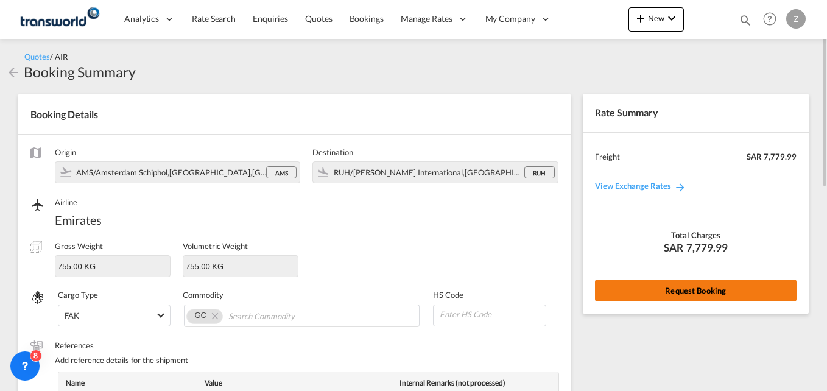
click at [688, 293] on button "Request Booking" at bounding box center [695, 290] width 201 height 22
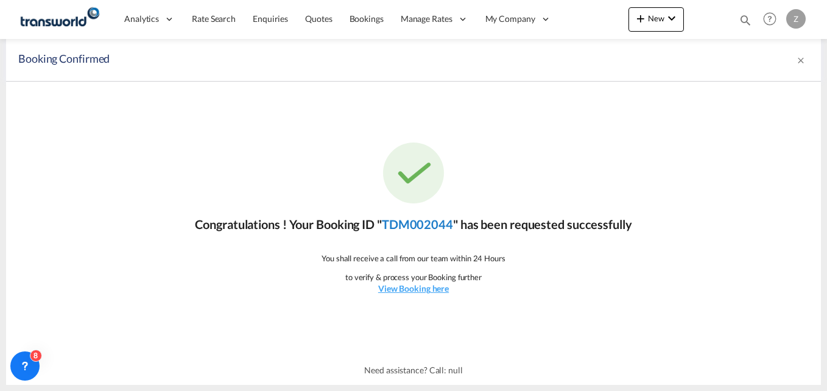
click at [406, 223] on link "TDM002044" at bounding box center [417, 224] width 71 height 15
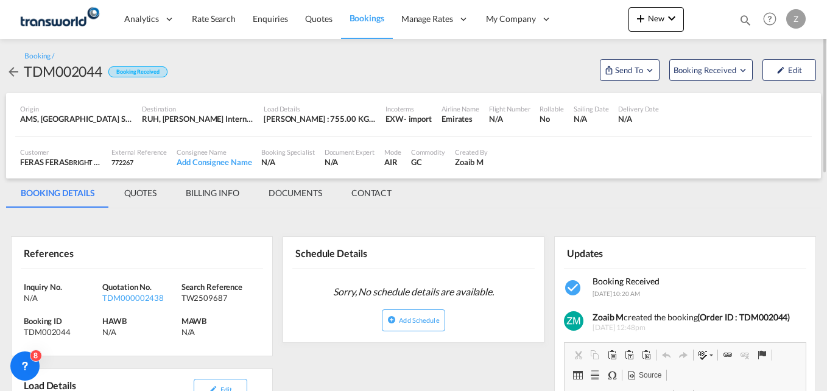
click at [370, 197] on md-tab-item "CONTACT" at bounding box center [371, 192] width 69 height 29
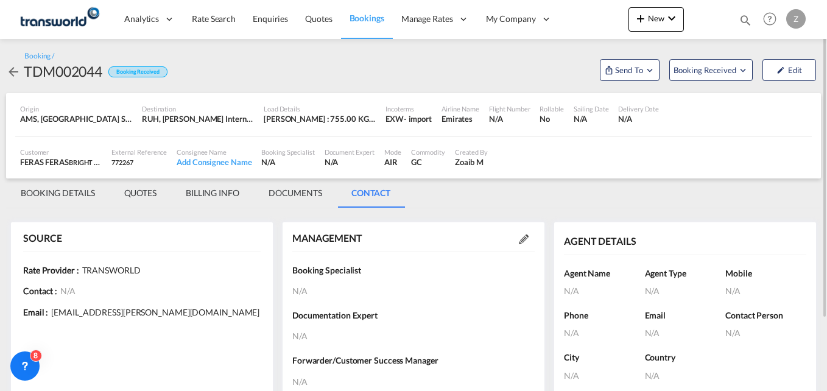
click at [527, 240] on md-icon at bounding box center [524, 239] width 10 height 10
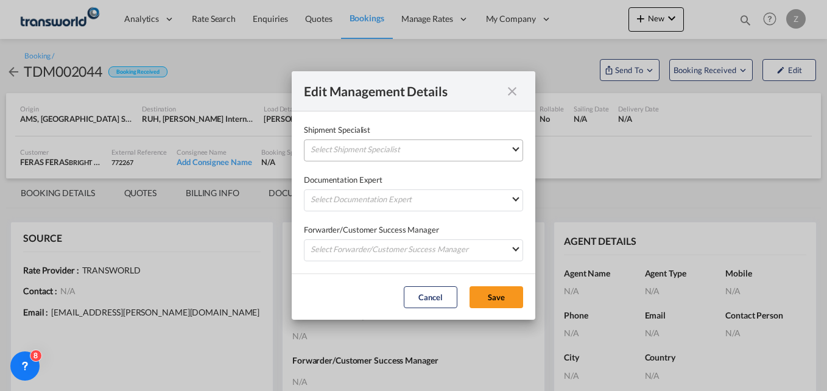
click at [374, 148] on md-select "Select Shipment Specialist [PERSON_NAME] W [PERSON_NAME][EMAIL_ADDRESS][PERSON_…" at bounding box center [413, 150] width 219 height 22
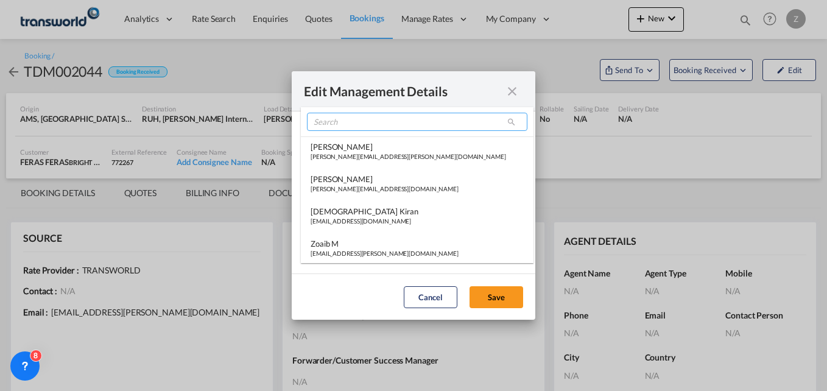
click at [348, 128] on input "search" at bounding box center [417, 122] width 220 height 18
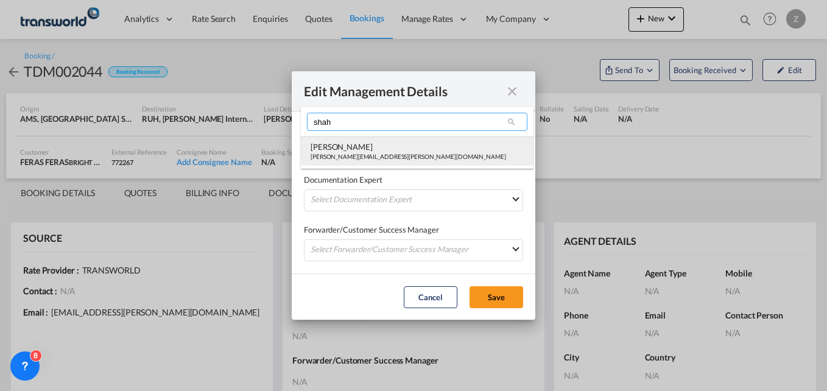
type input "shah"
click at [348, 149] on div "[PERSON_NAME]" at bounding box center [407, 146] width 195 height 11
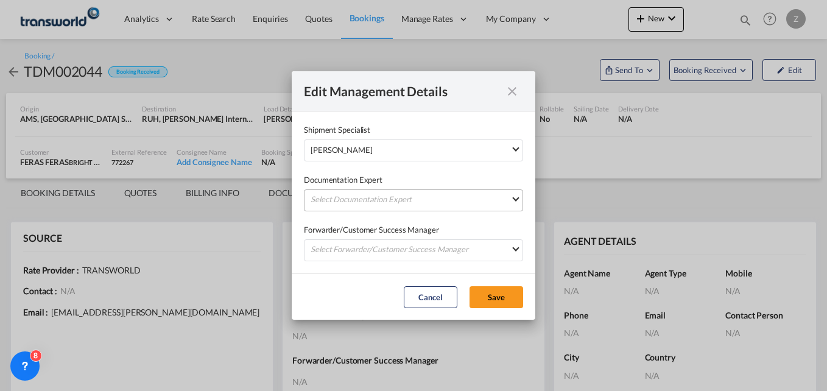
click at [357, 198] on md-select "Select Documentation Expert [PERSON_NAME] W [PERSON_NAME][EMAIL_ADDRESS][PERSON…" at bounding box center [413, 200] width 219 height 22
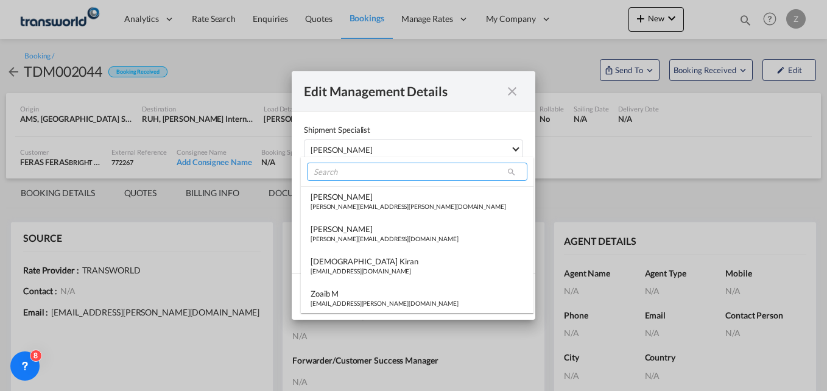
click at [345, 174] on input "search" at bounding box center [417, 172] width 220 height 18
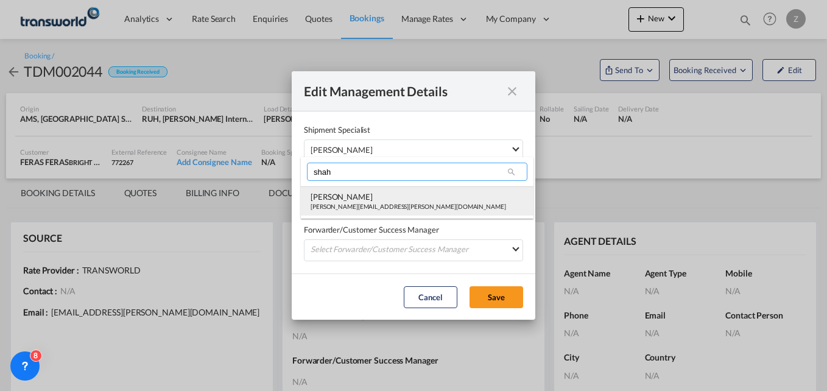
type input "shah"
click at [346, 192] on div "[PERSON_NAME]" at bounding box center [407, 196] width 195 height 11
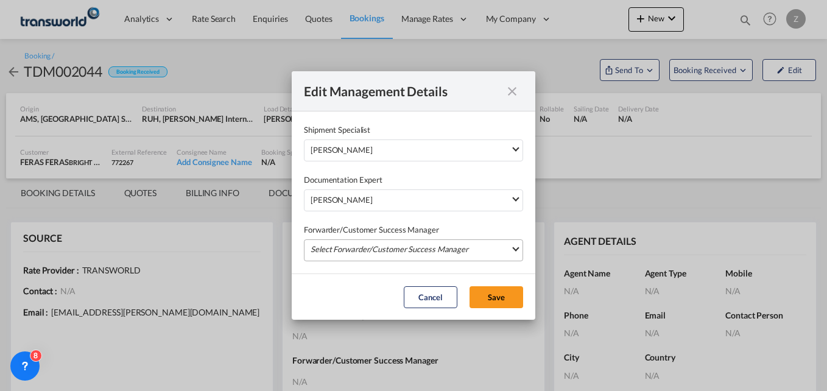
click at [348, 246] on md-select "Select Forwarder/Customer Success Manager [PERSON_NAME] [PERSON_NAME][EMAIL_ADD…" at bounding box center [413, 250] width 219 height 22
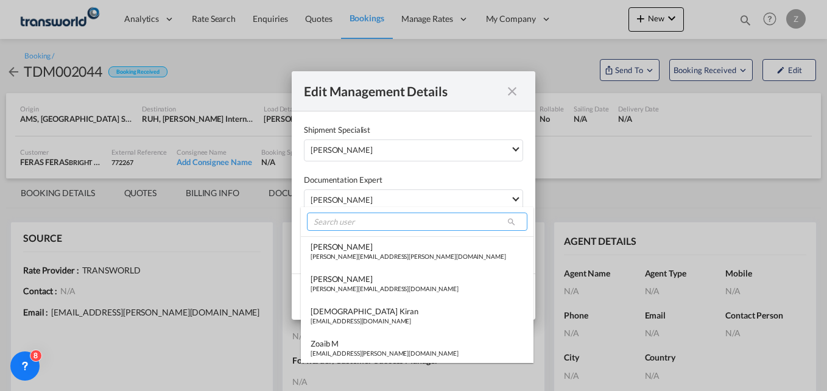
click at [343, 219] on input "search" at bounding box center [417, 221] width 220 height 18
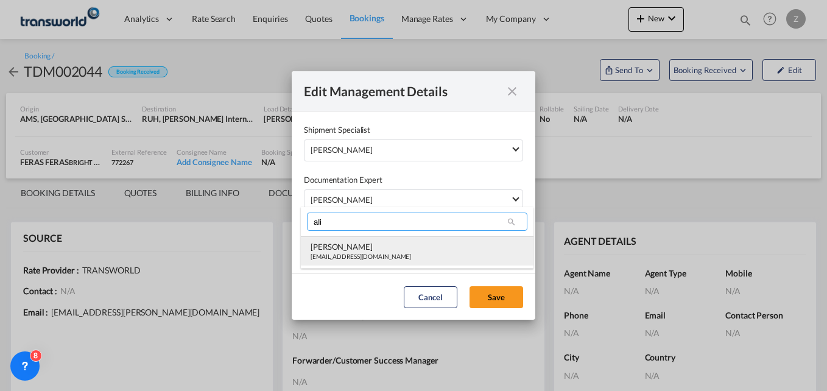
type input "ali"
click at [338, 256] on div "[EMAIL_ADDRESS][DOMAIN_NAME]" at bounding box center [360, 256] width 100 height 9
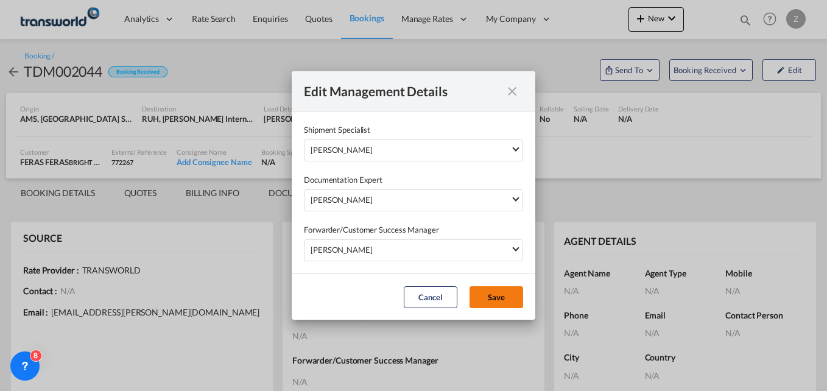
click at [495, 297] on button "Save" at bounding box center [496, 297] width 54 height 22
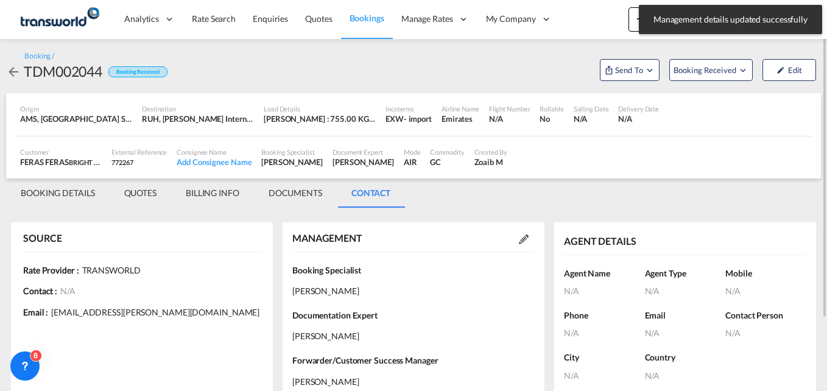
click at [76, 196] on md-tab-item "BOOKING DETAILS" at bounding box center [57, 192] width 103 height 29
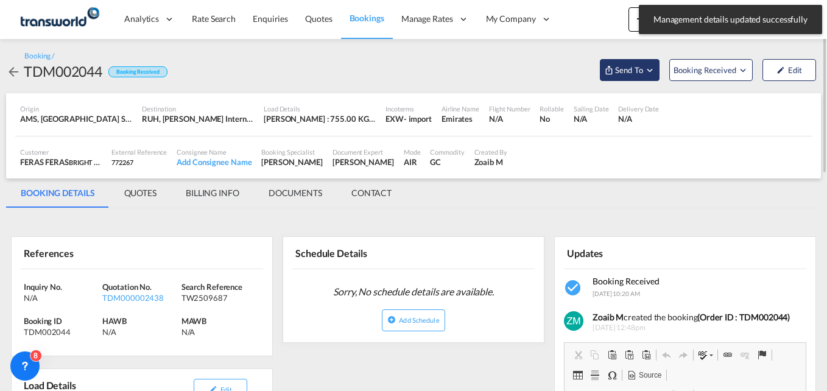
click at [618, 76] on button "Send To" at bounding box center [630, 70] width 60 height 22
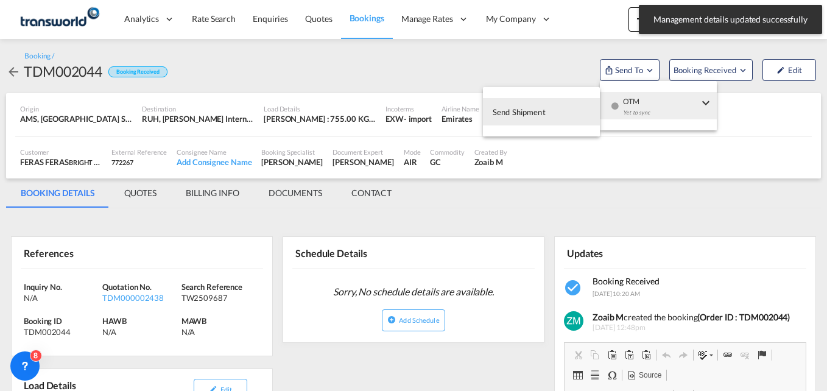
click at [559, 103] on button "Send Shipment" at bounding box center [541, 111] width 117 height 27
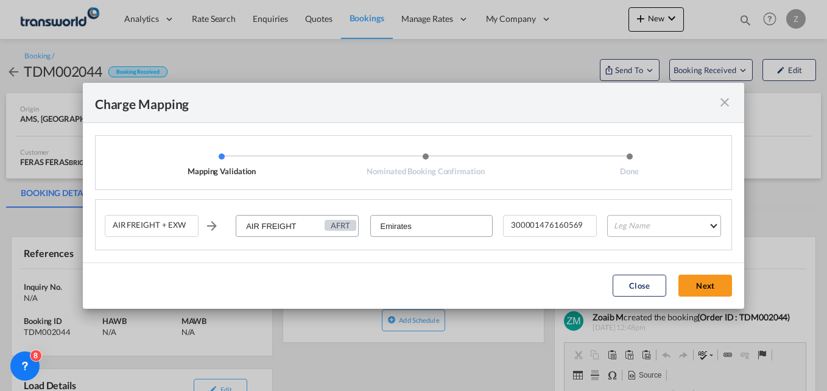
click at [631, 228] on md-select "Leg Name HANDLING ORIGIN HANDLING DESTINATION OTHERS TL PICK UP CUSTOMS ORIGIN …" at bounding box center [664, 226] width 114 height 22
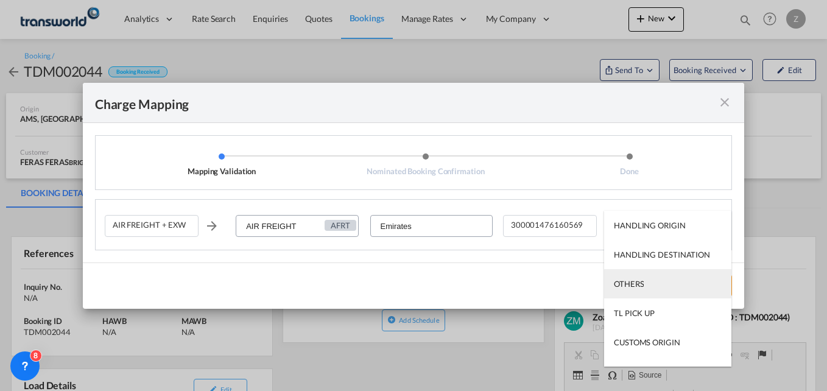
click at [625, 289] on div "OTHERS" at bounding box center [629, 283] width 30 height 11
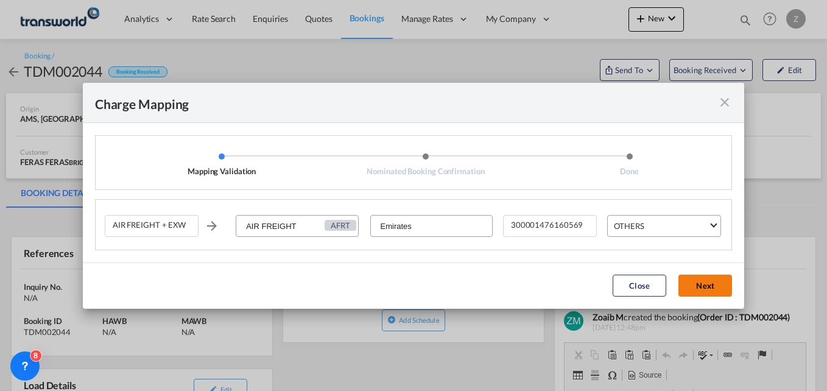
click at [702, 283] on button "Next" at bounding box center [705, 286] width 54 height 22
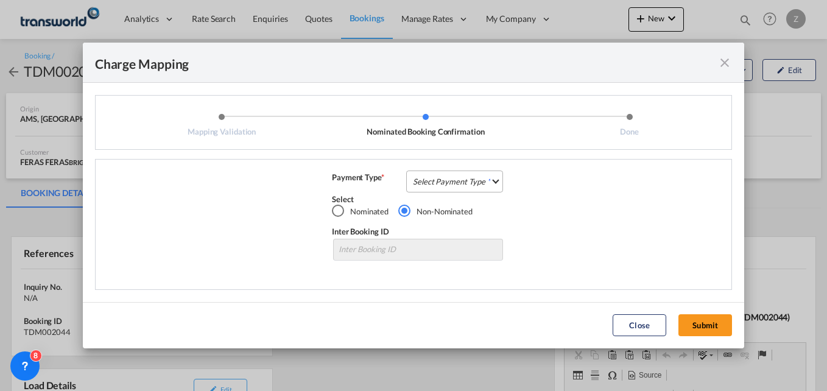
click at [425, 180] on md-select "Select Payment Type COLLECT PREPAID" at bounding box center [454, 181] width 97 height 22
click at [444, 183] on div "COLLECT" at bounding box center [431, 181] width 35 height 11
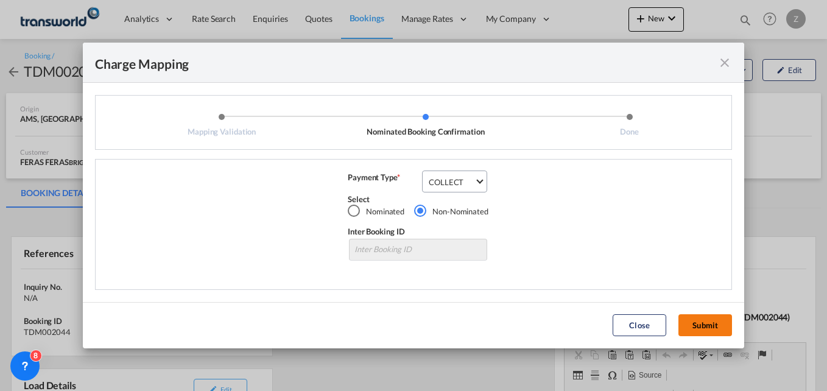
click at [709, 335] on button "Submit" at bounding box center [705, 325] width 54 height 22
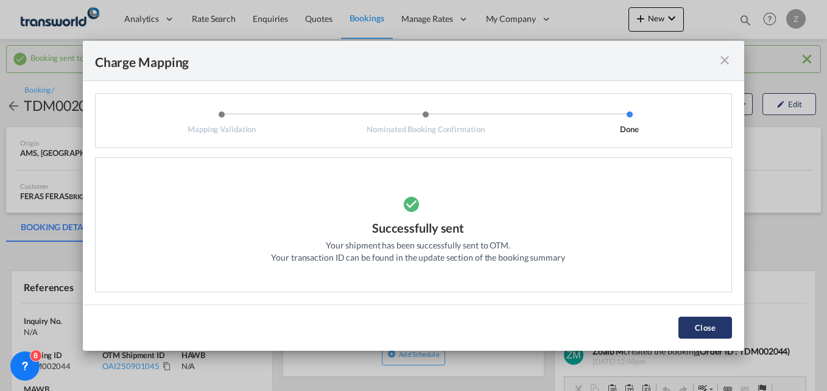
click at [698, 328] on button "Close" at bounding box center [705, 328] width 54 height 22
